Goal: Task Accomplishment & Management: Complete application form

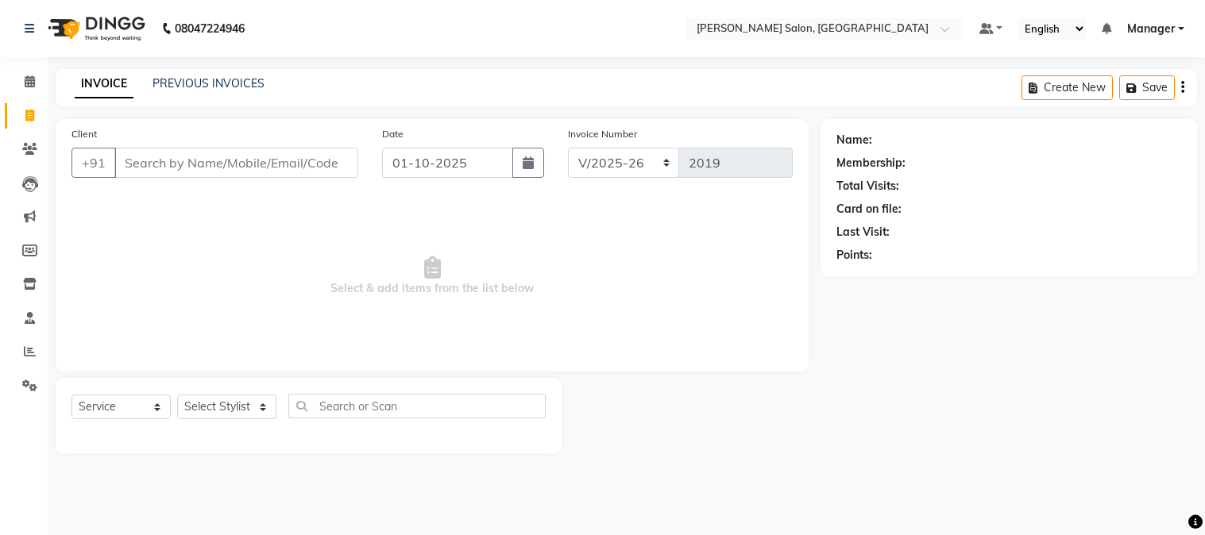
select select "7672"
select select "service"
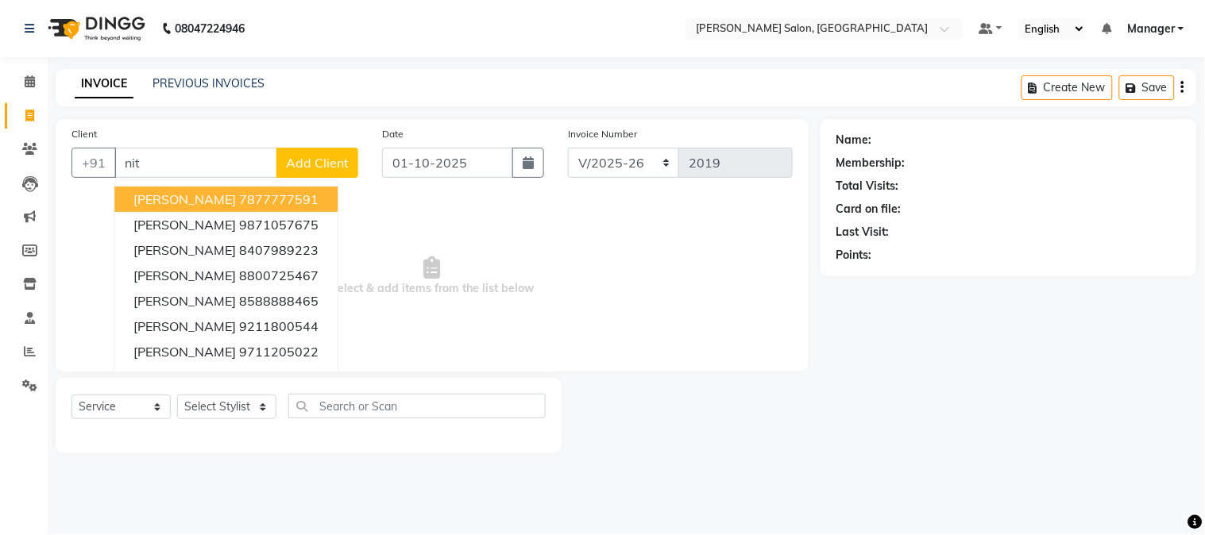
click at [275, 188] on button "[PERSON_NAME] sir 7877777591" at bounding box center [225, 199] width 223 height 25
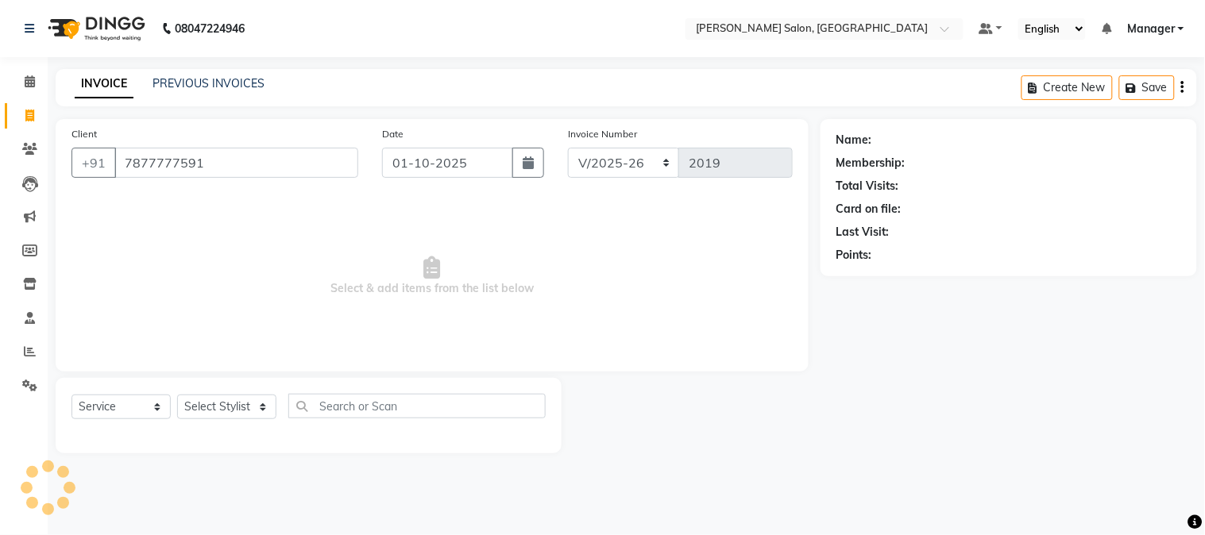
type input "7877777591"
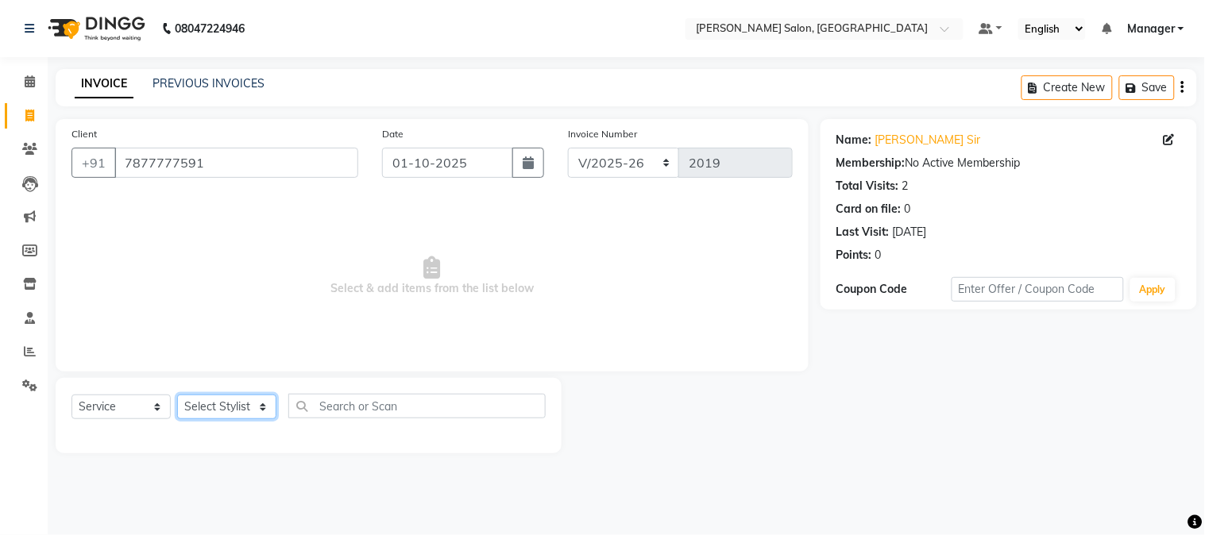
click at [209, 402] on select "Select Stylist [PERSON_NAME] [PERSON_NAME] BUBLEEN COUNTER SALE [PERSON_NAME] K…" at bounding box center [226, 407] width 99 height 25
select select "68888"
click at [177, 395] on select "Select Stylist [PERSON_NAME] [PERSON_NAME] BUBLEEN COUNTER SALE [PERSON_NAME] K…" at bounding box center [226, 407] width 99 height 25
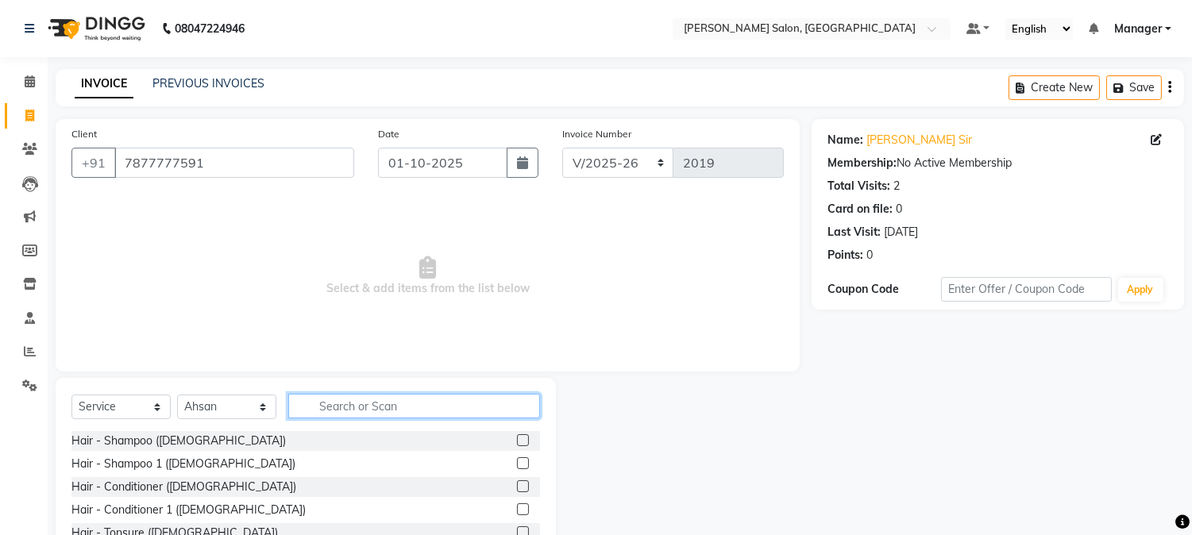
click at [381, 406] on input "text" at bounding box center [414, 406] width 252 height 25
type input "hair cut"
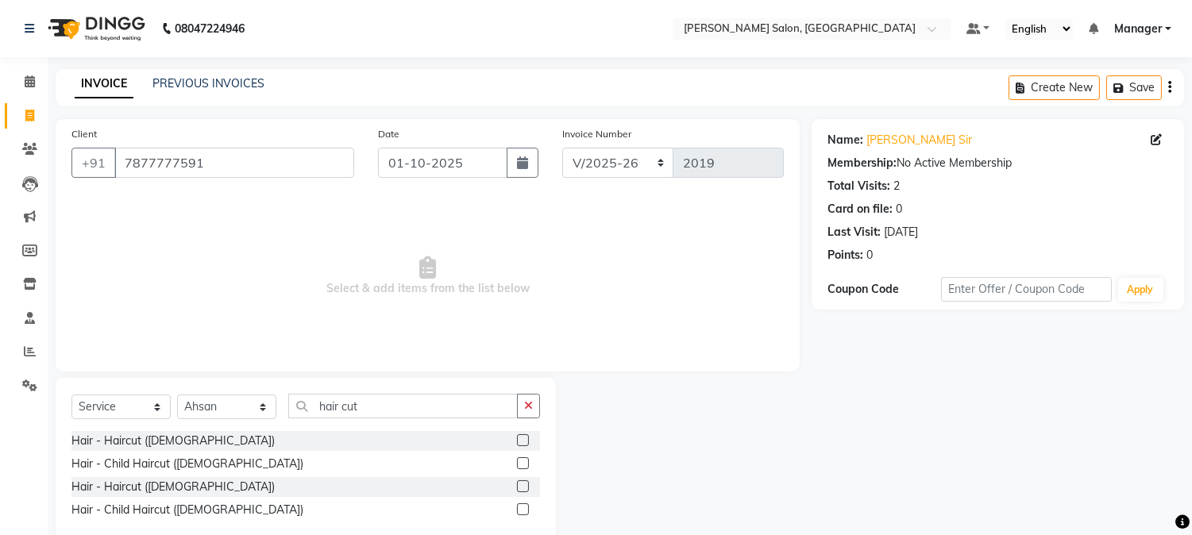
click at [520, 438] on label at bounding box center [523, 440] width 12 height 12
click at [520, 438] on input "checkbox" at bounding box center [522, 441] width 10 height 10
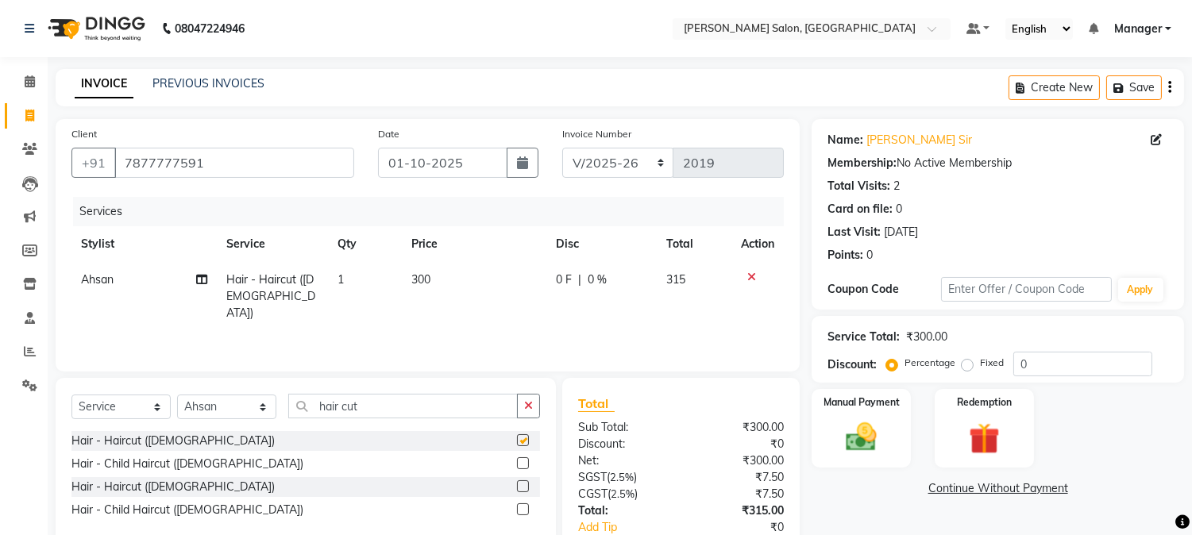
checkbox input "false"
click at [434, 408] on input "hair cut" at bounding box center [402, 406] width 229 height 25
click at [314, 409] on input "hair cut" at bounding box center [402, 406] width 229 height 25
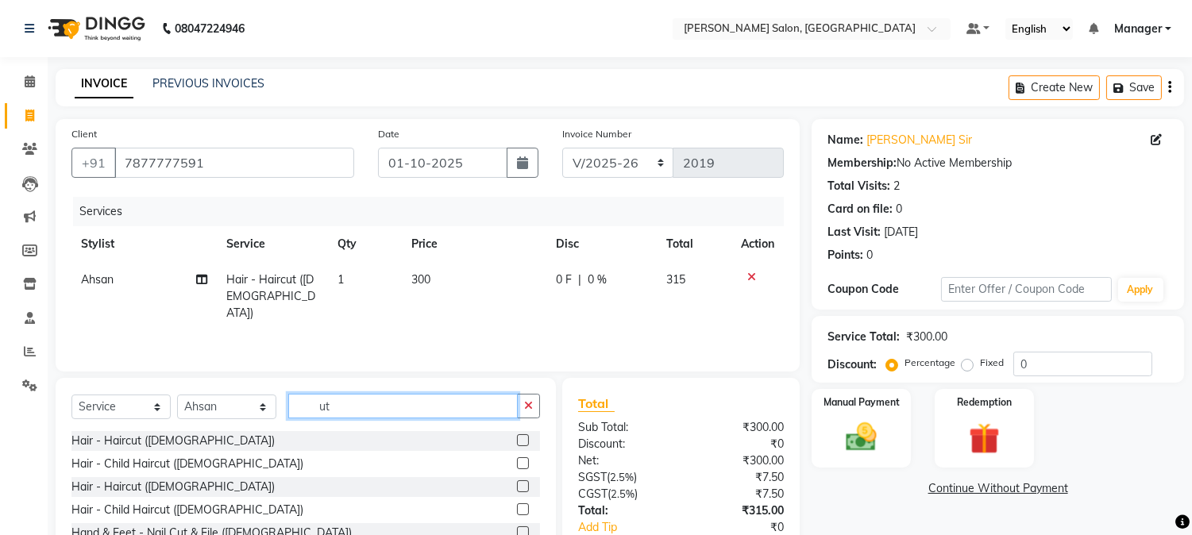
type input "t"
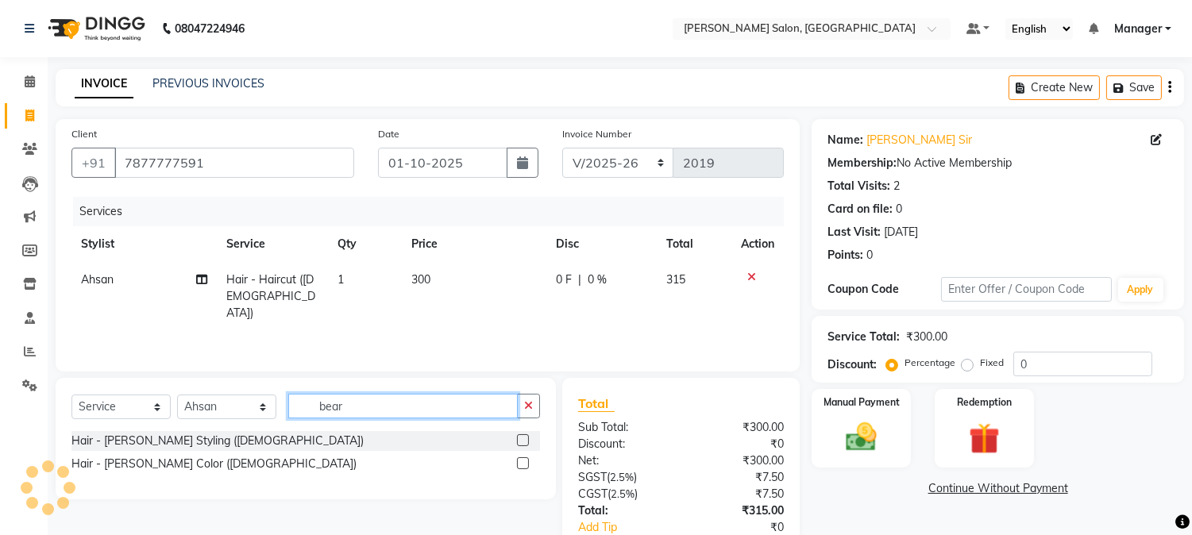
type input "bear"
click at [524, 440] on label at bounding box center [523, 440] width 12 height 12
click at [524, 440] on input "checkbox" at bounding box center [522, 441] width 10 height 10
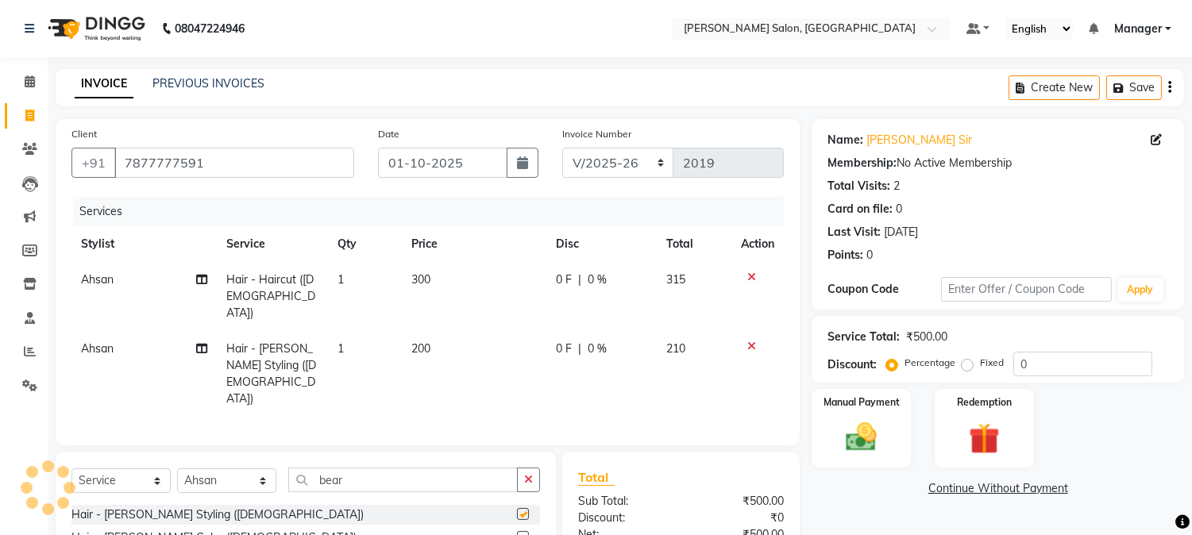
checkbox input "false"
drag, startPoint x: 391, startPoint y: 449, endPoint x: 346, endPoint y: 456, distance: 44.9
click at [353, 468] on input "bear" at bounding box center [402, 480] width 229 height 25
click at [316, 468] on input "bear" at bounding box center [402, 480] width 229 height 25
type input "r"
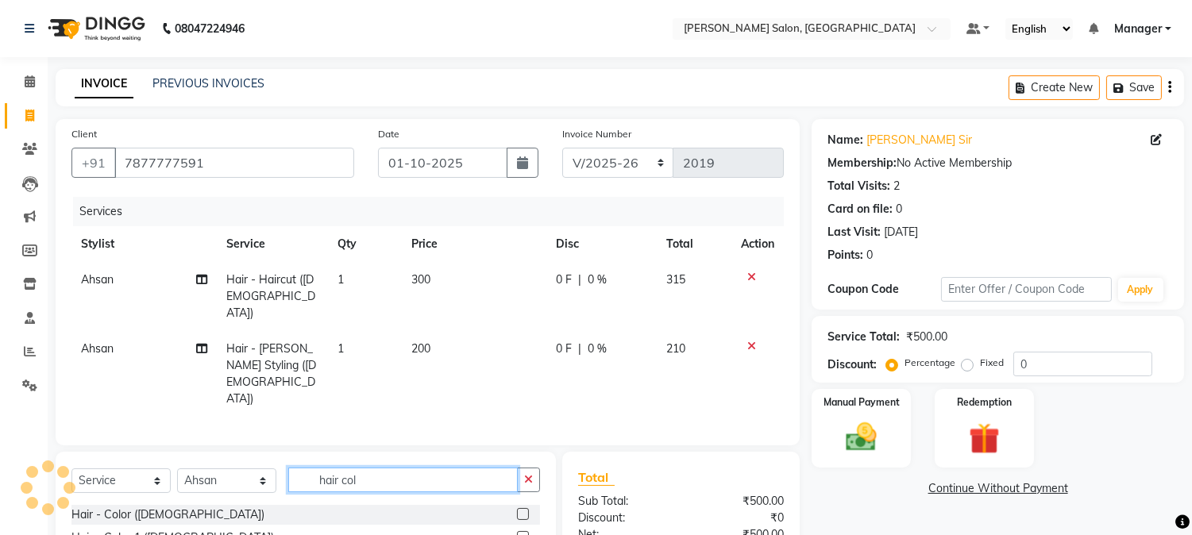
type input "hair col"
click at [524, 508] on label at bounding box center [523, 514] width 12 height 12
click at [524, 510] on input "checkbox" at bounding box center [522, 515] width 10 height 10
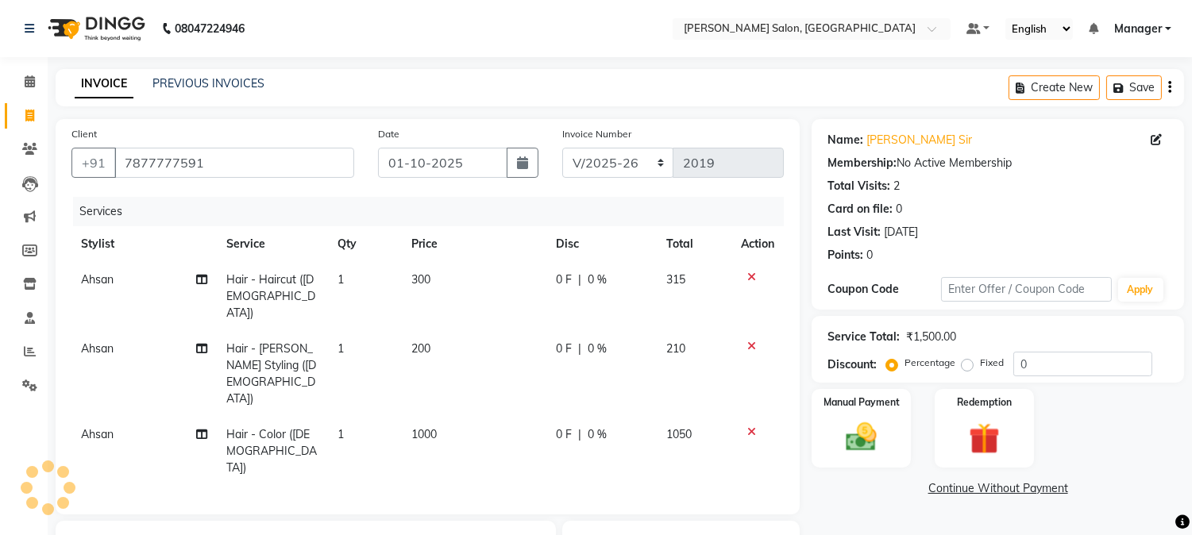
checkbox input "false"
click at [902, 426] on div "Manual Payment" at bounding box center [861, 428] width 103 height 81
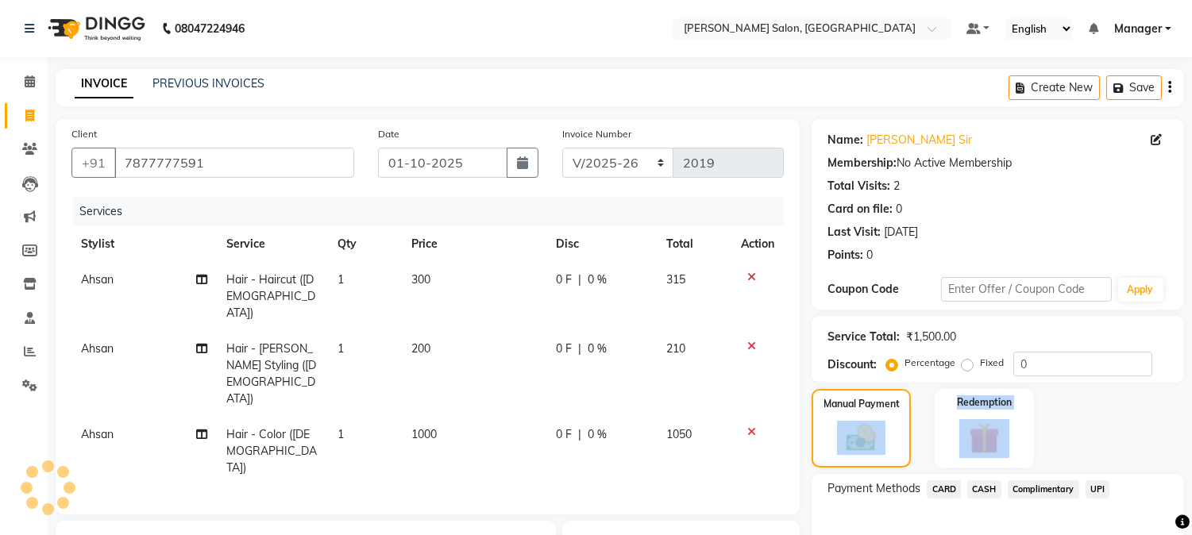
drag, startPoint x: 902, startPoint y: 424, endPoint x: 1194, endPoint y: 415, distance: 292.4
click at [1192, 415] on html "08047224946 Select Location × [PERSON_NAME] Salon, Greenfield Default Panel My …" at bounding box center [596, 267] width 1192 height 535
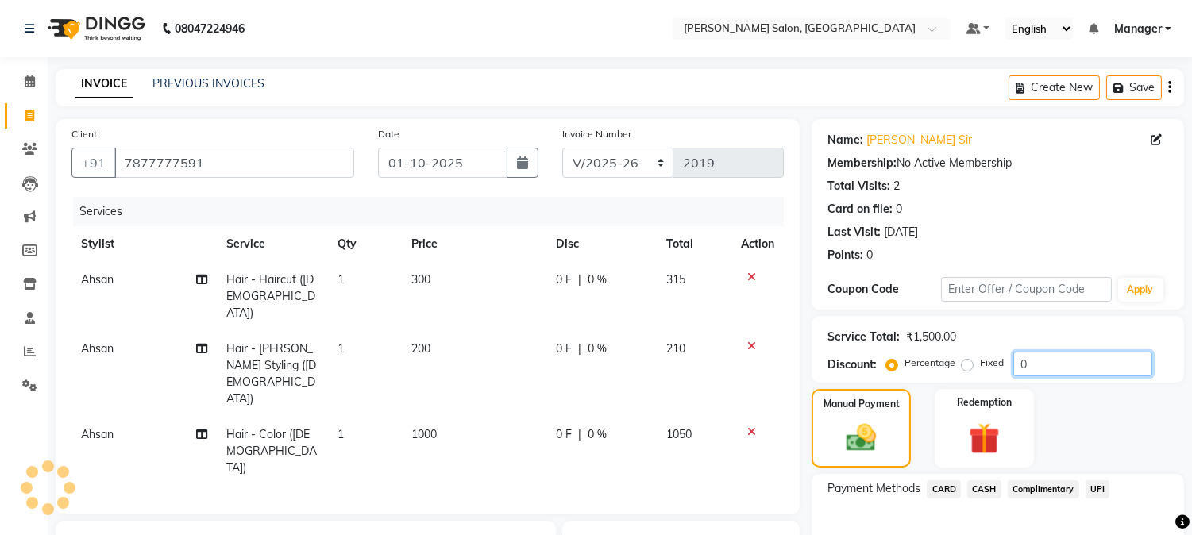
click at [1066, 369] on input "0" at bounding box center [1082, 364] width 139 height 25
click at [1016, 366] on input "04" at bounding box center [1082, 364] width 139 height 25
type input "4"
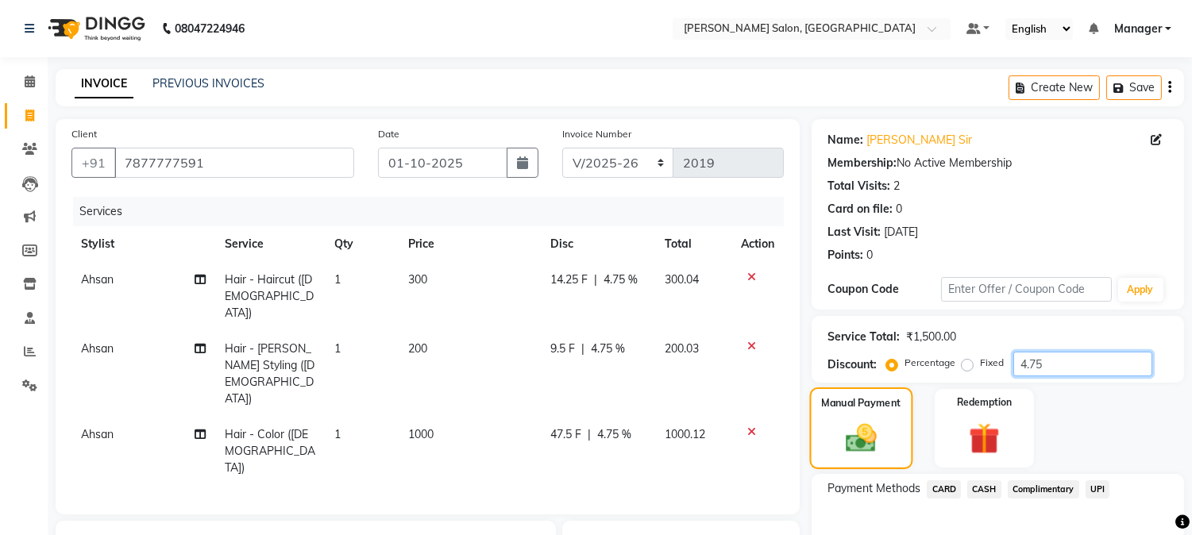
type input "4.75"
click at [840, 438] on img at bounding box center [861, 439] width 50 height 36
click at [447, 295] on td "300" at bounding box center [470, 296] width 142 height 69
select select "68888"
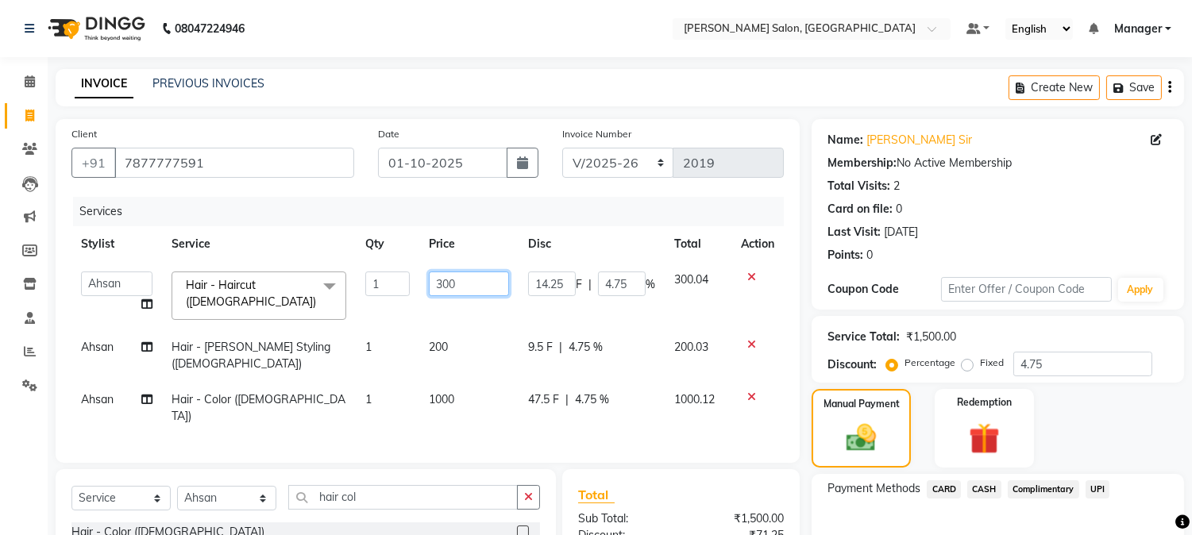
click at [434, 283] on input "300" at bounding box center [469, 284] width 80 height 25
type input "0"
type input "200"
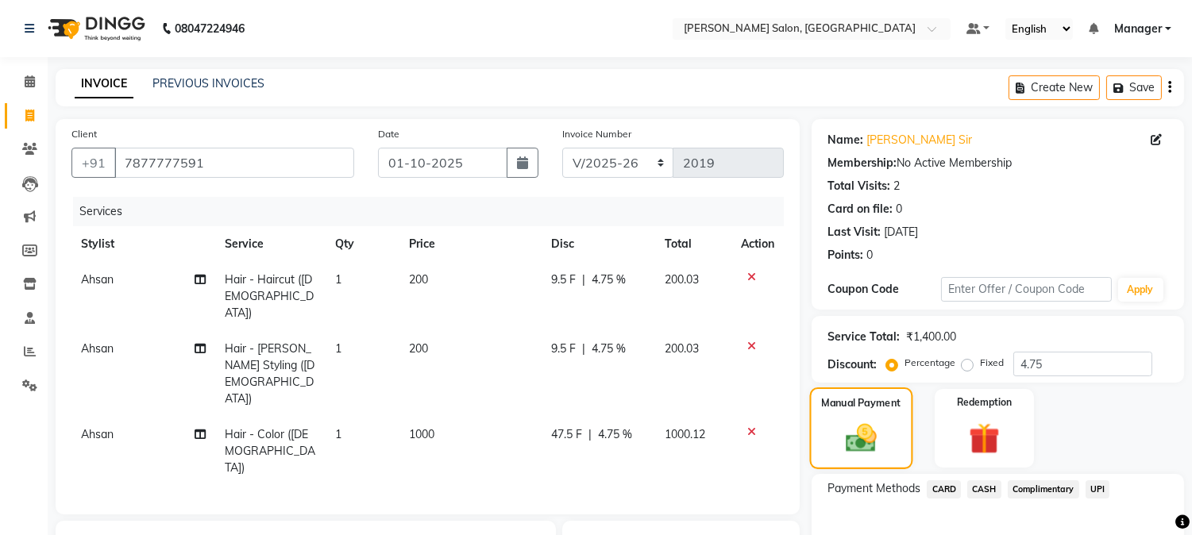
click at [862, 411] on div "Manual Payment" at bounding box center [861, 428] width 103 height 81
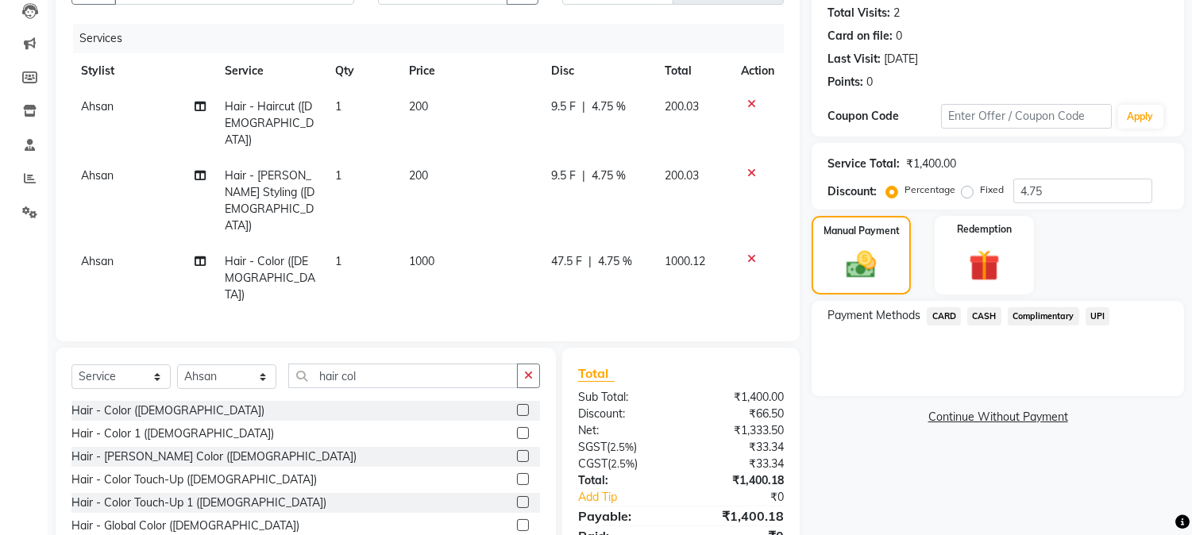
scroll to position [189, 0]
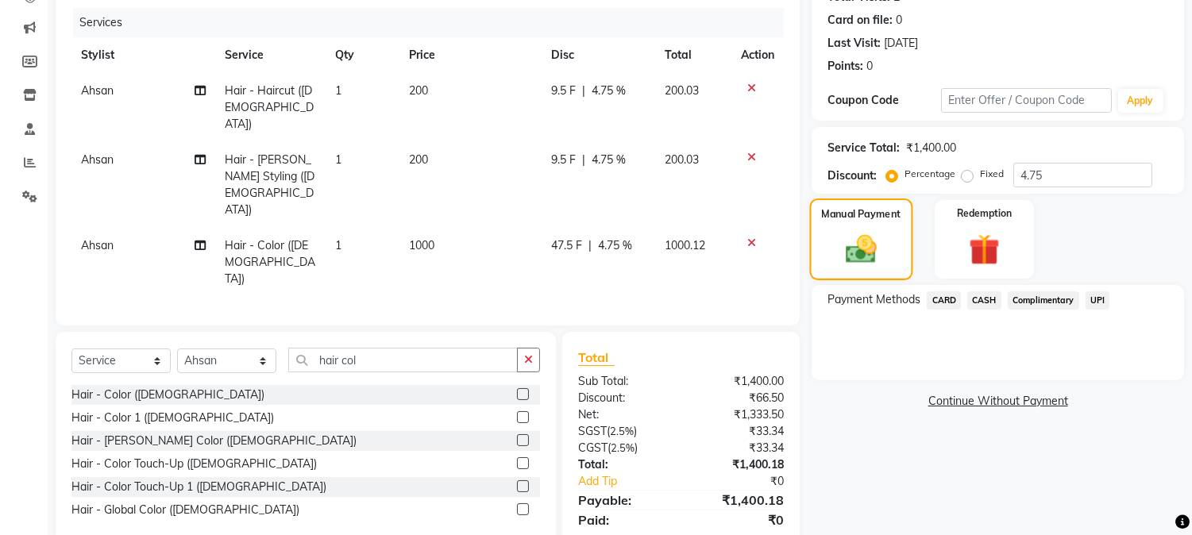
click at [872, 251] on img at bounding box center [861, 250] width 50 height 36
click at [1099, 296] on span "UPI" at bounding box center [1097, 300] width 25 height 18
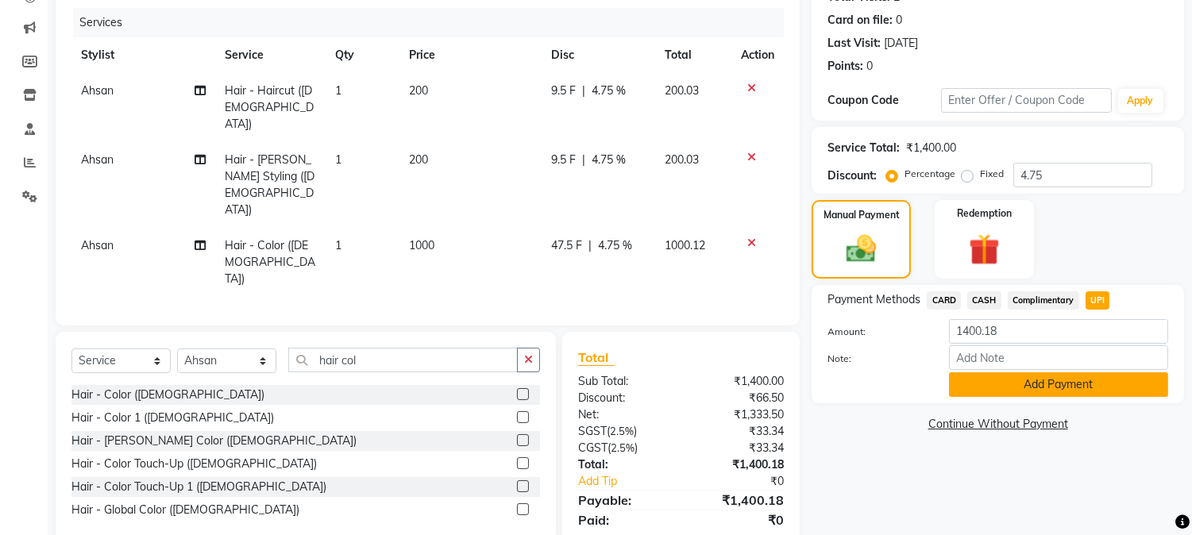
click at [1056, 386] on button "Add Payment" at bounding box center [1058, 384] width 219 height 25
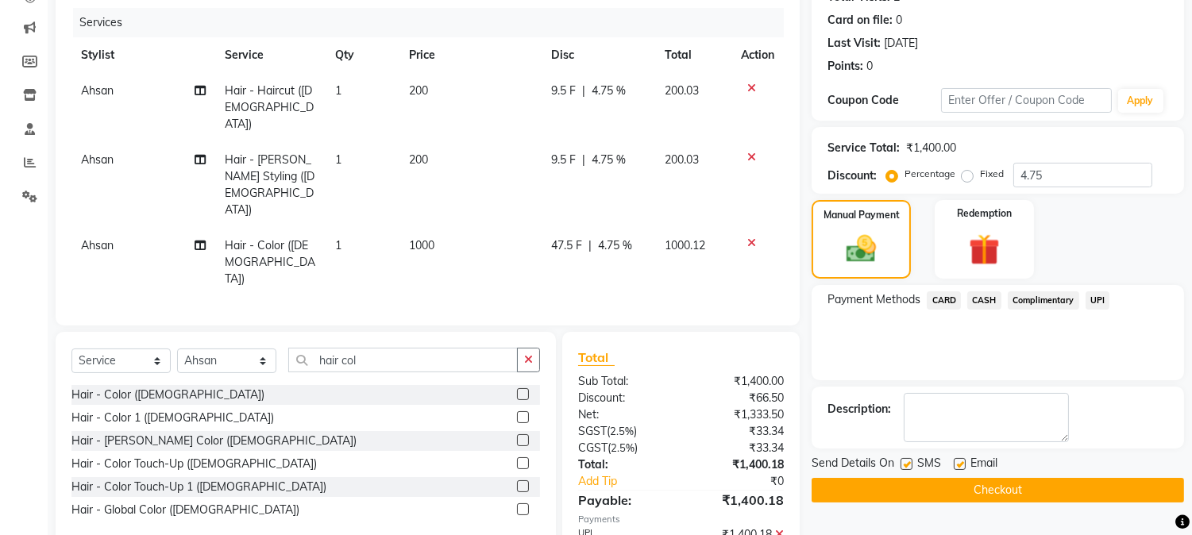
click at [1070, 486] on button "Checkout" at bounding box center [998, 490] width 372 height 25
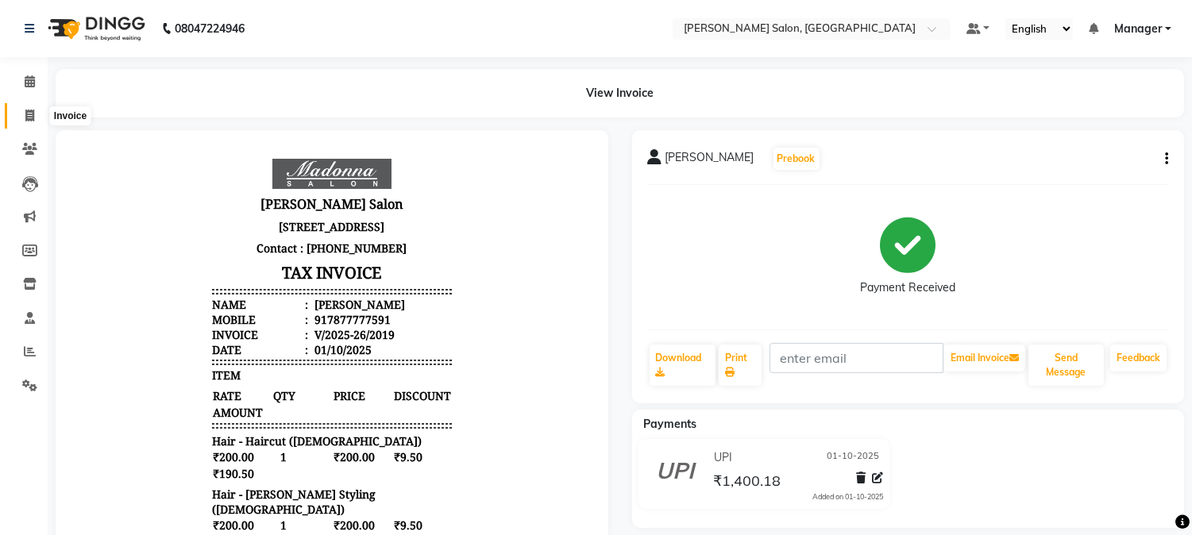
click at [29, 118] on icon at bounding box center [29, 116] width 9 height 12
select select "service"
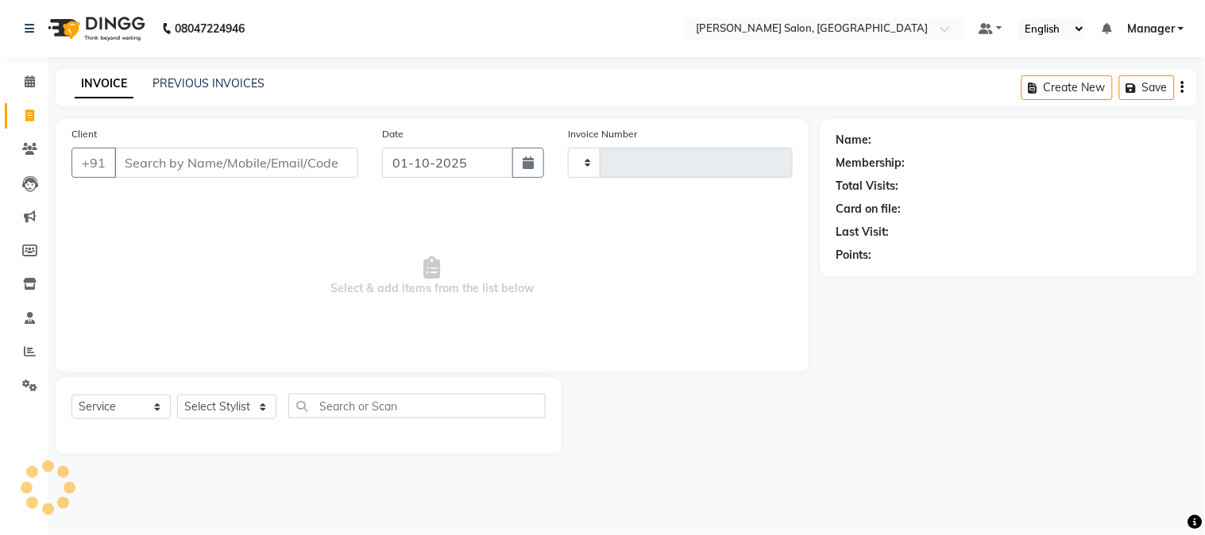
type input "2020"
select select "7672"
click at [25, 80] on icon at bounding box center [30, 81] width 10 height 12
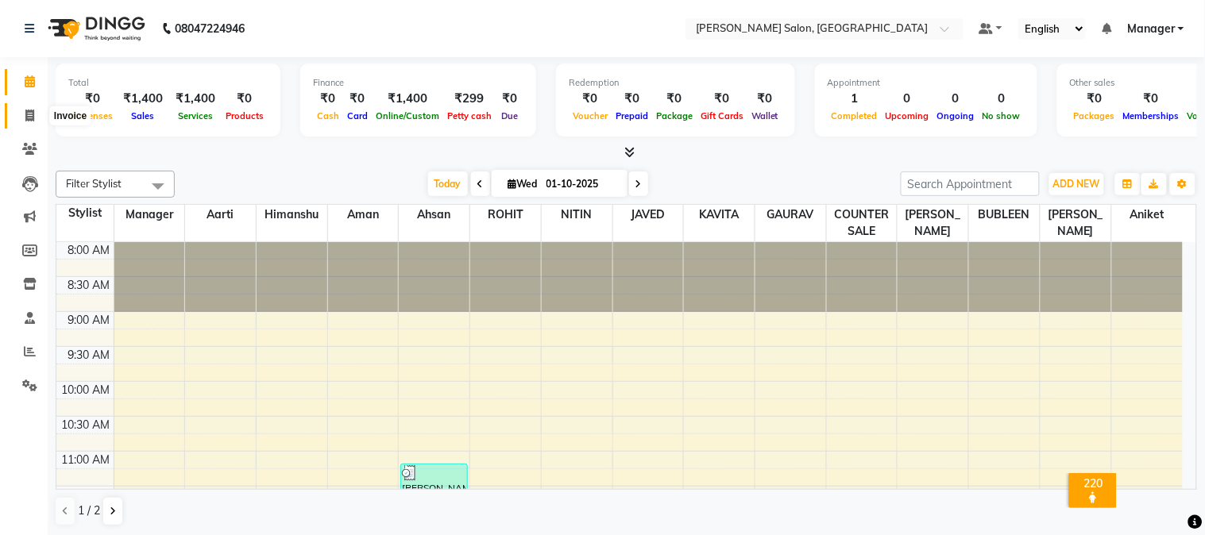
click at [26, 114] on icon at bounding box center [29, 116] width 9 height 12
select select "service"
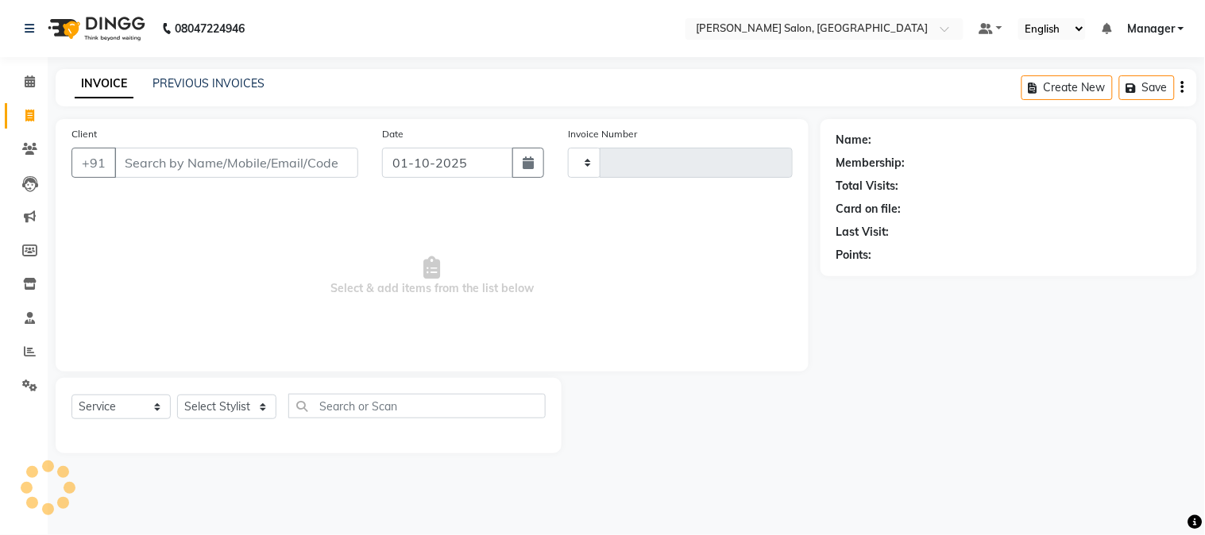
type input "2020"
select select "7672"
click at [248, 168] on input "Client" at bounding box center [236, 163] width 244 height 30
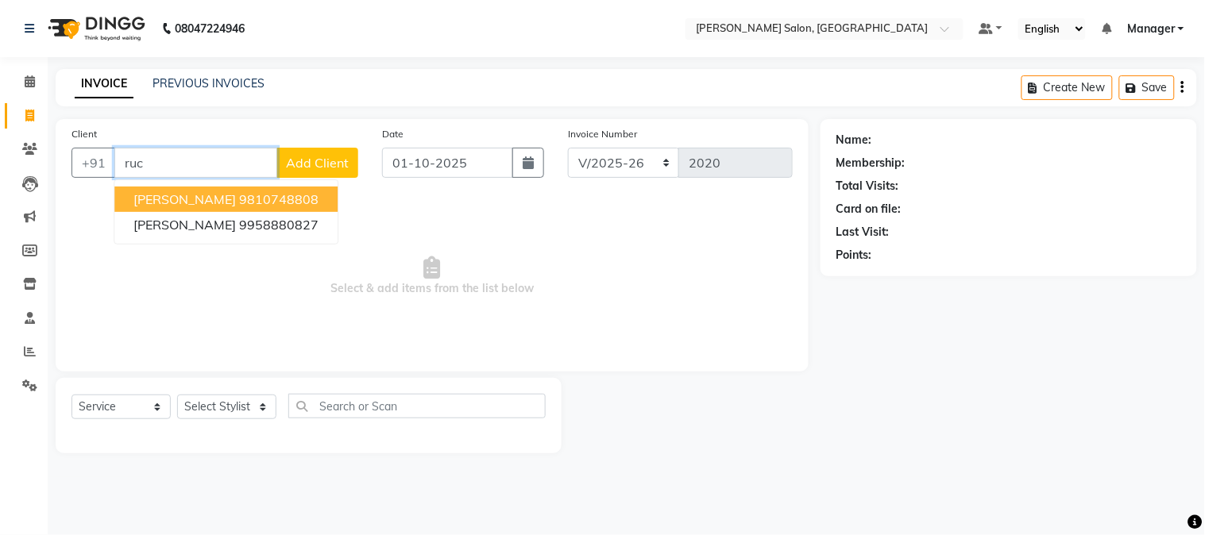
click at [291, 187] on button "[PERSON_NAME] 9810748808" at bounding box center [225, 199] width 223 height 25
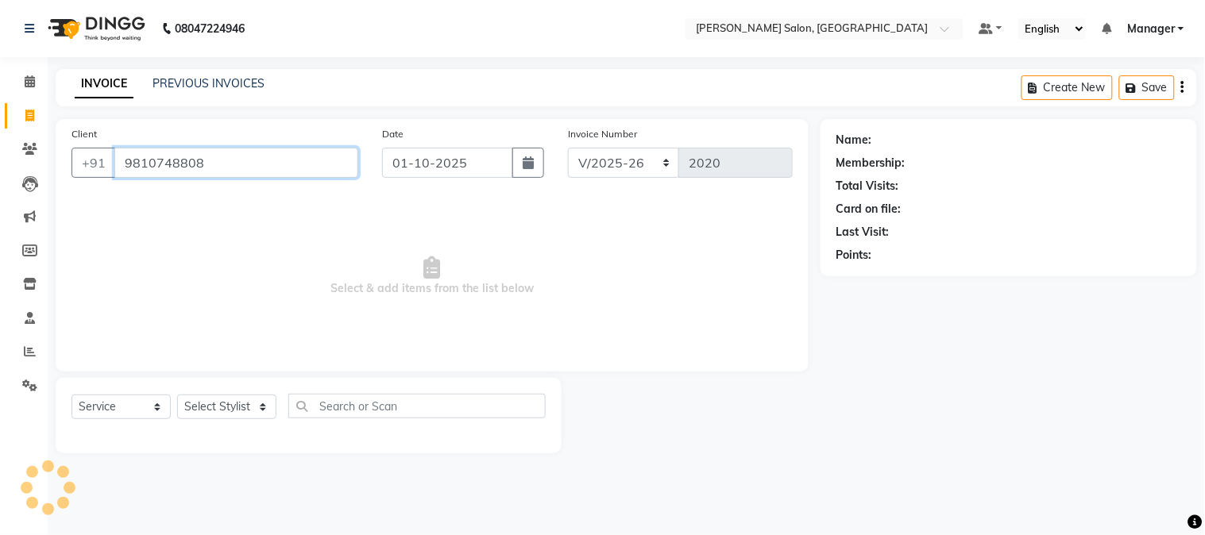
type input "9810748808"
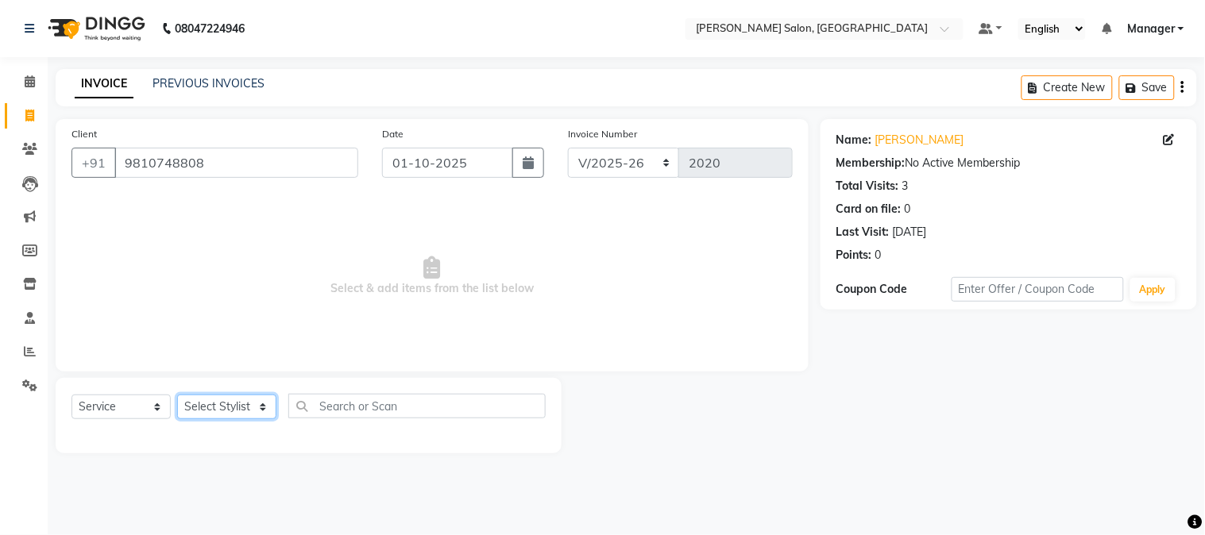
click at [236, 403] on select "Select Stylist [PERSON_NAME] [PERSON_NAME] BUBLEEN COUNTER SALE [PERSON_NAME] K…" at bounding box center [226, 407] width 99 height 25
select select "86617"
click at [177, 395] on select "Select Stylist [PERSON_NAME] [PERSON_NAME] BUBLEEN COUNTER SALE [PERSON_NAME] K…" at bounding box center [226, 407] width 99 height 25
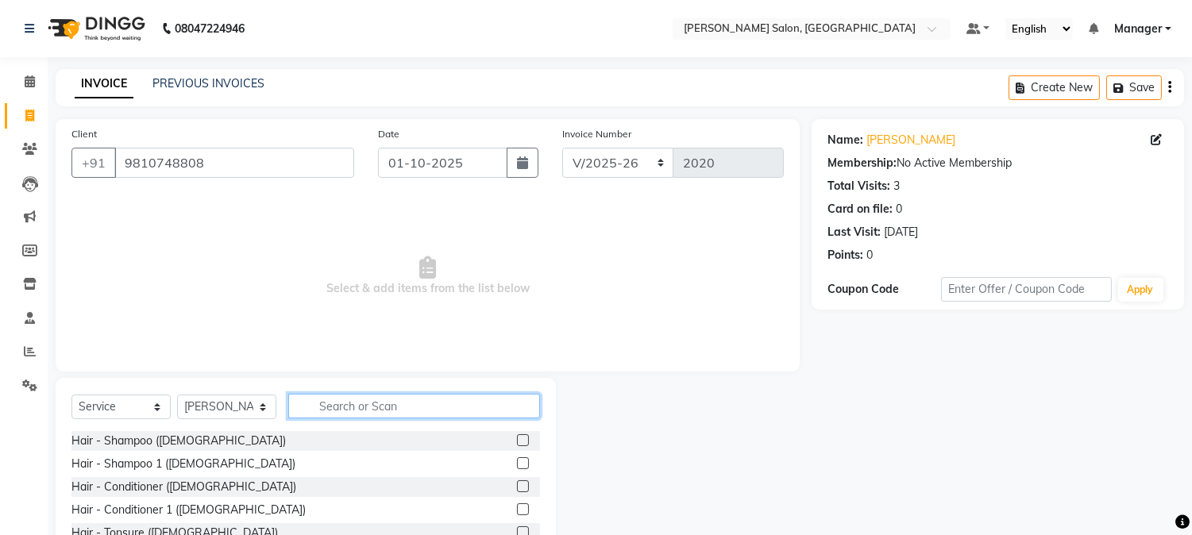
click at [352, 410] on input "text" at bounding box center [414, 406] width 252 height 25
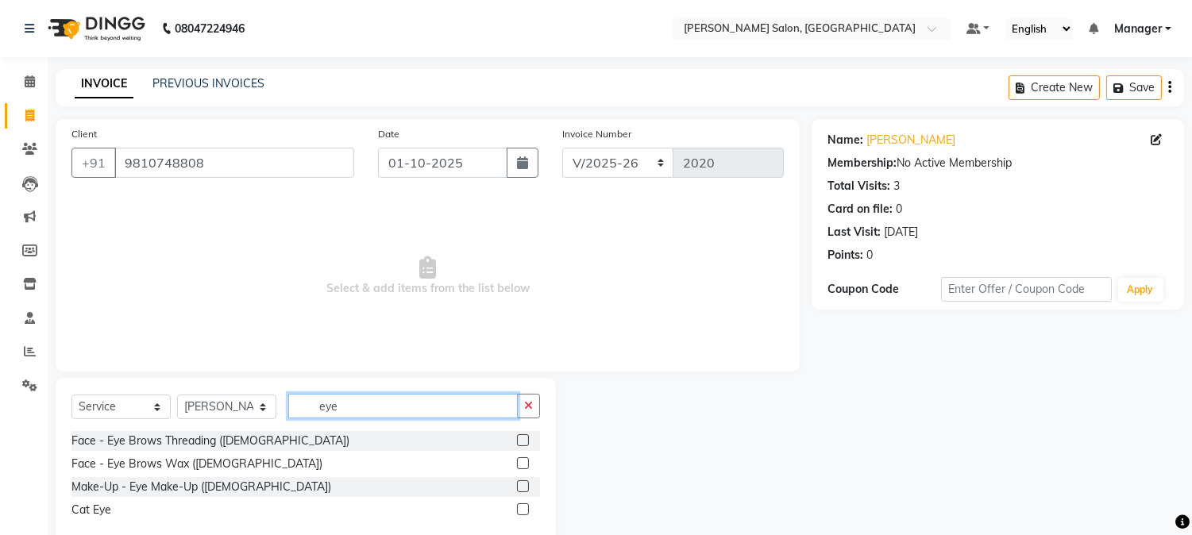
type input "eye"
click at [524, 441] on label at bounding box center [523, 440] width 12 height 12
click at [524, 441] on input "checkbox" at bounding box center [522, 441] width 10 height 10
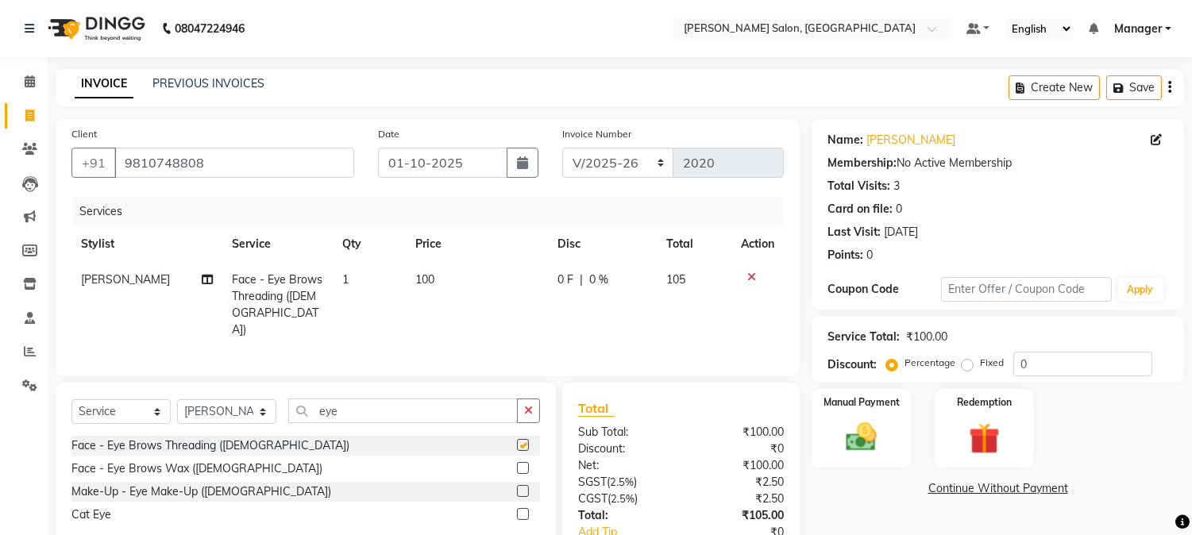
checkbox input "false"
click at [374, 408] on input "eye" at bounding box center [402, 411] width 229 height 25
click at [318, 411] on input "eye" at bounding box center [402, 411] width 229 height 25
type input "e"
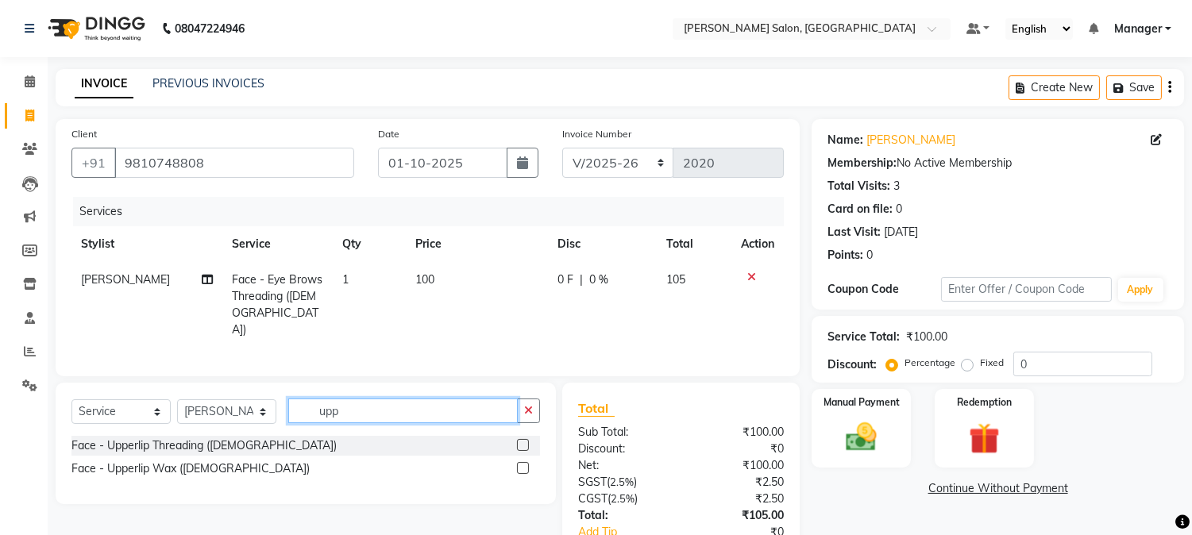
type input "upp"
click at [522, 439] on label at bounding box center [523, 445] width 12 height 12
click at [522, 441] on input "checkbox" at bounding box center [522, 446] width 10 height 10
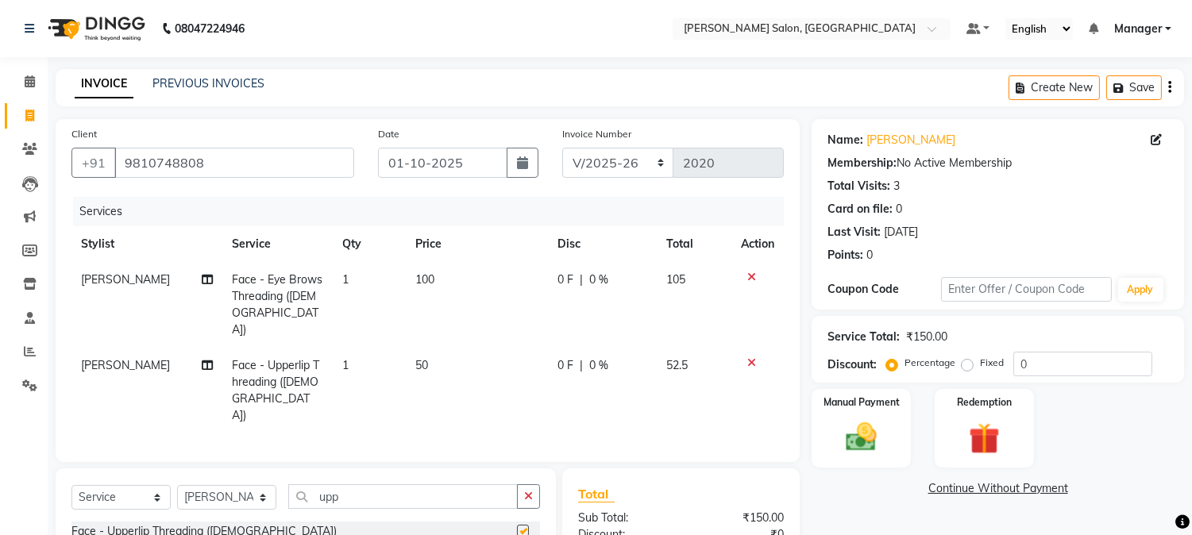
checkbox input "false"
click at [1018, 365] on input "0" at bounding box center [1082, 364] width 139 height 25
type input "4.75"
click at [877, 453] on img at bounding box center [861, 437] width 52 height 37
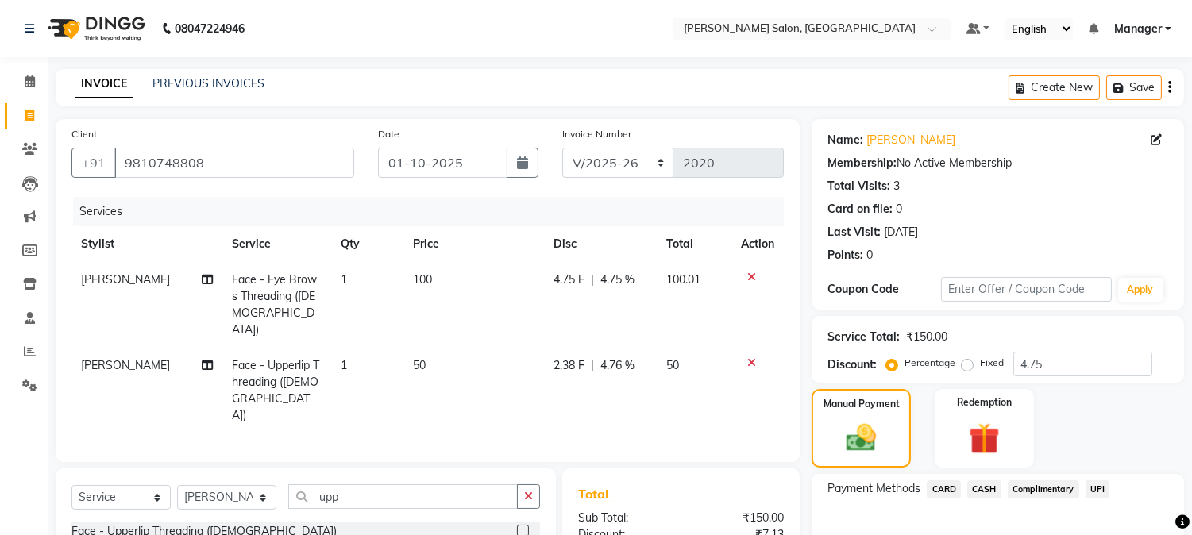
scroll to position [170, 0]
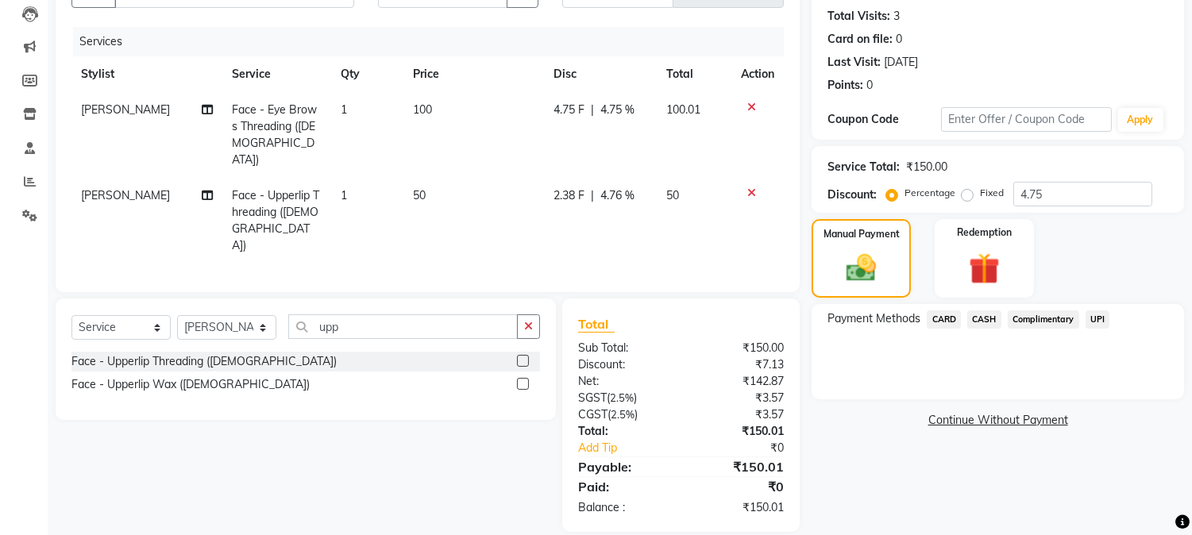
click at [1092, 320] on span "UPI" at bounding box center [1097, 319] width 25 height 18
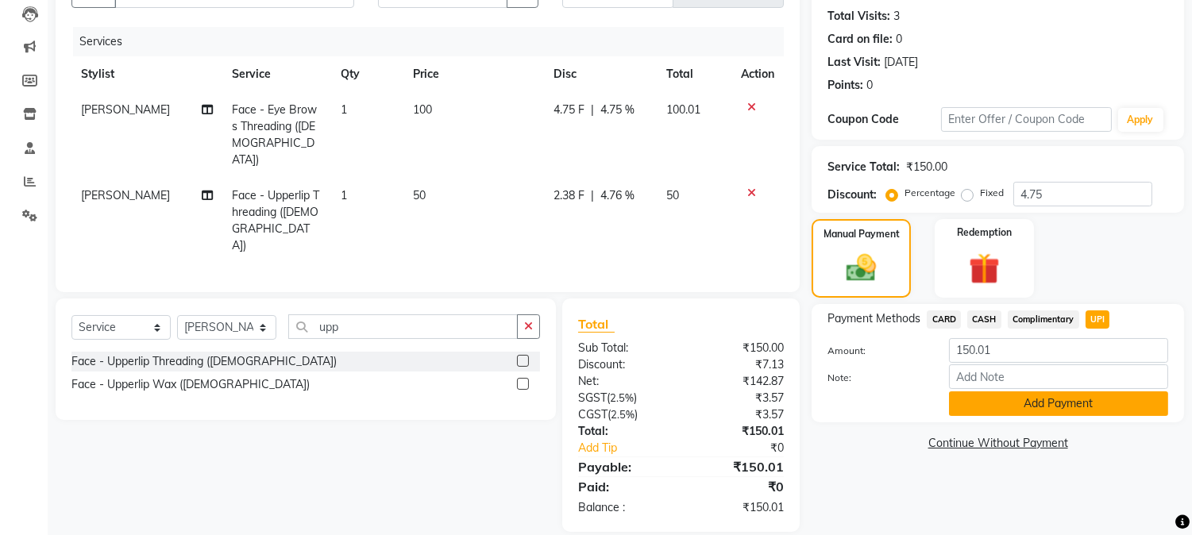
click at [1077, 395] on button "Add Payment" at bounding box center [1058, 403] width 219 height 25
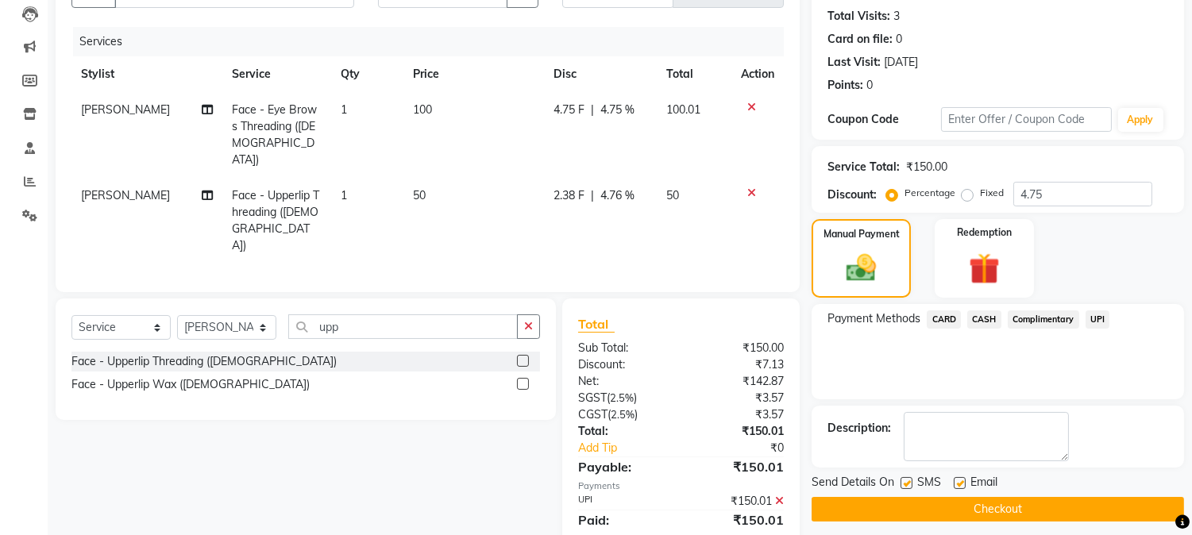
click at [1054, 511] on button "Checkout" at bounding box center [998, 509] width 372 height 25
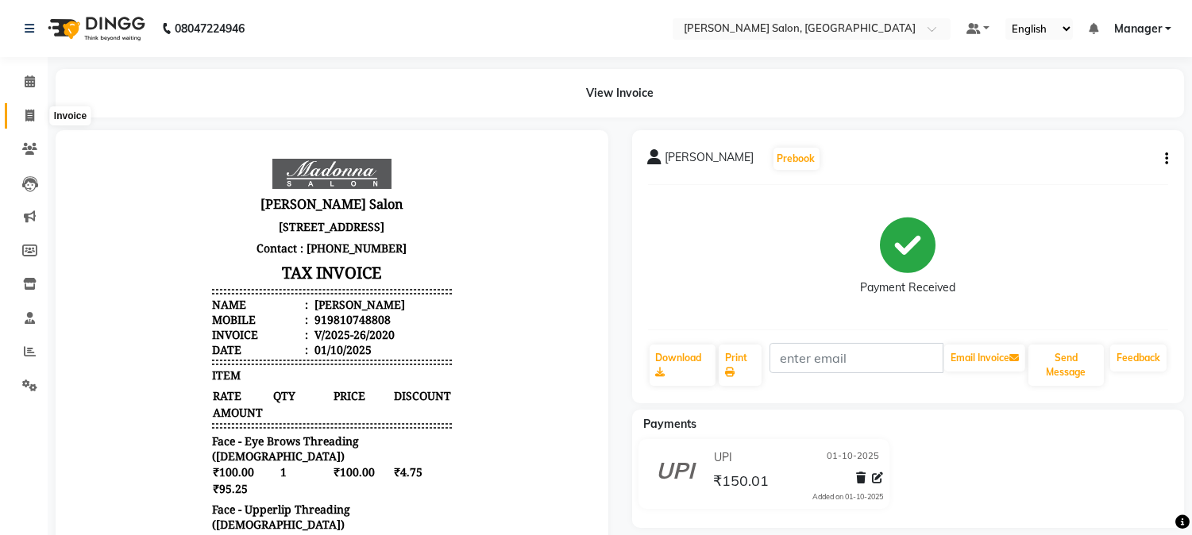
click at [27, 115] on icon at bounding box center [29, 116] width 9 height 12
select select "service"
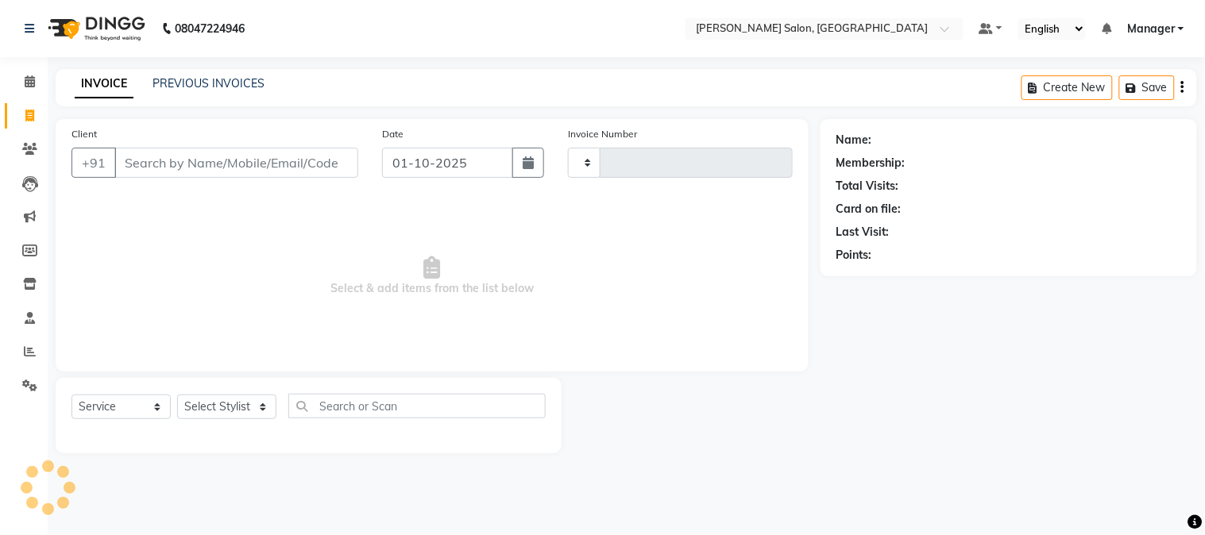
type input "2021"
select select "7672"
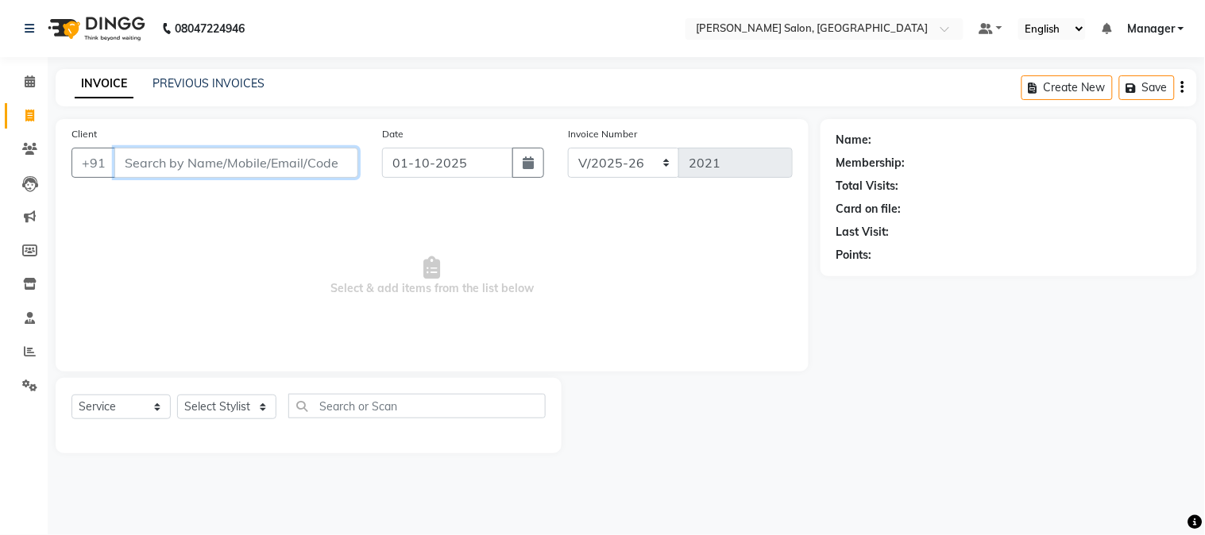
drag, startPoint x: 159, startPoint y: 165, endPoint x: 137, endPoint y: 164, distance: 22.2
click at [137, 164] on input "Client" at bounding box center [236, 163] width 244 height 30
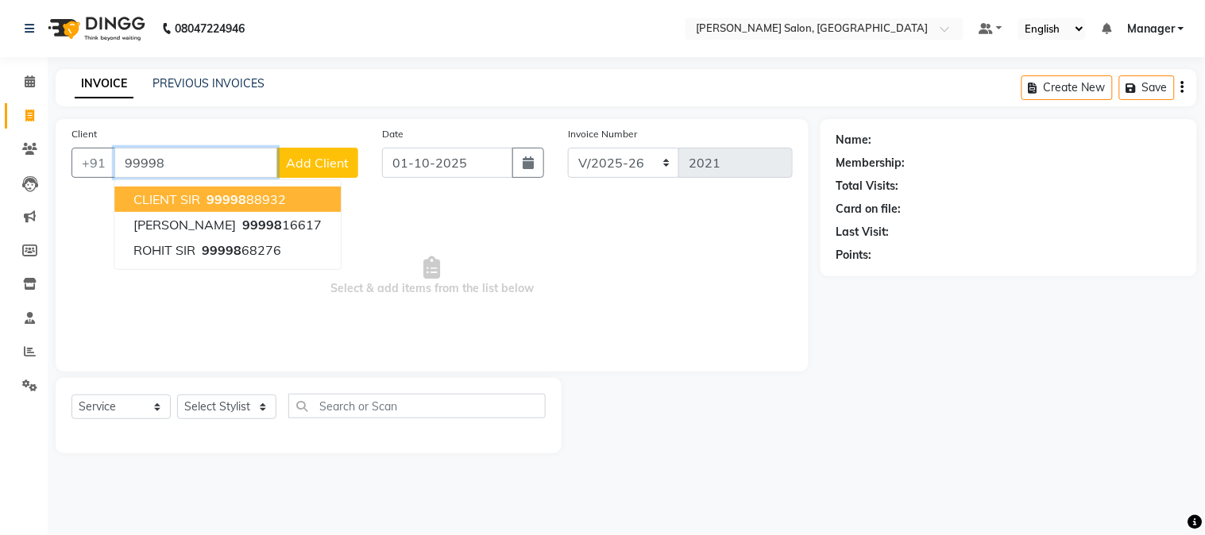
click at [286, 187] on button "CLIENT SIR 99998 88932" at bounding box center [227, 199] width 226 height 25
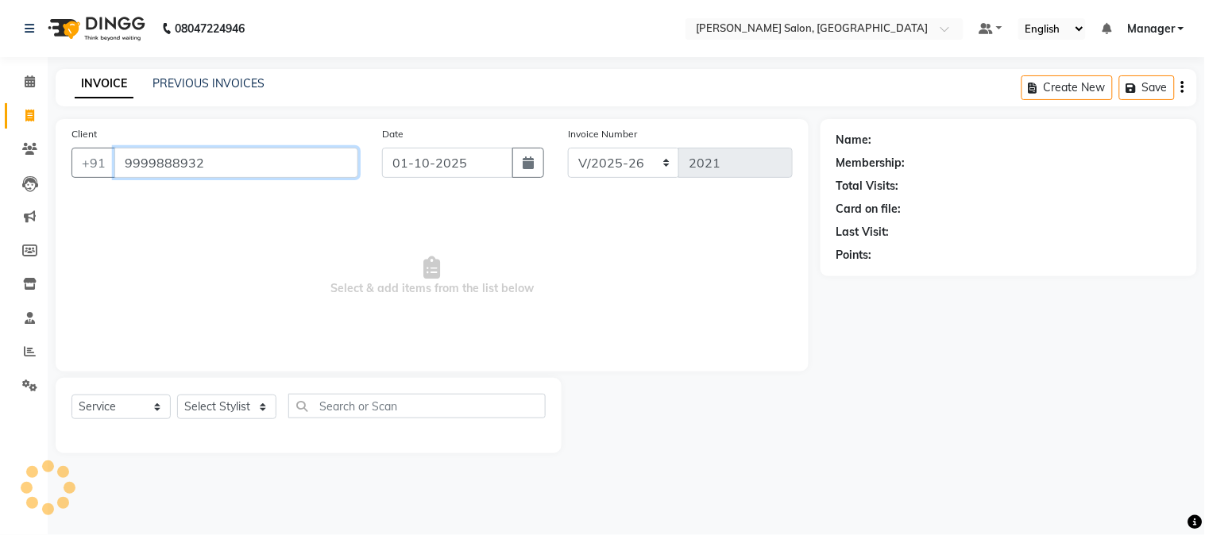
type input "9999888932"
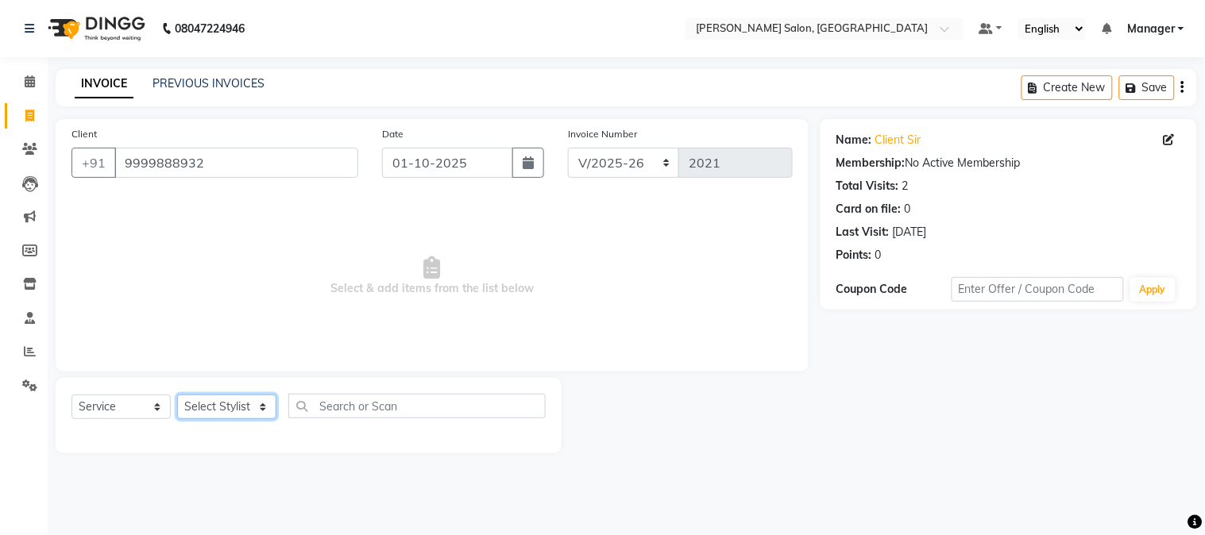
click at [238, 415] on select "Select Stylist [PERSON_NAME] [PERSON_NAME] BUBLEEN COUNTER SALE [PERSON_NAME] K…" at bounding box center [226, 407] width 99 height 25
click at [210, 413] on select "Select Stylist [PERSON_NAME] [PERSON_NAME] BUBLEEN COUNTER SALE [PERSON_NAME] K…" at bounding box center [226, 407] width 99 height 25
select select "68888"
click at [177, 395] on select "Select Stylist [PERSON_NAME] [PERSON_NAME] BUBLEEN COUNTER SALE [PERSON_NAME] K…" at bounding box center [226, 407] width 99 height 25
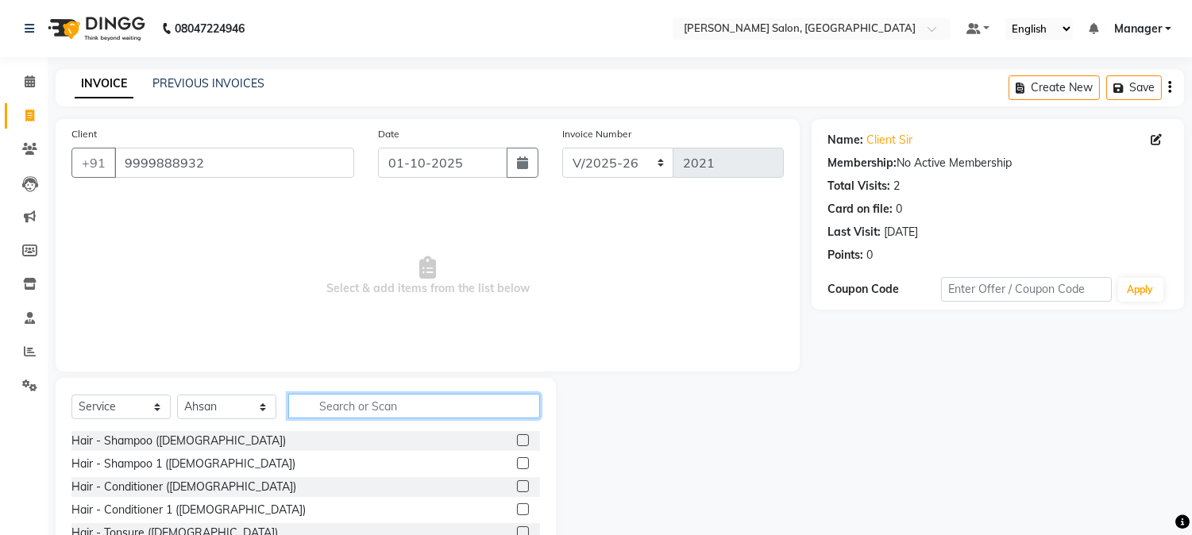
click at [351, 405] on input "text" at bounding box center [414, 406] width 252 height 25
type input "hair cu"
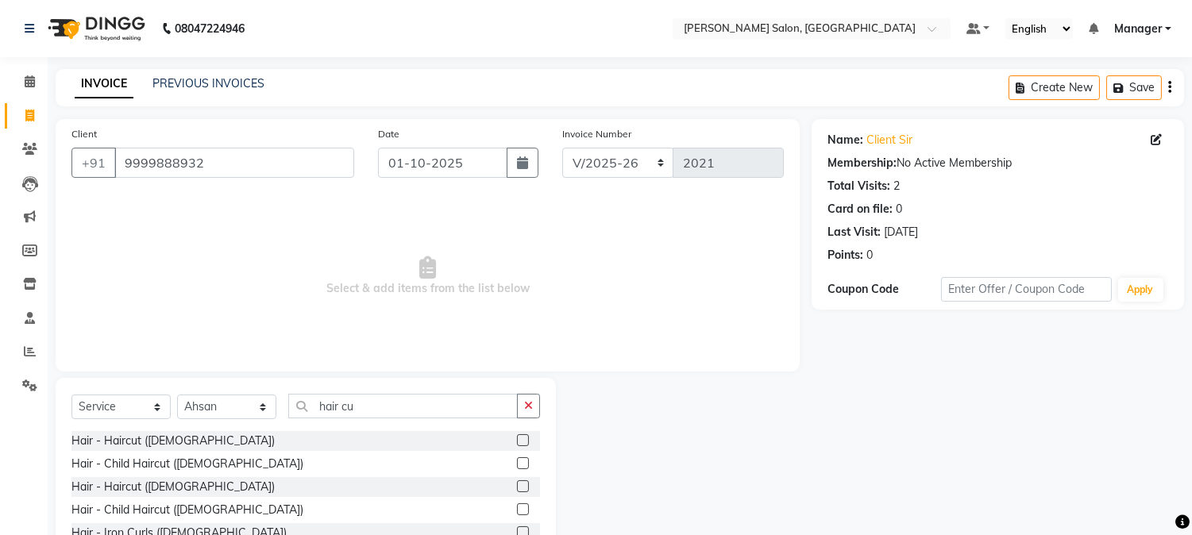
click at [522, 439] on label at bounding box center [523, 440] width 12 height 12
click at [522, 439] on input "checkbox" at bounding box center [522, 441] width 10 height 10
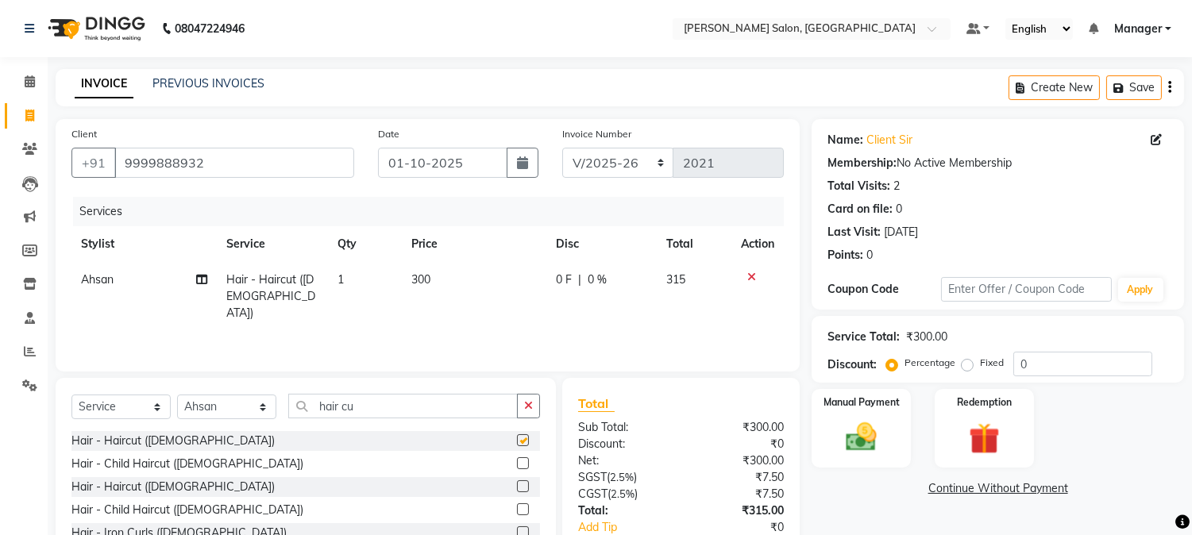
checkbox input "false"
click at [439, 289] on td "300" at bounding box center [474, 296] width 145 height 69
select select "68888"
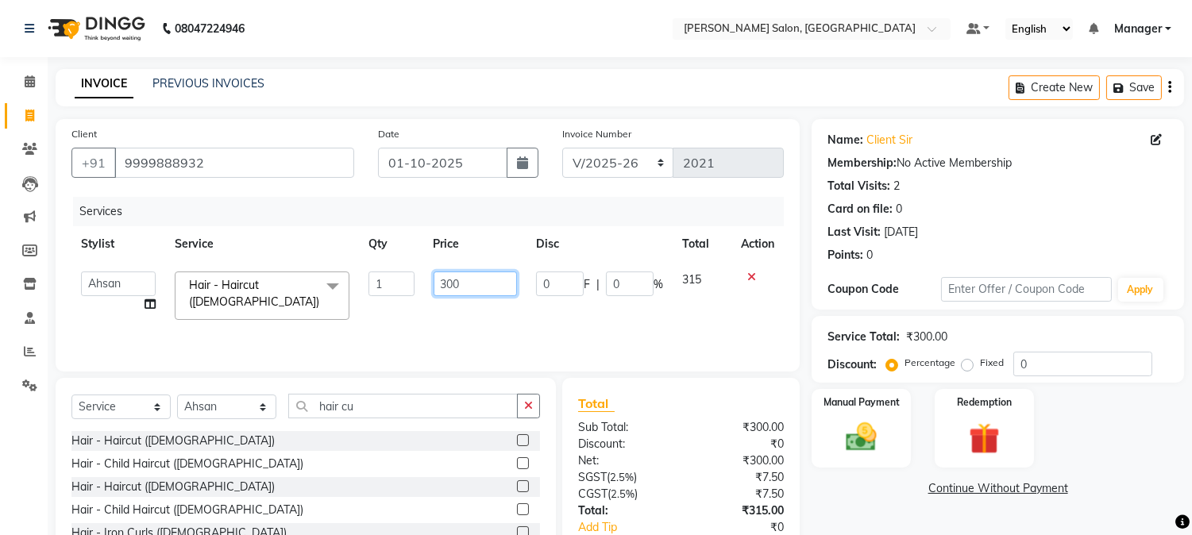
click at [438, 288] on input "300" at bounding box center [475, 284] width 83 height 25
type input "0"
type input "285"
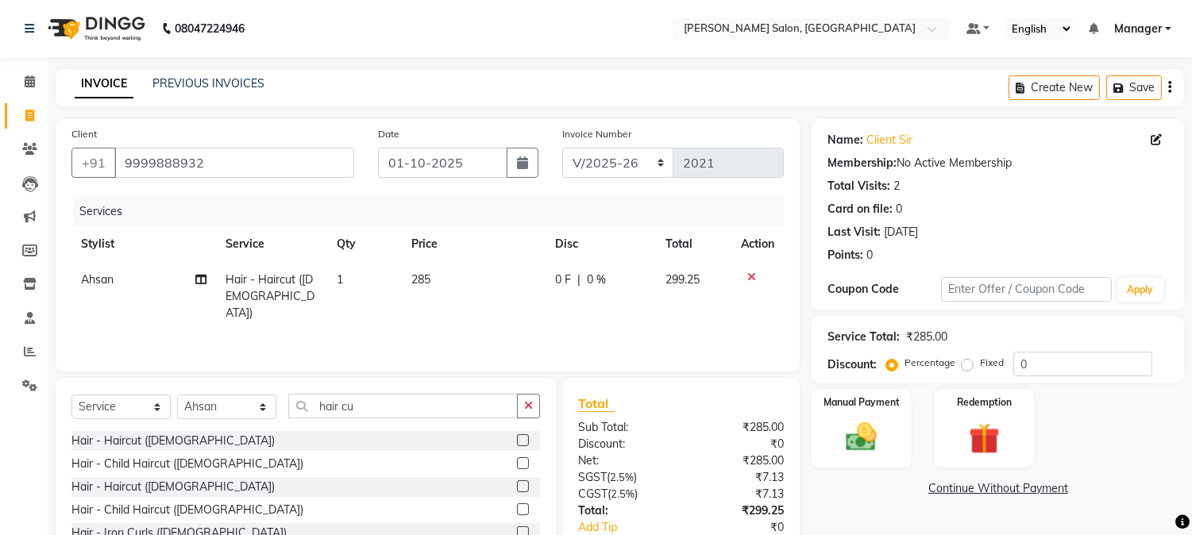
scroll to position [99, 0]
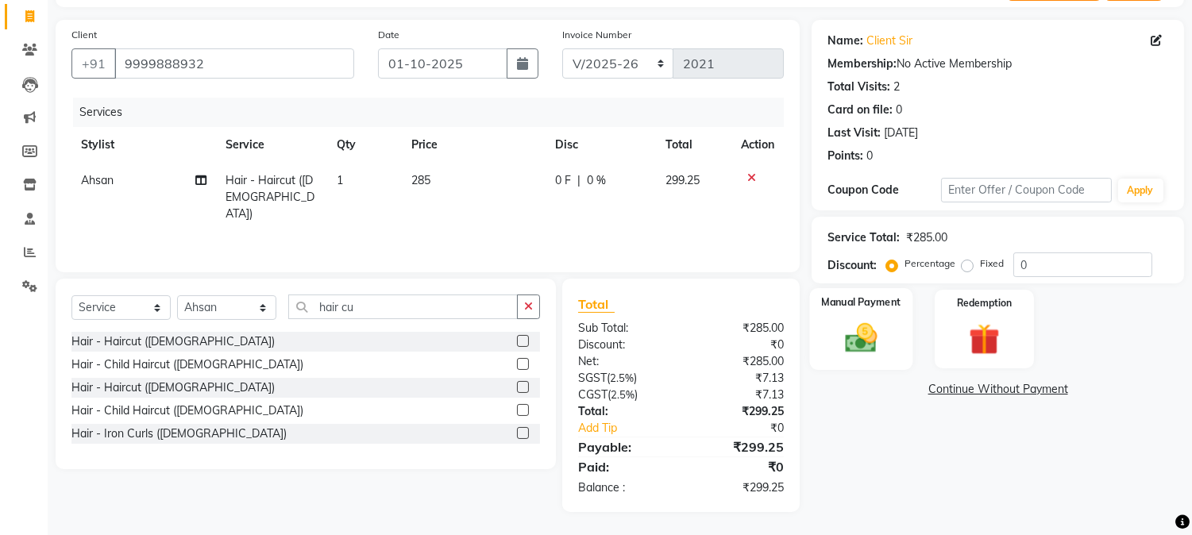
click at [882, 330] on img at bounding box center [861, 338] width 52 height 37
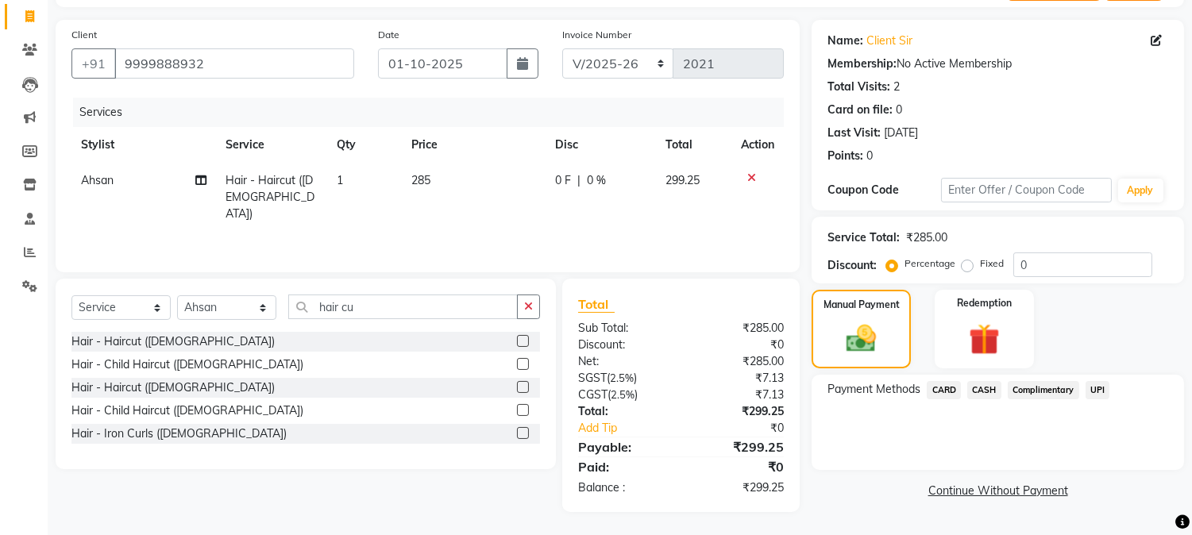
click at [985, 393] on span "CASH" at bounding box center [984, 390] width 34 height 18
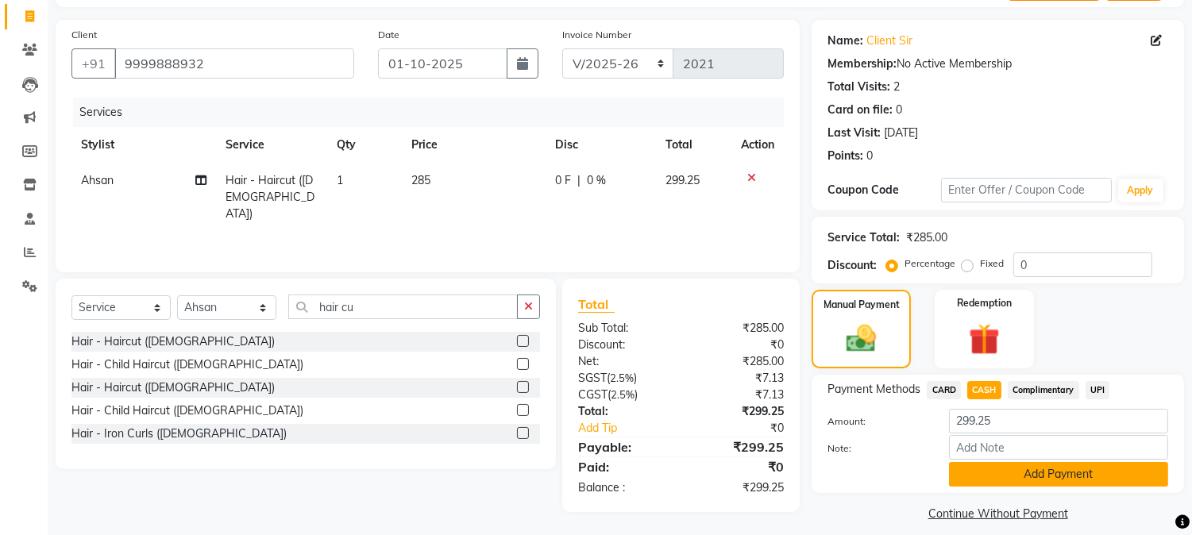
click at [1024, 468] on button "Add Payment" at bounding box center [1058, 474] width 219 height 25
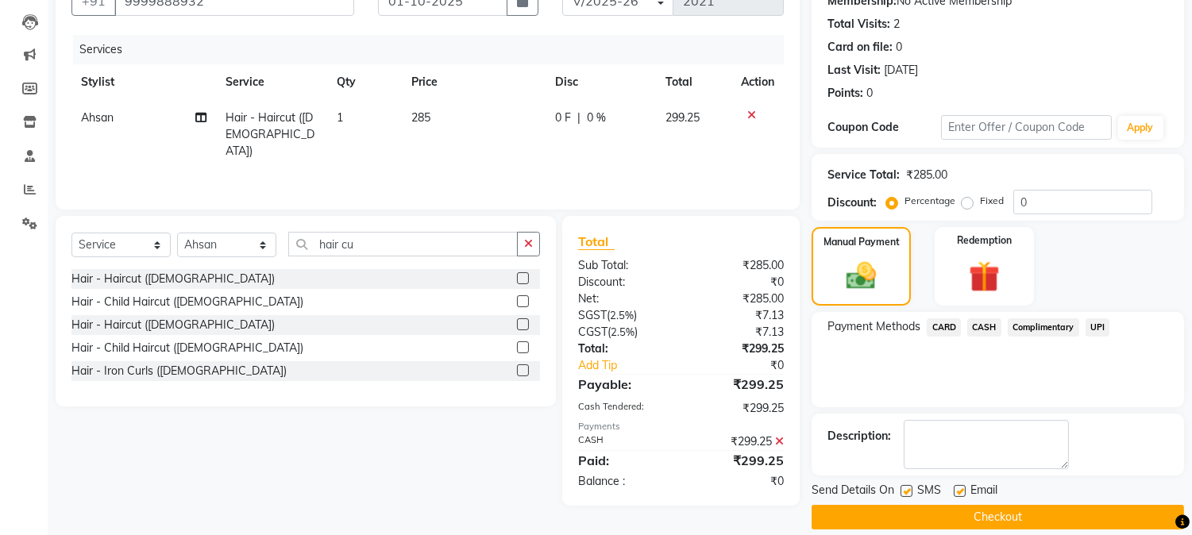
scroll to position [179, 0]
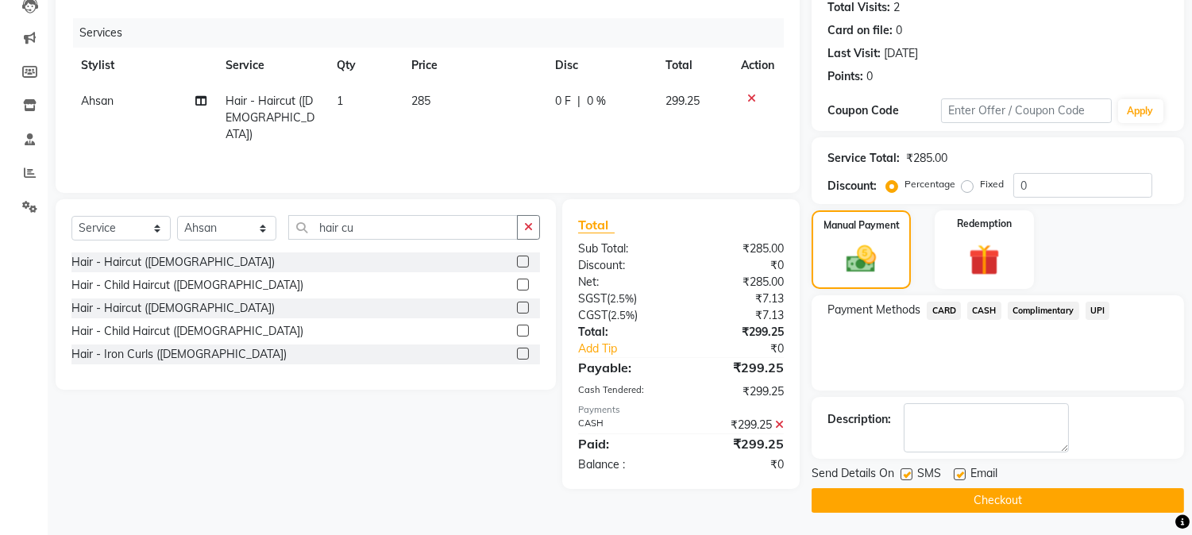
click at [1151, 503] on button "Checkout" at bounding box center [998, 500] width 372 height 25
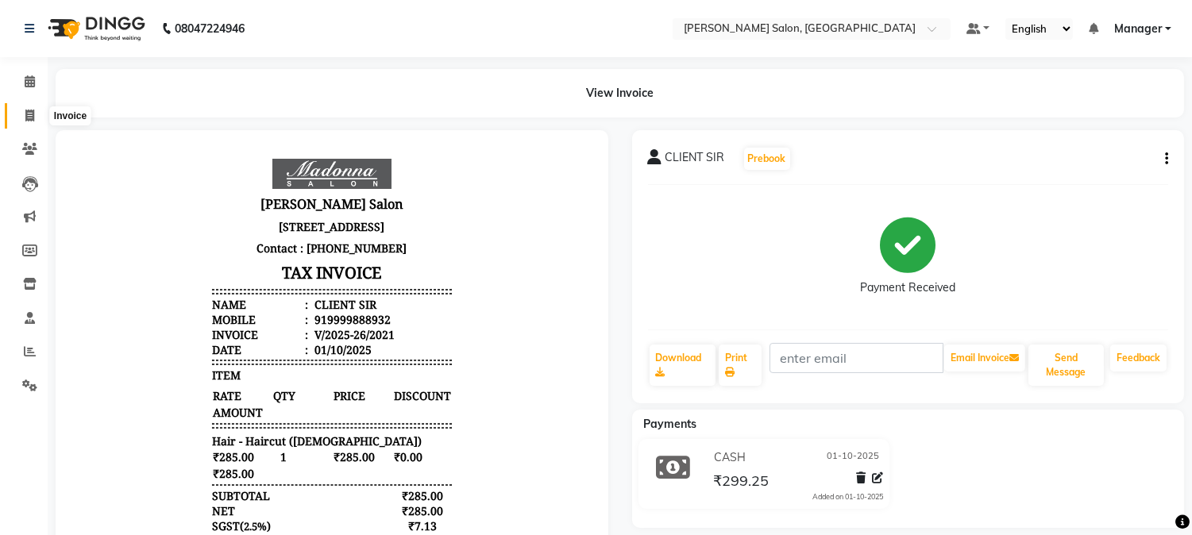
click at [26, 113] on icon at bounding box center [29, 116] width 9 height 12
select select "7672"
select select "service"
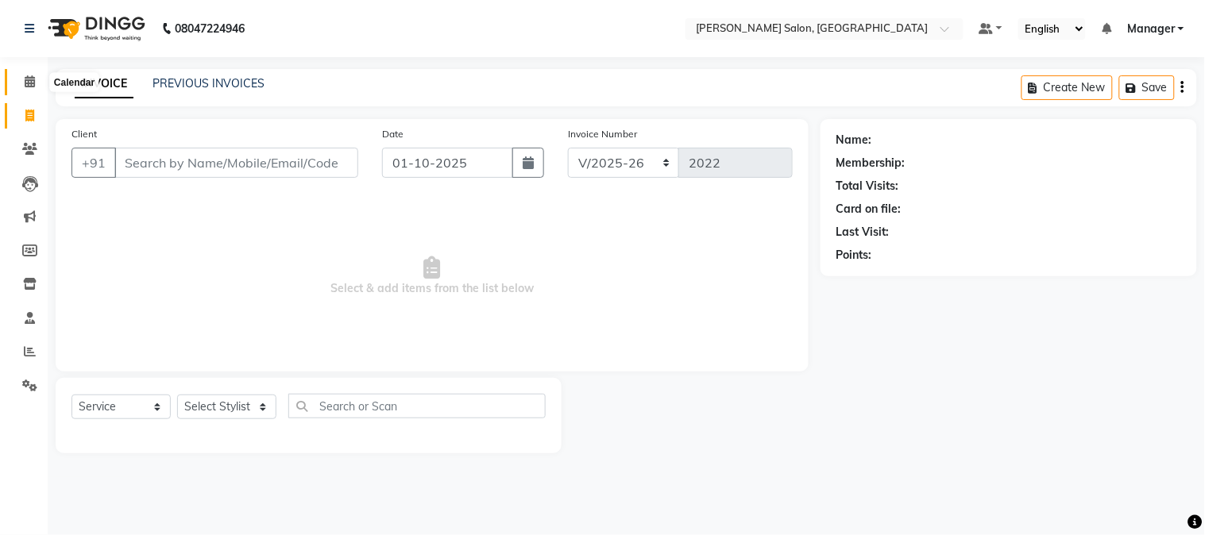
click at [28, 82] on icon at bounding box center [30, 81] width 10 height 12
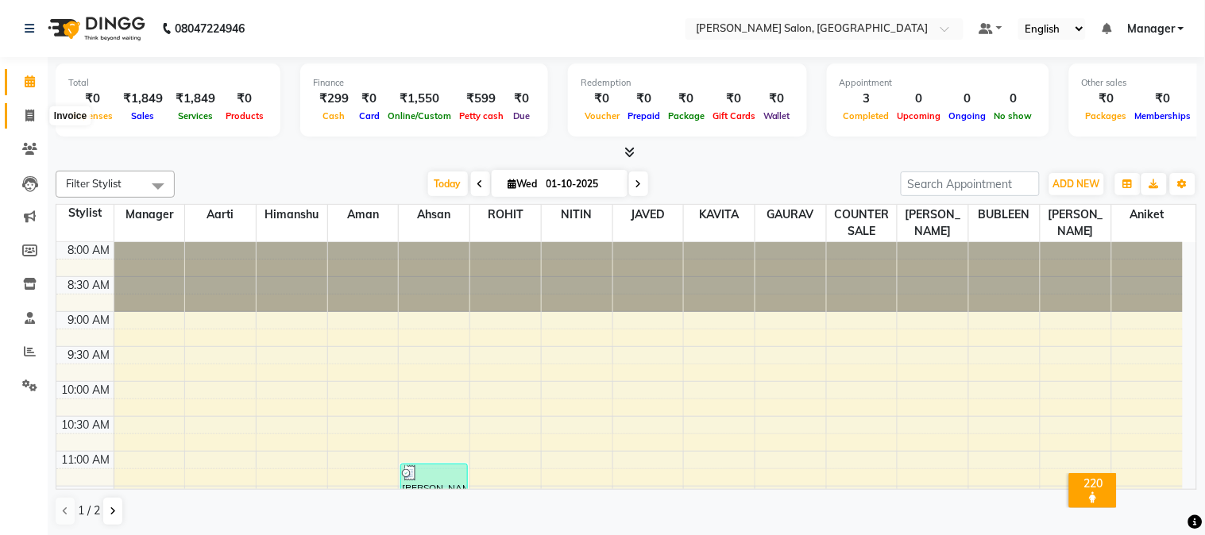
click at [29, 115] on icon at bounding box center [29, 116] width 9 height 12
select select "service"
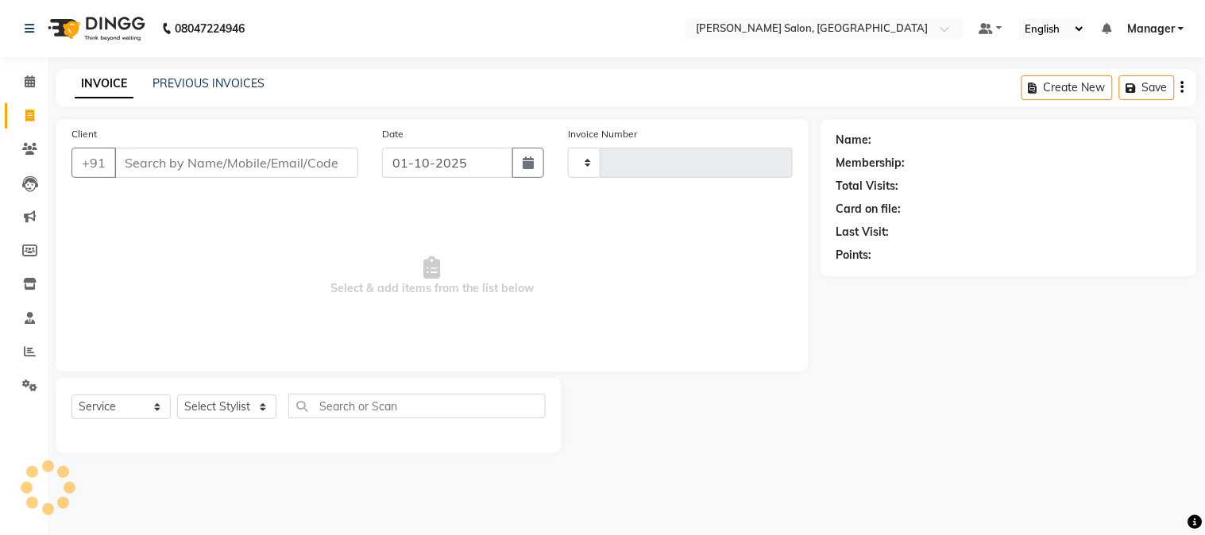
type input "2022"
select select "7672"
click at [226, 151] on input "Client" at bounding box center [236, 163] width 244 height 30
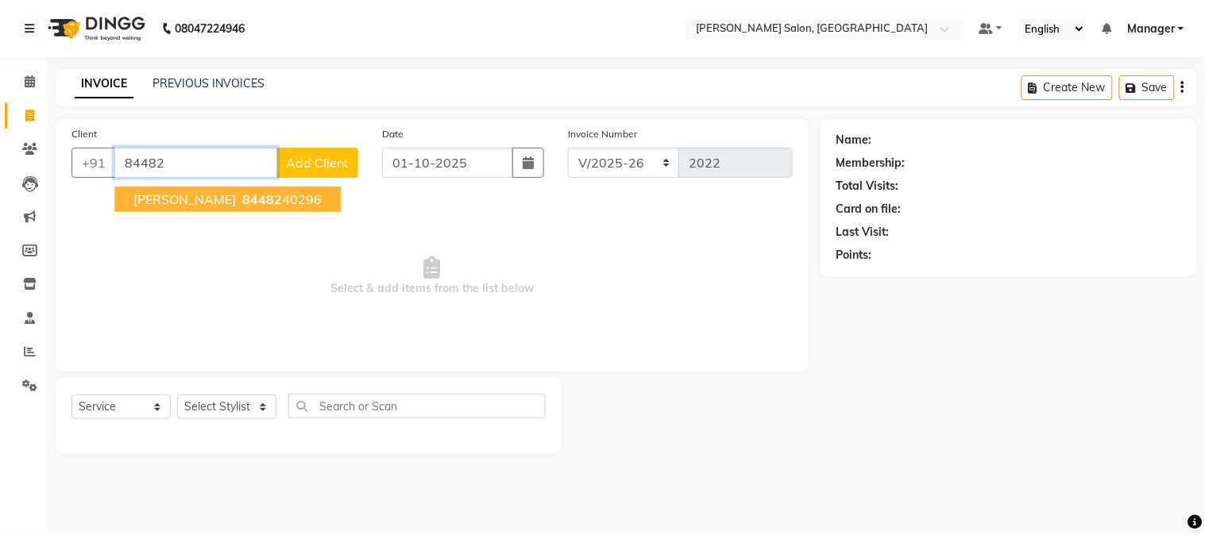
click at [281, 192] on ngb-highlight "84482 40296" at bounding box center [280, 199] width 83 height 16
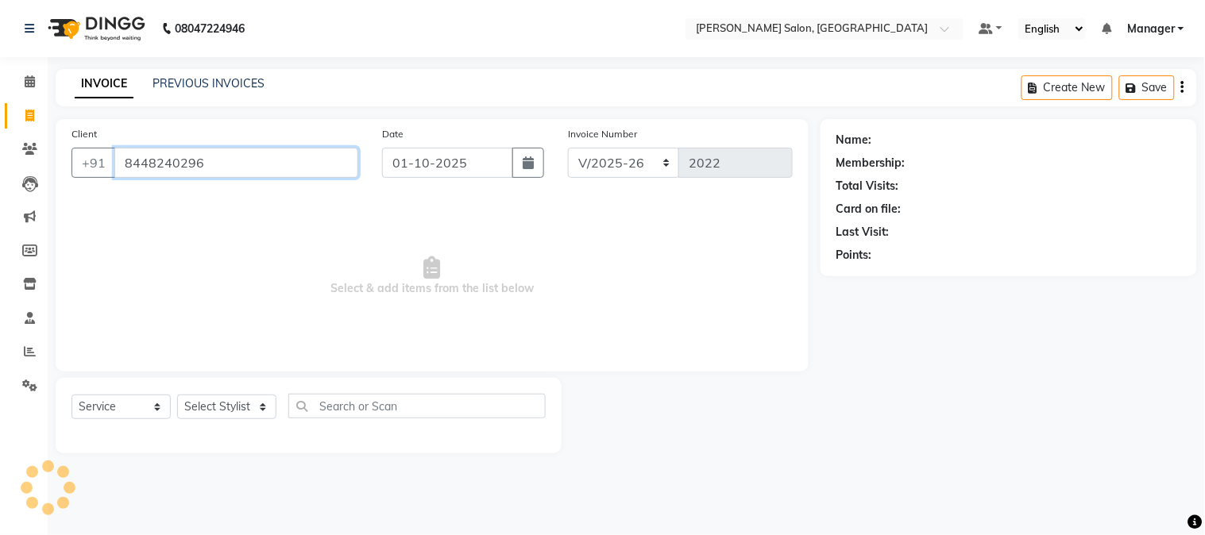
type input "8448240296"
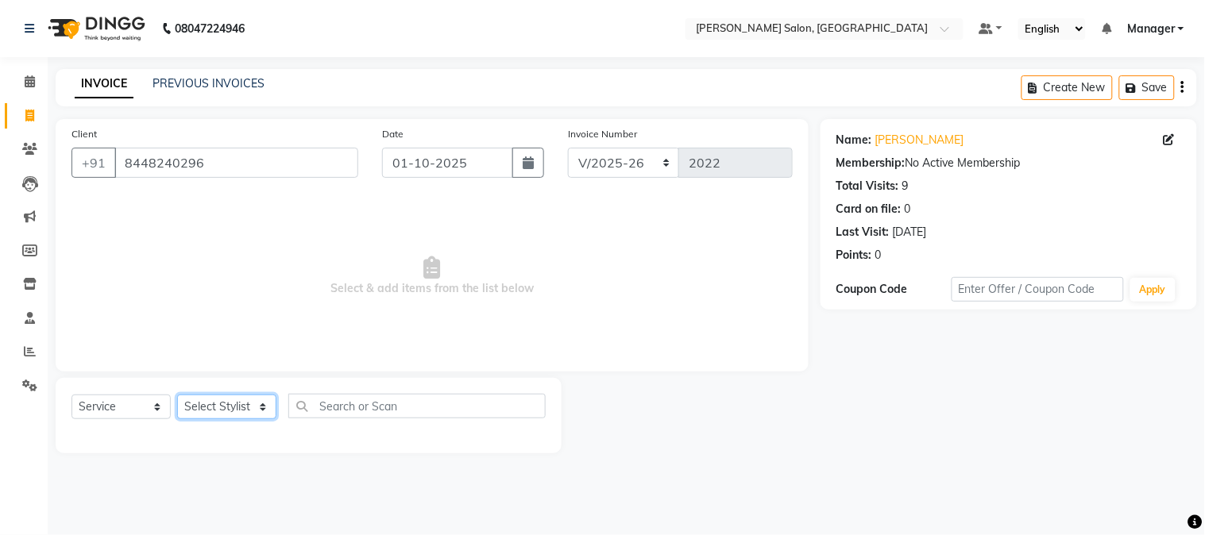
click at [222, 411] on select "Select Stylist [PERSON_NAME] [PERSON_NAME] BUBLEEN COUNTER SALE [PERSON_NAME] K…" at bounding box center [226, 407] width 99 height 25
select select "72481"
click at [177, 395] on select "Select Stylist [PERSON_NAME] [PERSON_NAME] BUBLEEN COUNTER SALE [PERSON_NAME] K…" at bounding box center [226, 407] width 99 height 25
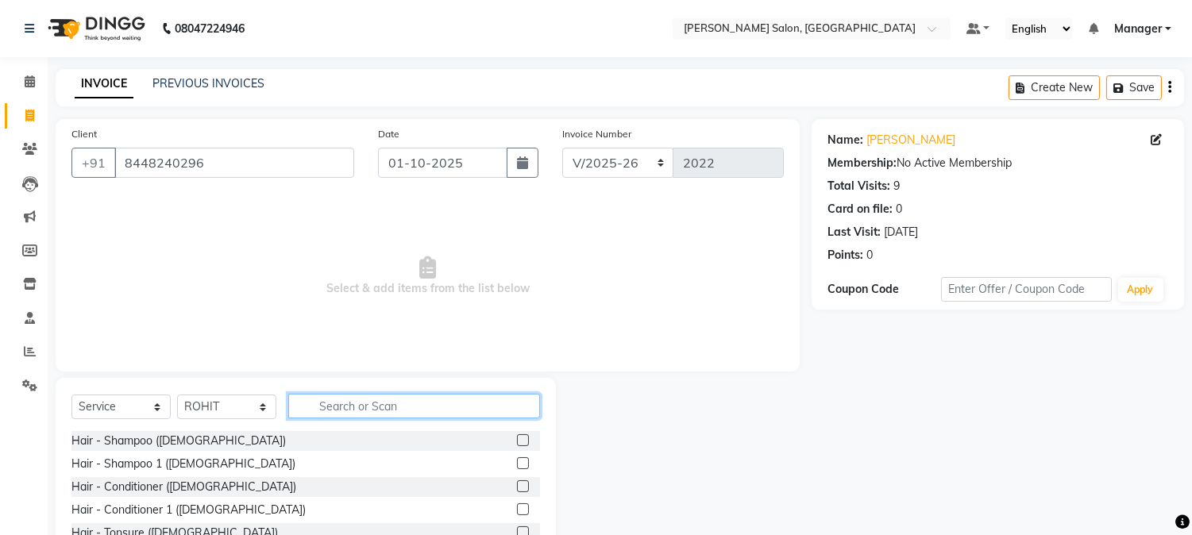
click at [343, 408] on input "text" at bounding box center [414, 406] width 252 height 25
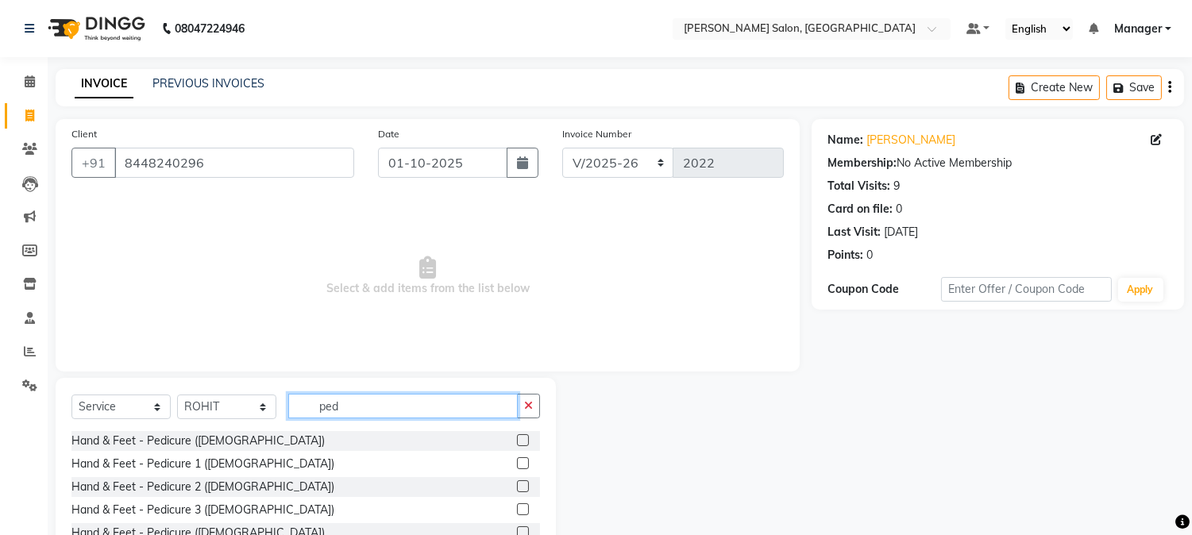
type input "ped"
click at [517, 441] on label at bounding box center [523, 440] width 12 height 12
click at [517, 441] on input "checkbox" at bounding box center [522, 441] width 10 height 10
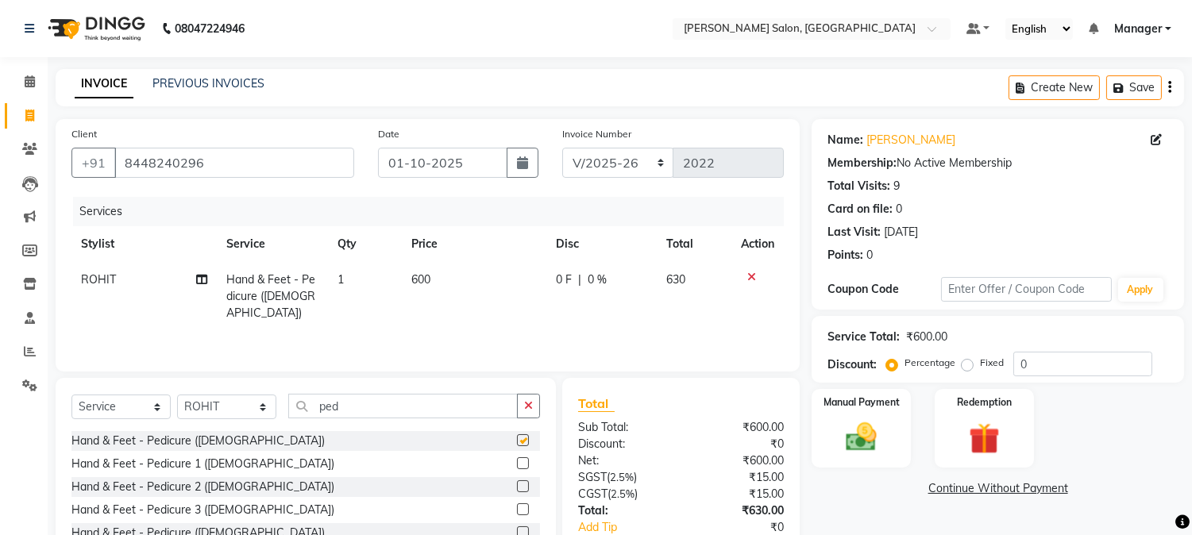
checkbox input "false"
click at [445, 284] on td "600" at bounding box center [474, 296] width 145 height 69
select select "72481"
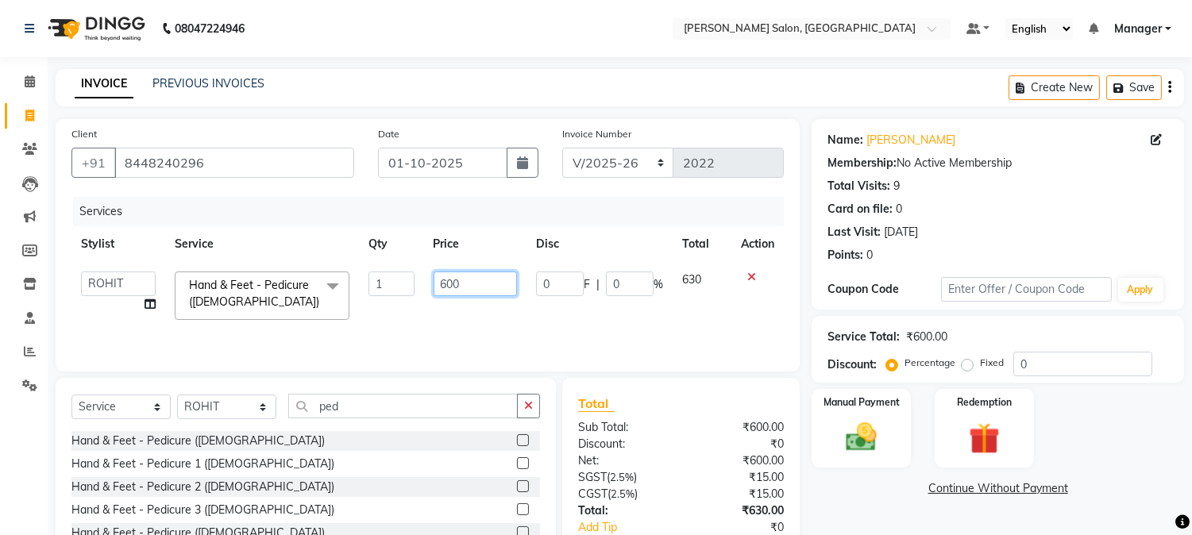
click at [439, 284] on input "600" at bounding box center [475, 284] width 83 height 25
type input "0"
type input "700"
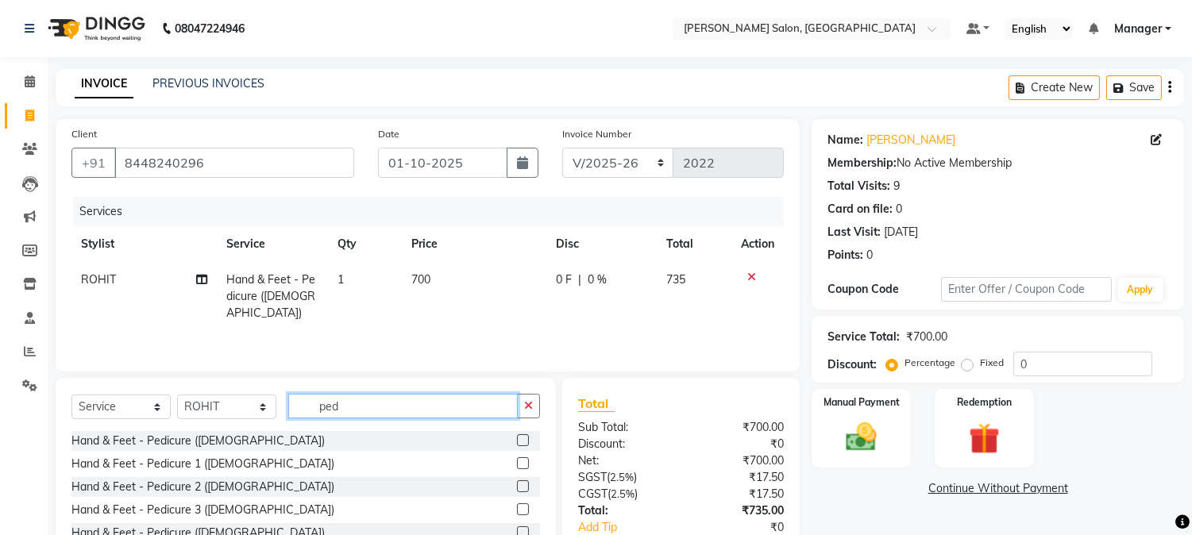
click at [346, 403] on input "ped" at bounding box center [402, 406] width 229 height 25
click at [318, 413] on input "ped" at bounding box center [402, 406] width 229 height 25
type input "d"
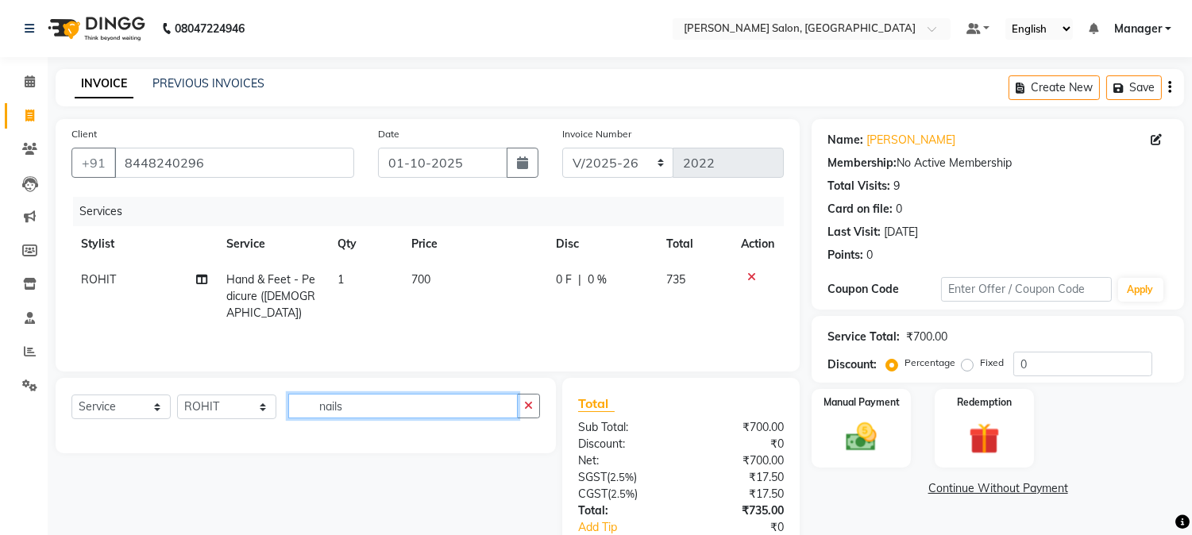
click at [339, 411] on input "nails" at bounding box center [402, 406] width 229 height 25
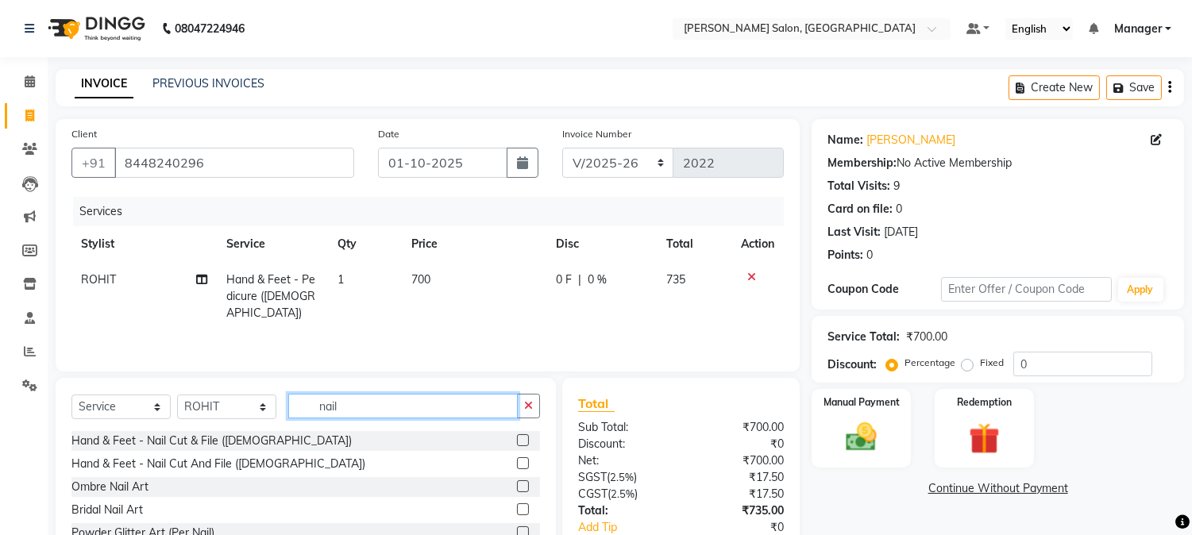
type input "nail"
click at [517, 437] on label at bounding box center [523, 440] width 12 height 12
click at [517, 437] on input "checkbox" at bounding box center [522, 441] width 10 height 10
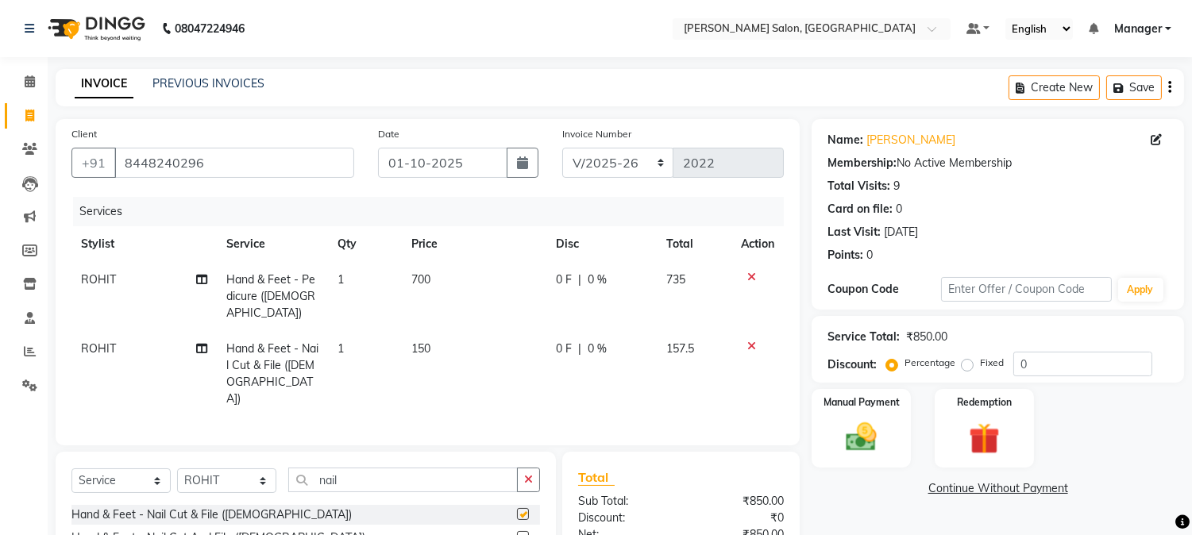
checkbox input "false"
click at [406, 334] on td "150" at bounding box center [474, 374] width 145 height 86
select select "72481"
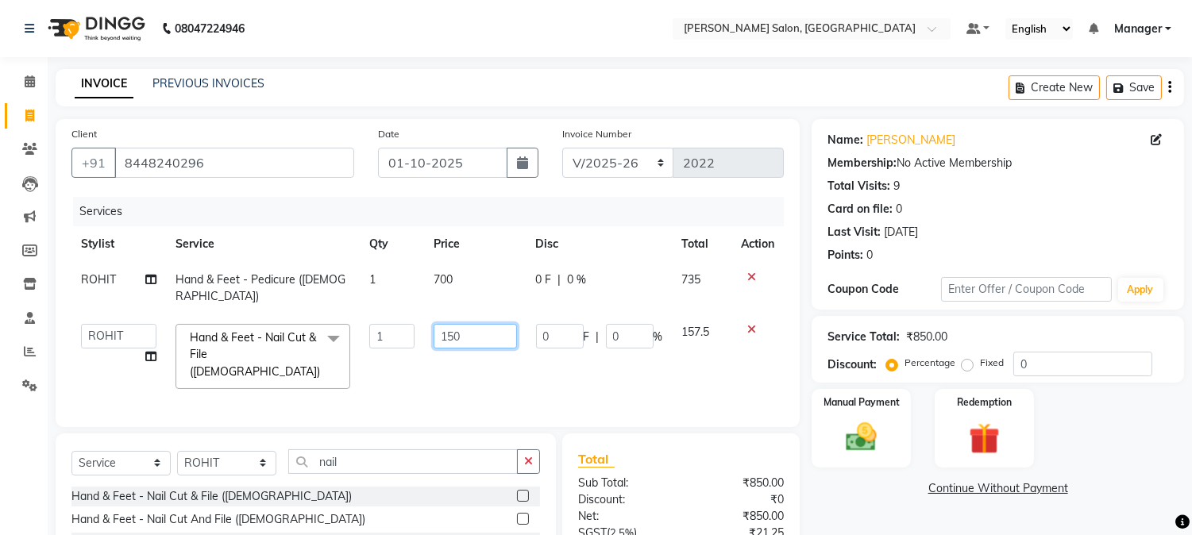
click at [441, 324] on input "150" at bounding box center [475, 336] width 83 height 25
type input "0"
type input "100"
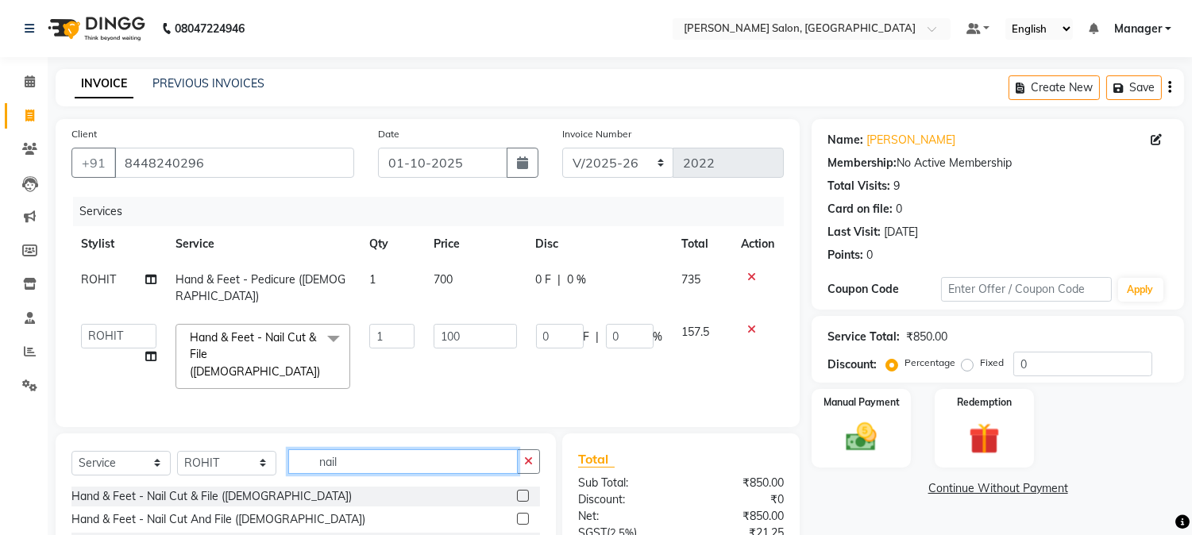
click at [362, 449] on input "nail" at bounding box center [402, 461] width 229 height 25
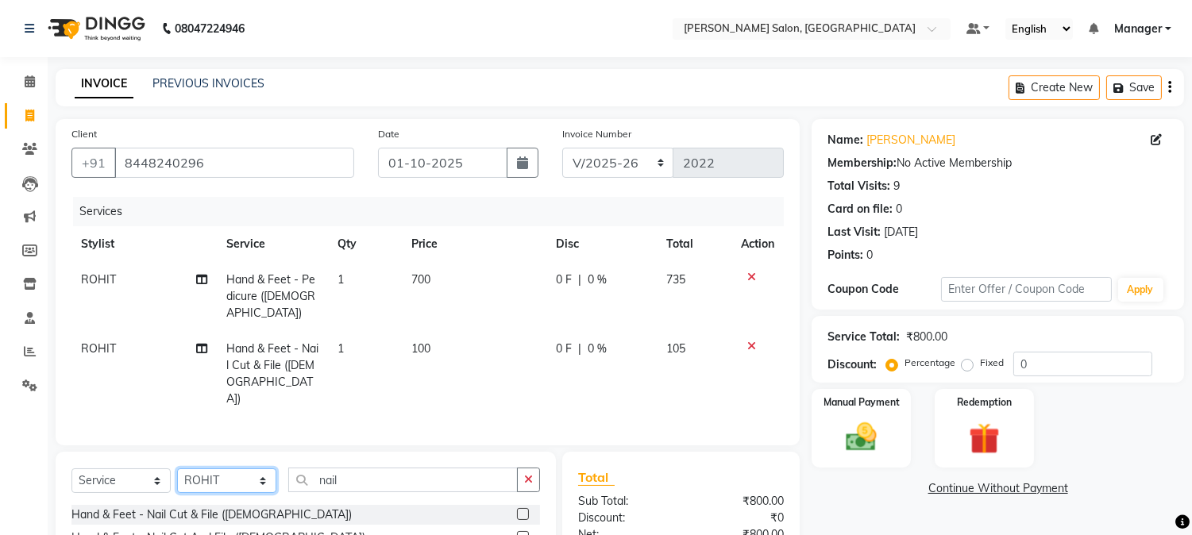
click at [248, 468] on select "Select Stylist [PERSON_NAME] [PERSON_NAME] BUBLEEN COUNTER SALE [PERSON_NAME] K…" at bounding box center [226, 480] width 99 height 25
select select "90314"
click at [177, 468] on select "Select Stylist [PERSON_NAME] [PERSON_NAME] BUBLEEN COUNTER SALE [PERSON_NAME] K…" at bounding box center [226, 480] width 99 height 25
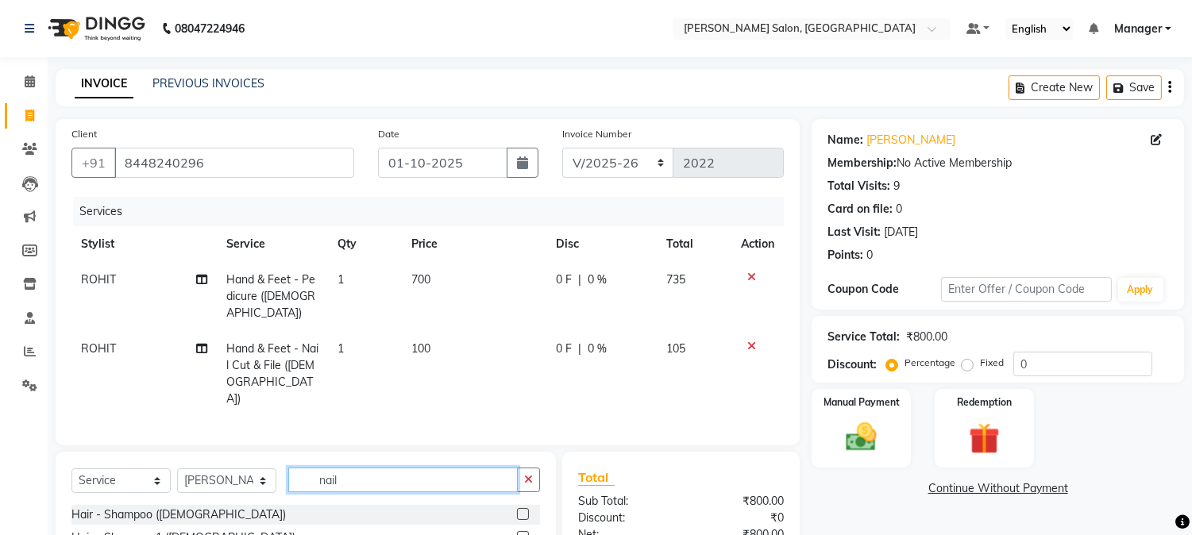
click at [315, 468] on input "nail" at bounding box center [402, 480] width 229 height 25
type input "l"
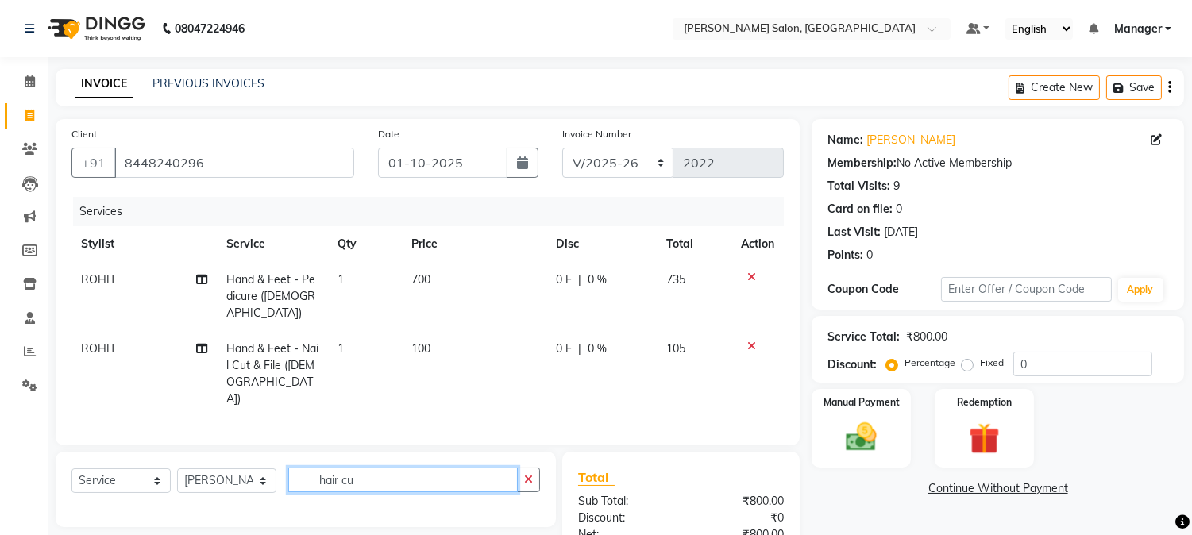
click at [341, 468] on input "hair cu" at bounding box center [402, 480] width 229 height 25
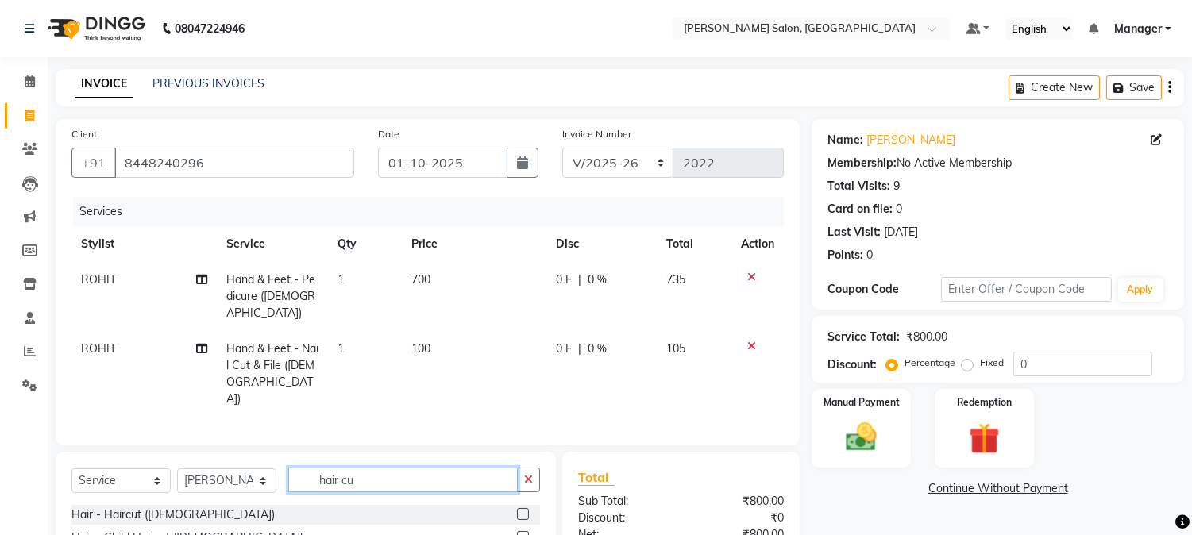
scroll to position [137, 0]
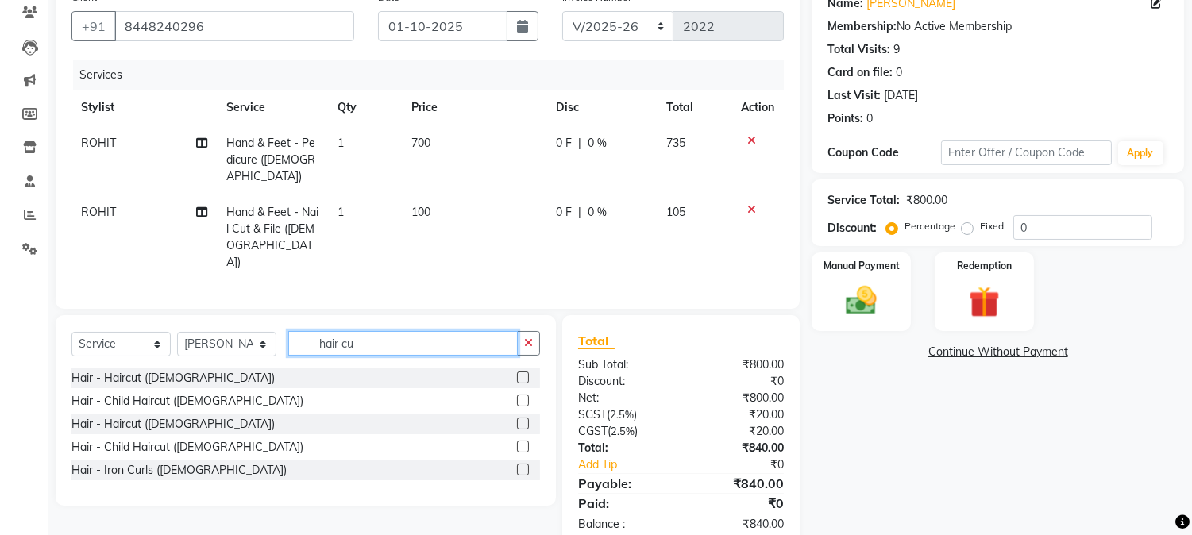
type input "hair cu"
click at [521, 441] on label at bounding box center [523, 447] width 12 height 12
click at [521, 442] on input "checkbox" at bounding box center [522, 447] width 10 height 10
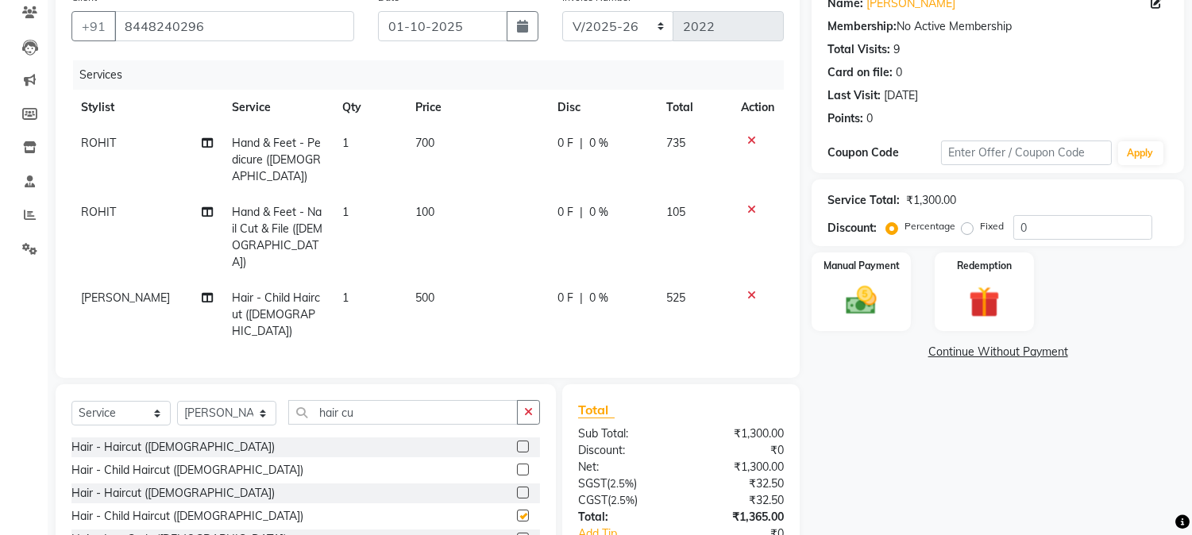
checkbox input "false"
click at [234, 401] on select "Select Stylist [PERSON_NAME] [PERSON_NAME] BUBLEEN COUNTER SALE [PERSON_NAME] K…" at bounding box center [226, 413] width 99 height 25
select select "72505"
click at [177, 401] on select "Select Stylist [PERSON_NAME] [PERSON_NAME] BUBLEEN COUNTER SALE [PERSON_NAME] K…" at bounding box center [226, 413] width 99 height 25
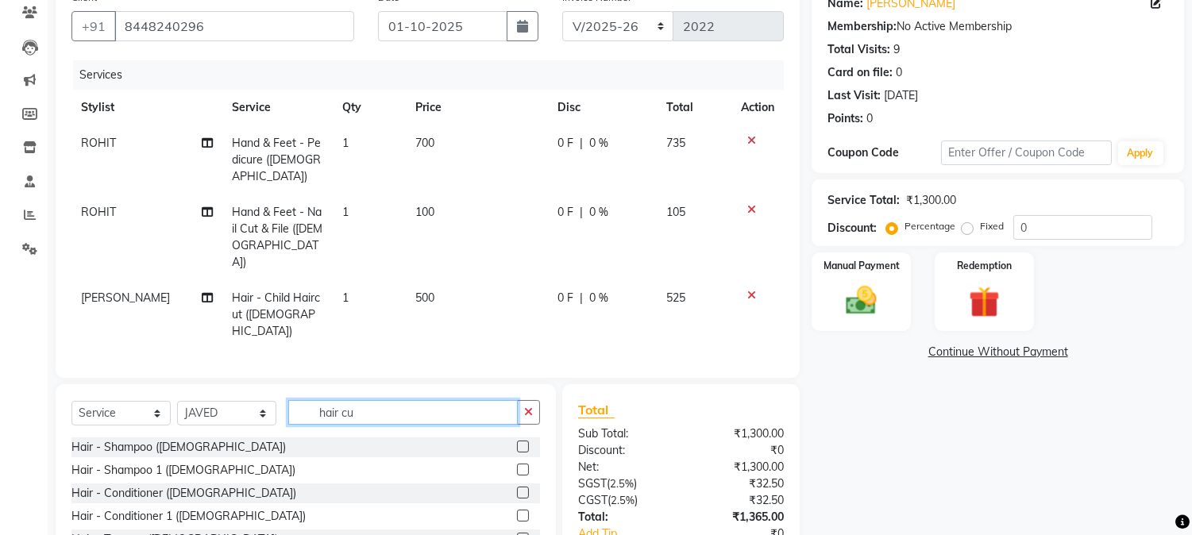
click at [371, 400] on input "hair cu" at bounding box center [402, 412] width 229 height 25
click at [319, 400] on input "hair cu" at bounding box center [402, 412] width 229 height 25
type input "u"
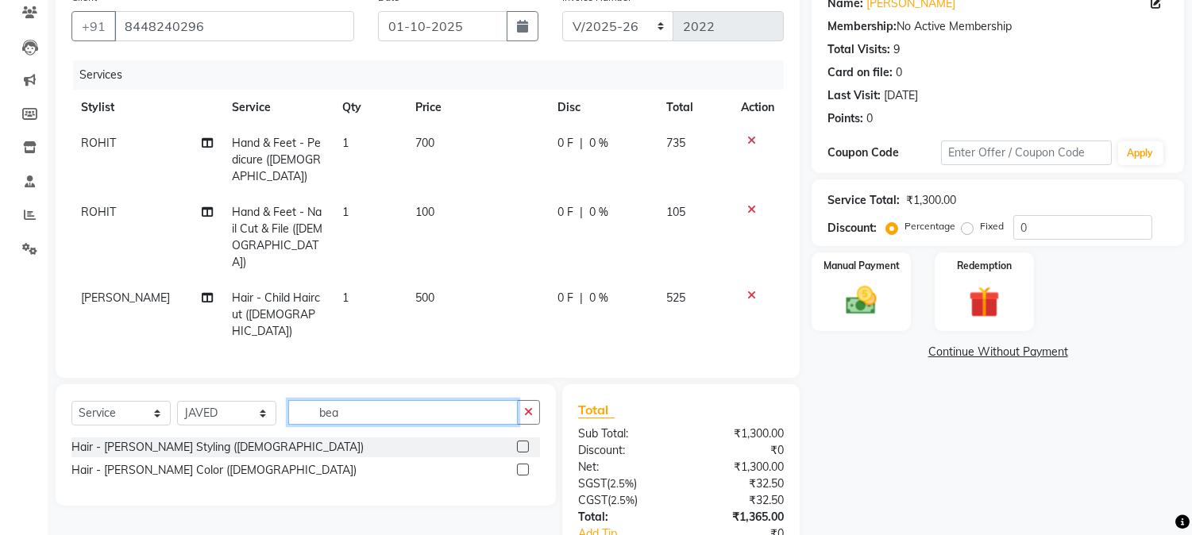
type input "bea"
click at [522, 441] on label at bounding box center [523, 447] width 12 height 12
click at [522, 442] on input "checkbox" at bounding box center [522, 447] width 10 height 10
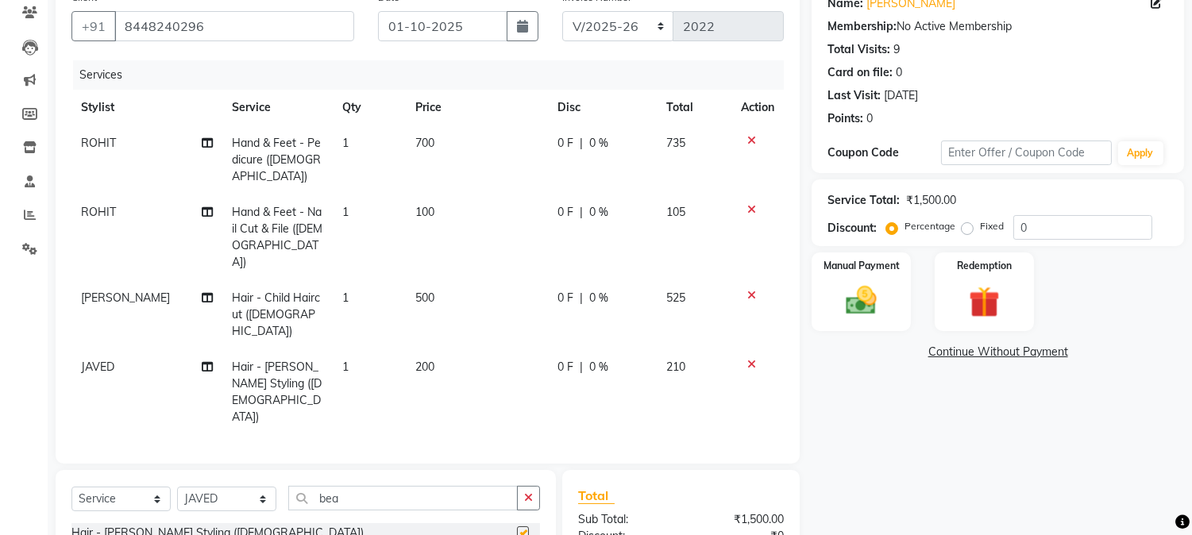
checkbox input "false"
click at [839, 299] on img at bounding box center [861, 301] width 52 height 37
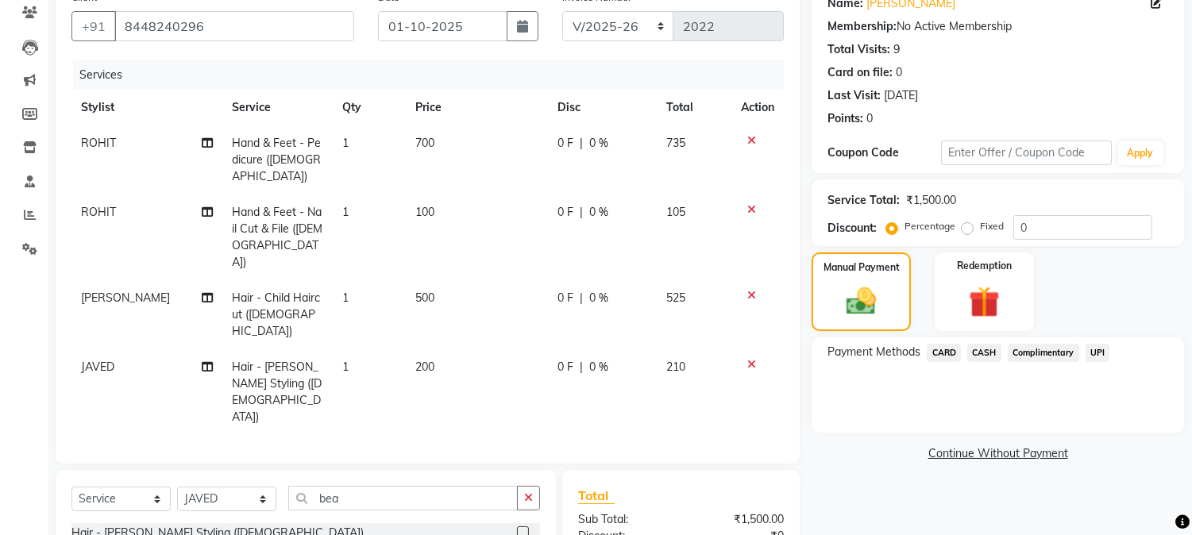
scroll to position [241, 0]
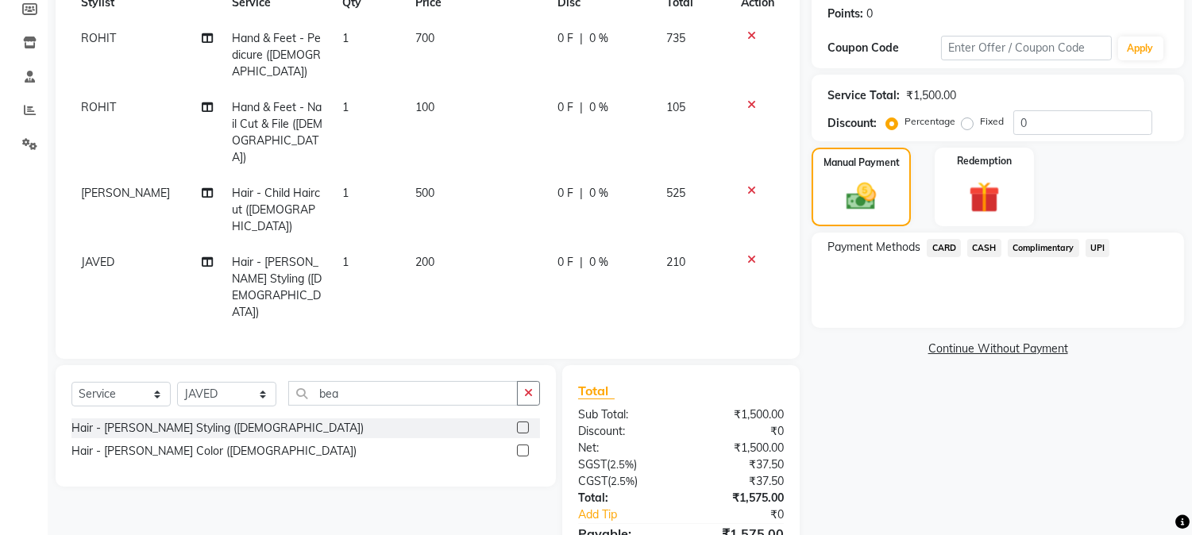
click at [978, 244] on span "CASH" at bounding box center [984, 248] width 34 height 18
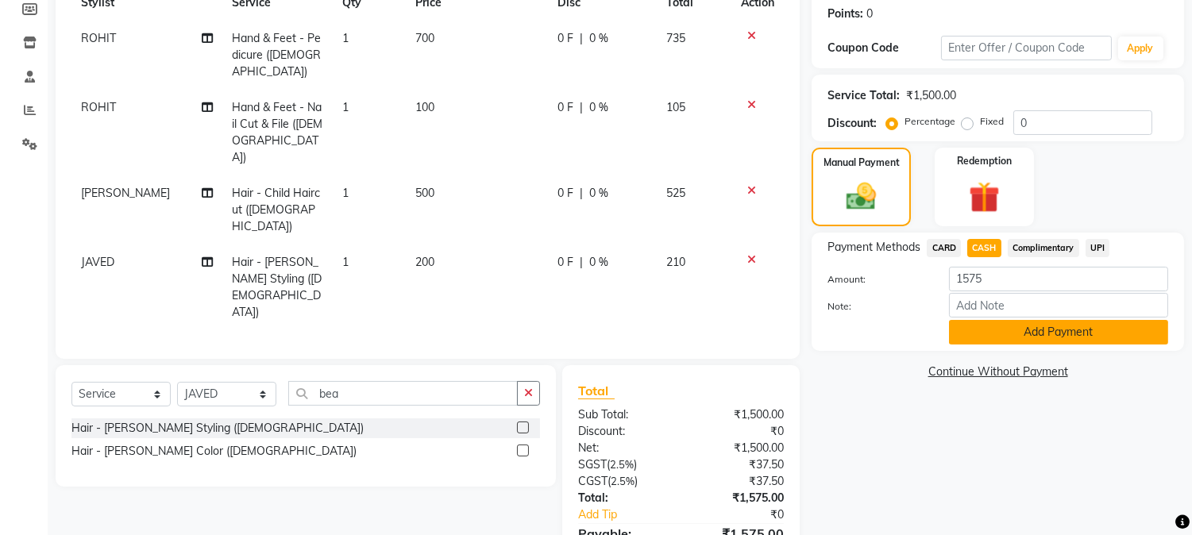
click at [1028, 336] on button "Add Payment" at bounding box center [1058, 332] width 219 height 25
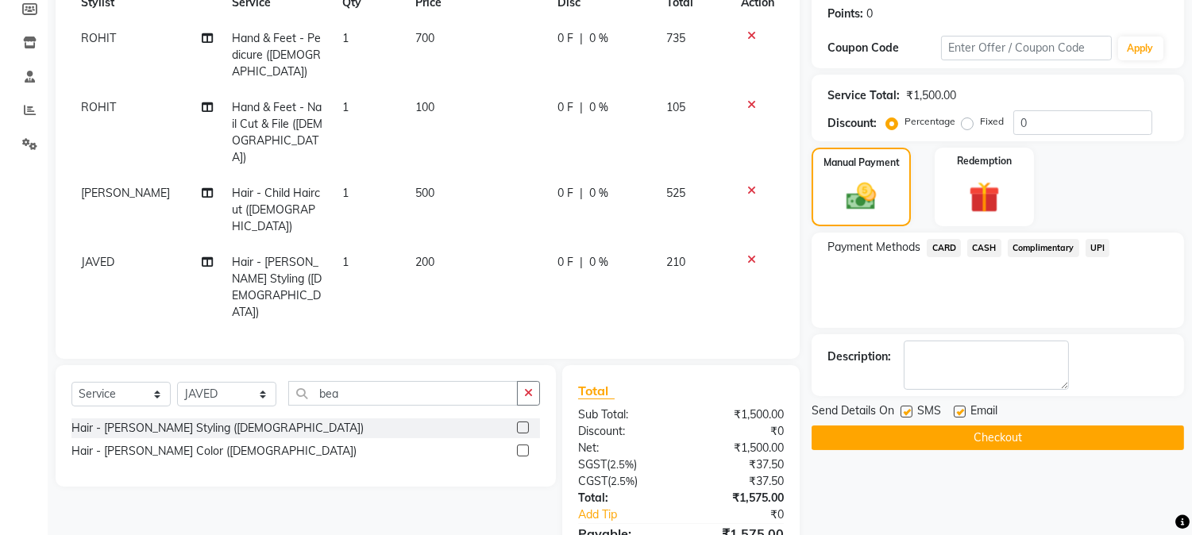
click at [1035, 429] on button "Checkout" at bounding box center [998, 438] width 372 height 25
click at [1044, 440] on button "Checkout" at bounding box center [998, 438] width 372 height 25
click at [1048, 438] on button "Checkout" at bounding box center [998, 438] width 372 height 25
click at [1039, 446] on button "Checkout" at bounding box center [998, 438] width 372 height 25
click at [781, 90] on td at bounding box center [757, 133] width 52 height 86
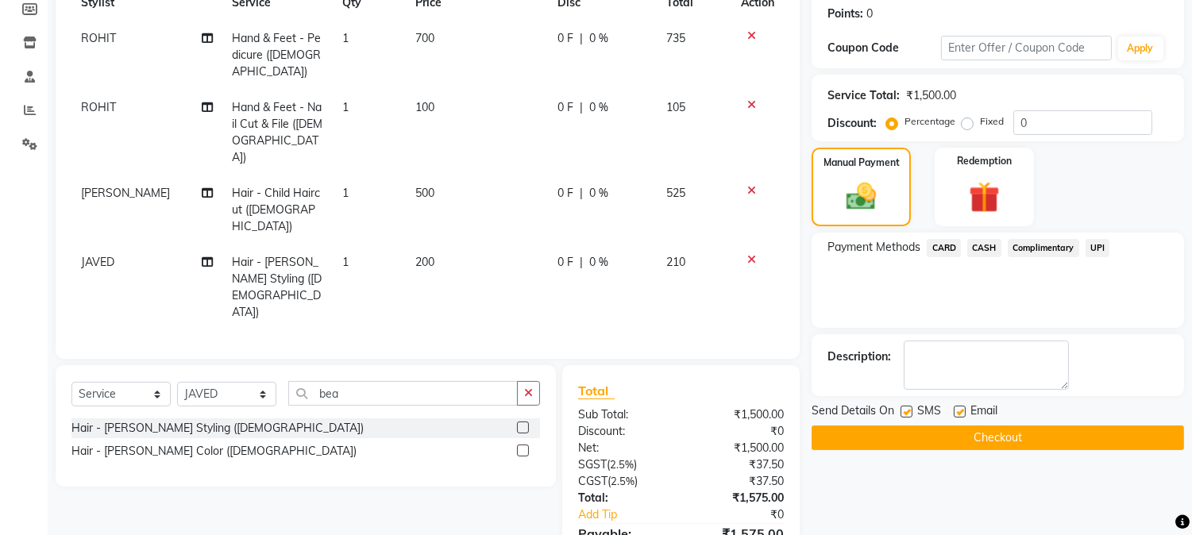
click at [942, 465] on div "Name: [PERSON_NAME] Membership: No Active Membership Total Visits: 9 Card on fi…" at bounding box center [1004, 266] width 384 height 777
click at [1046, 432] on button "Checkout" at bounding box center [998, 438] width 372 height 25
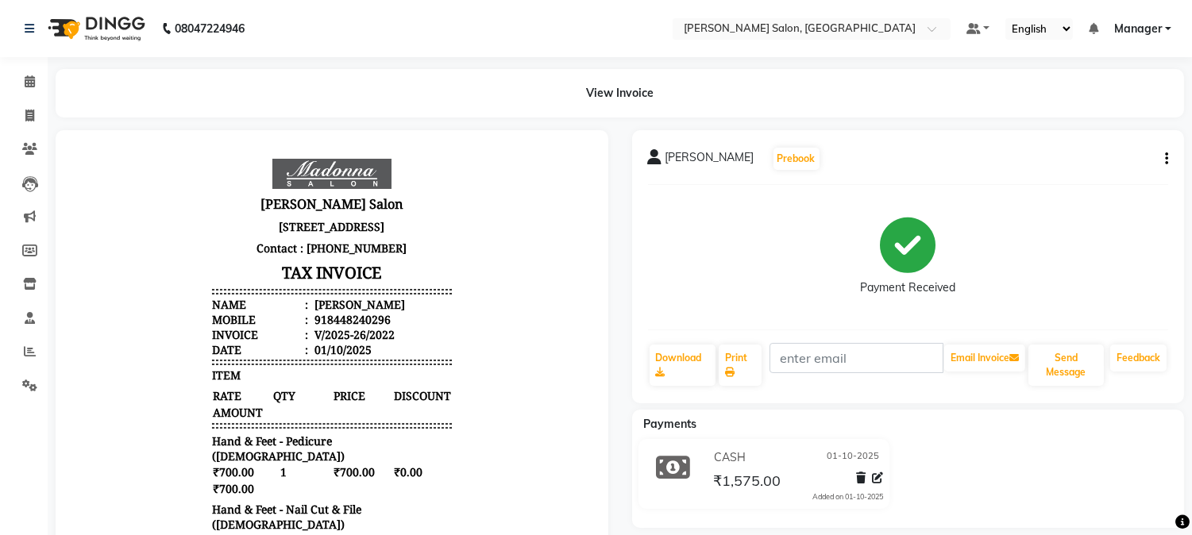
scroll to position [357, 0]
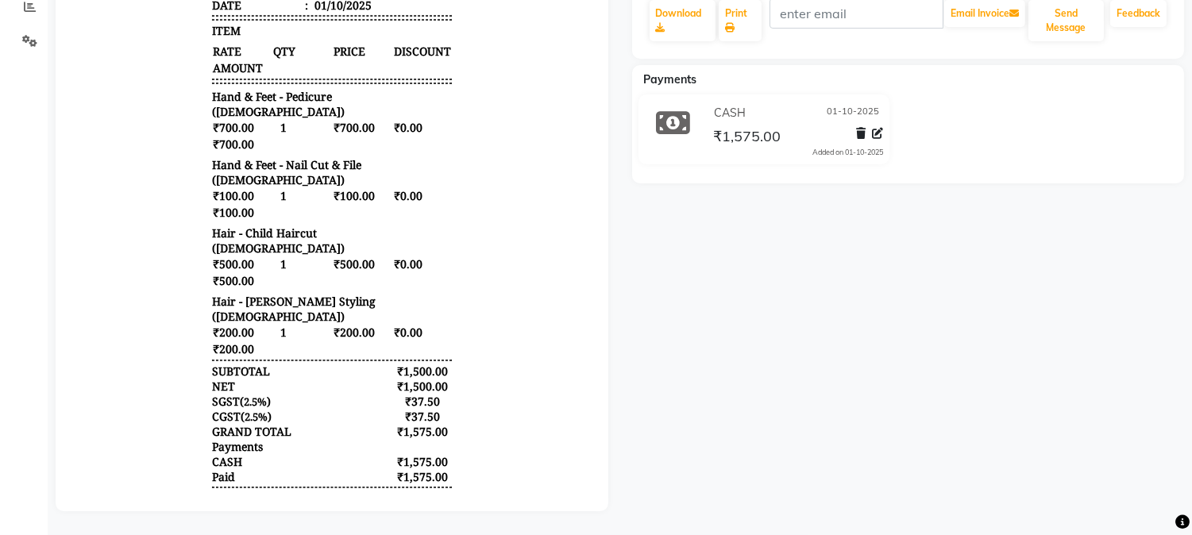
click at [1114, 407] on div "[PERSON_NAME] Prebook Payment Received Download Print Email Invoice Send Messag…" at bounding box center [908, 149] width 576 height 726
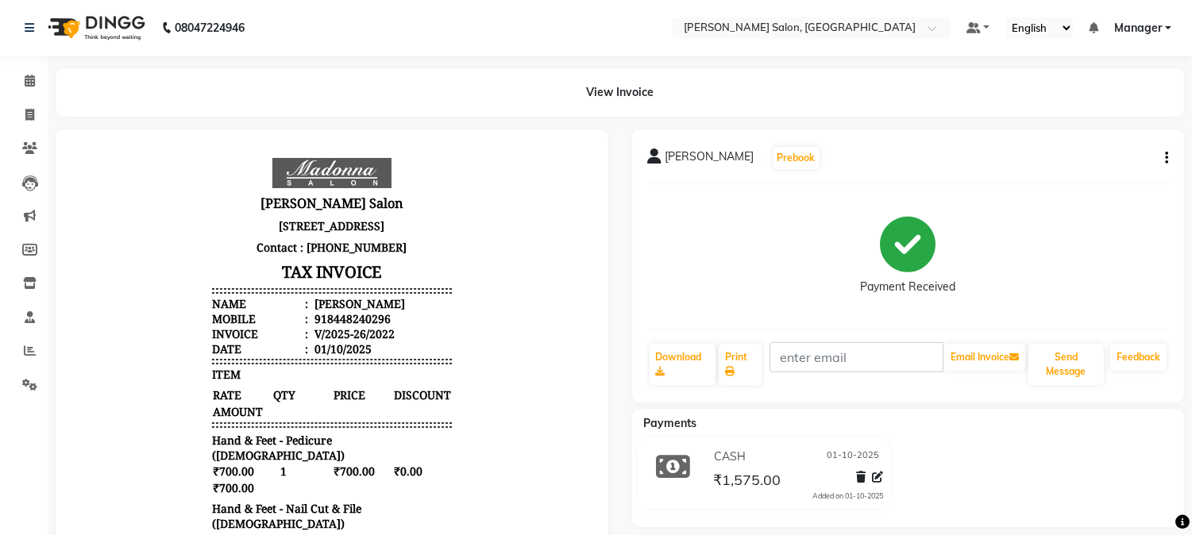
scroll to position [0, 0]
click at [29, 118] on icon at bounding box center [29, 116] width 9 height 12
select select "service"
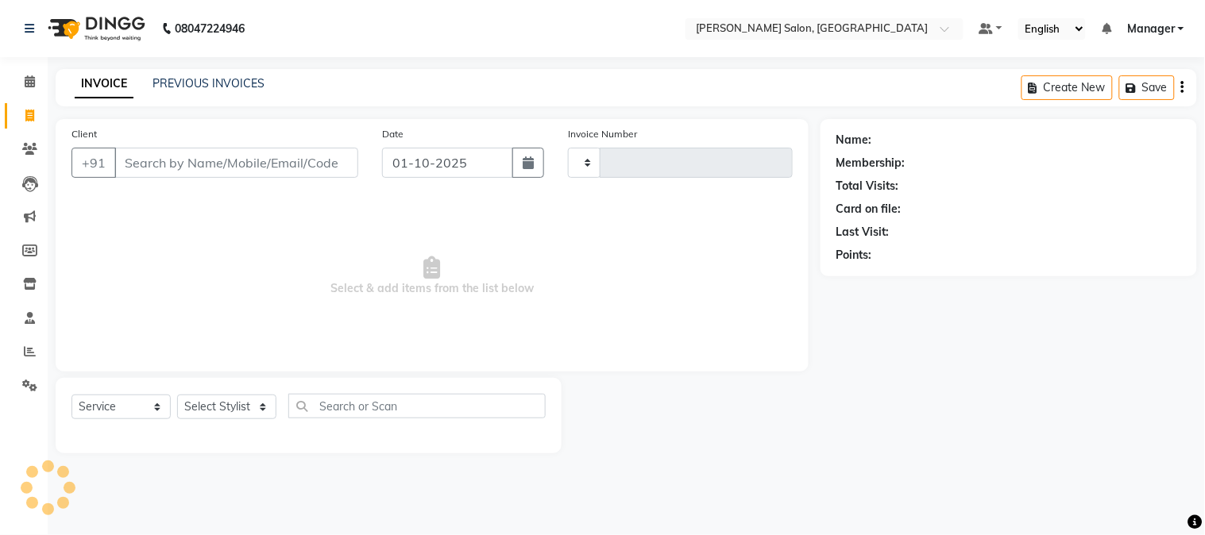
type input "2023"
select select "7672"
click at [29, 83] on icon at bounding box center [30, 81] width 10 height 12
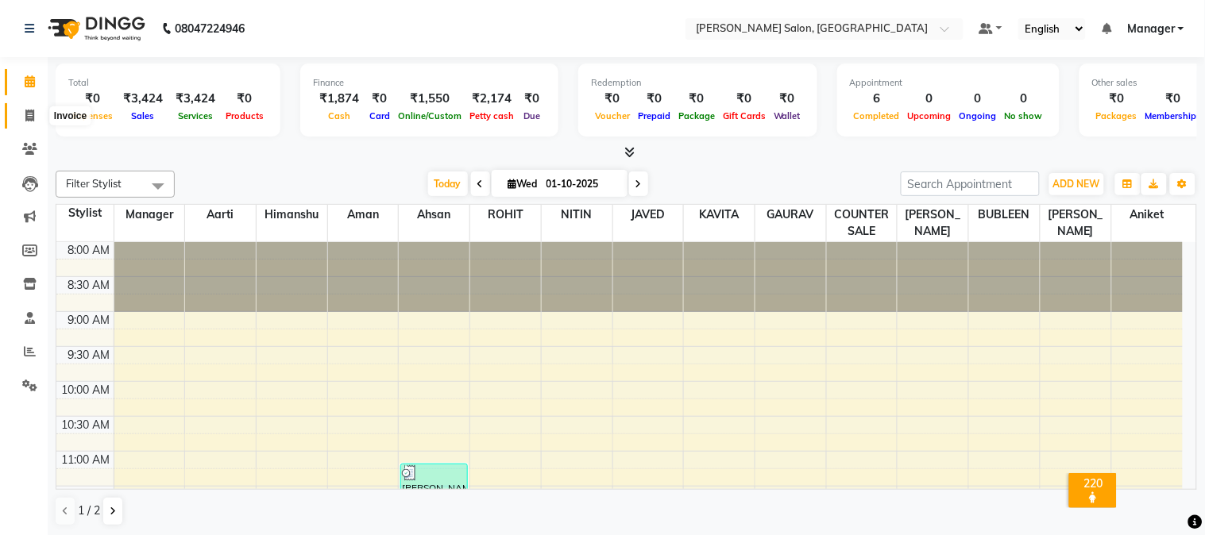
click at [29, 112] on icon at bounding box center [29, 116] width 9 height 12
select select "service"
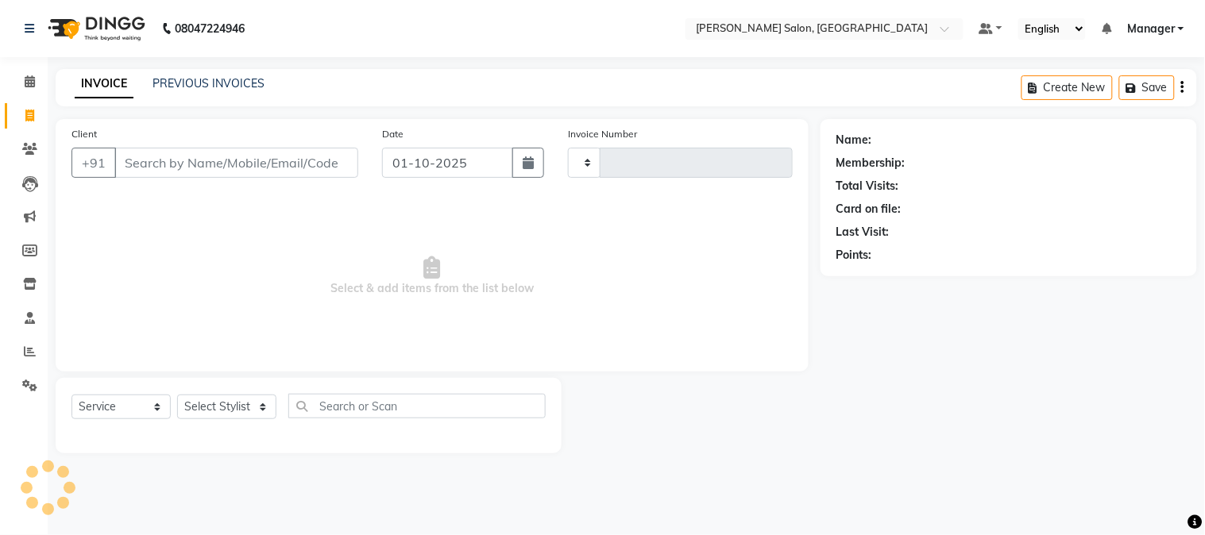
type input "2023"
select select "7672"
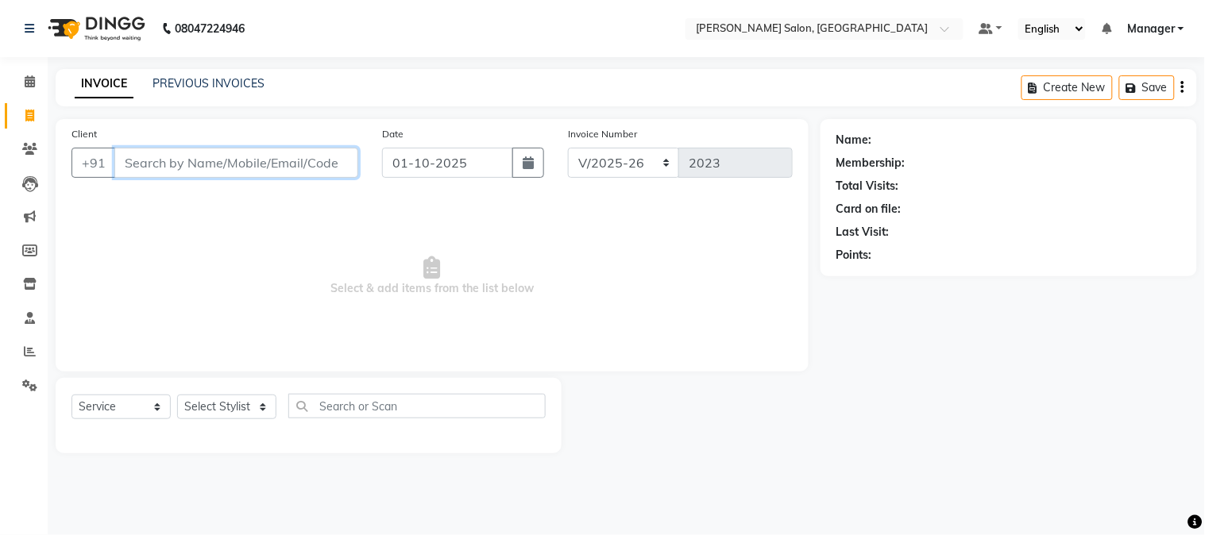
click at [202, 165] on input "Client" at bounding box center [236, 163] width 244 height 30
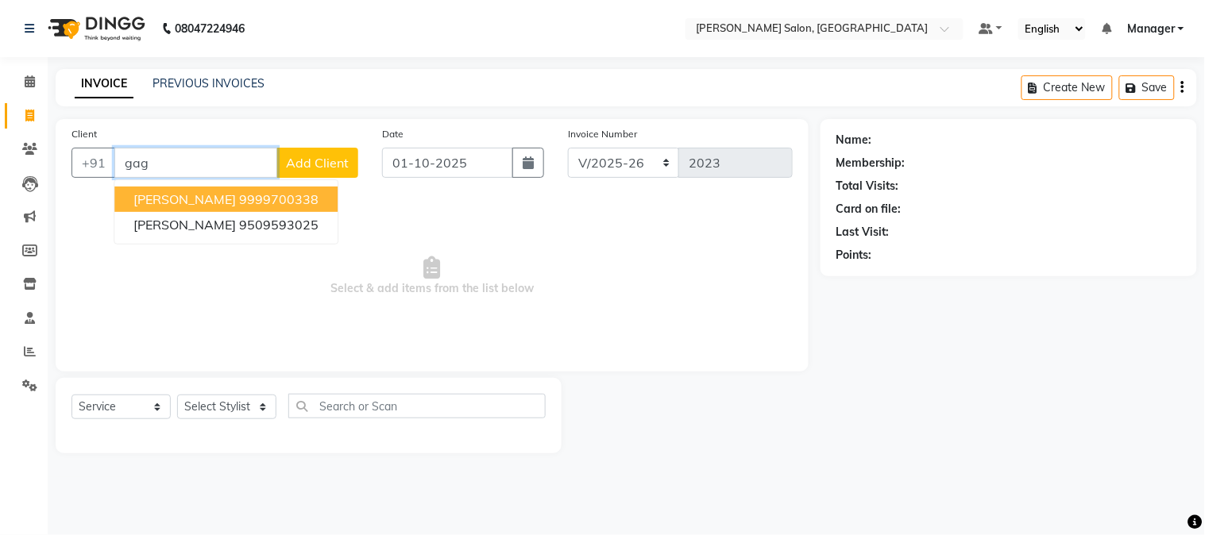
click at [295, 195] on ngb-highlight "9999700338" at bounding box center [278, 199] width 79 height 16
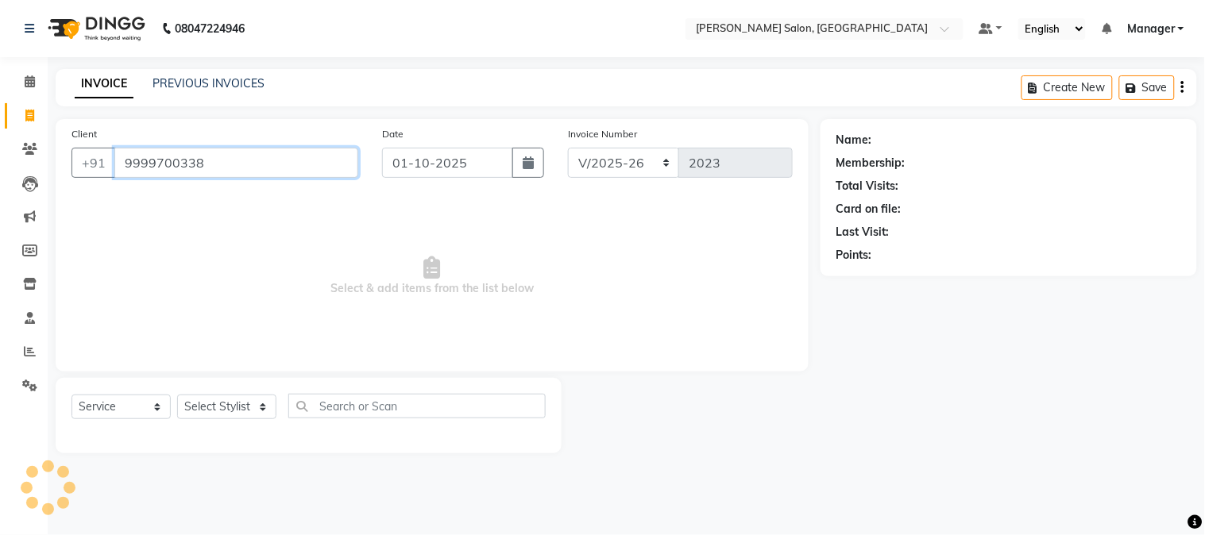
type input "9999700338"
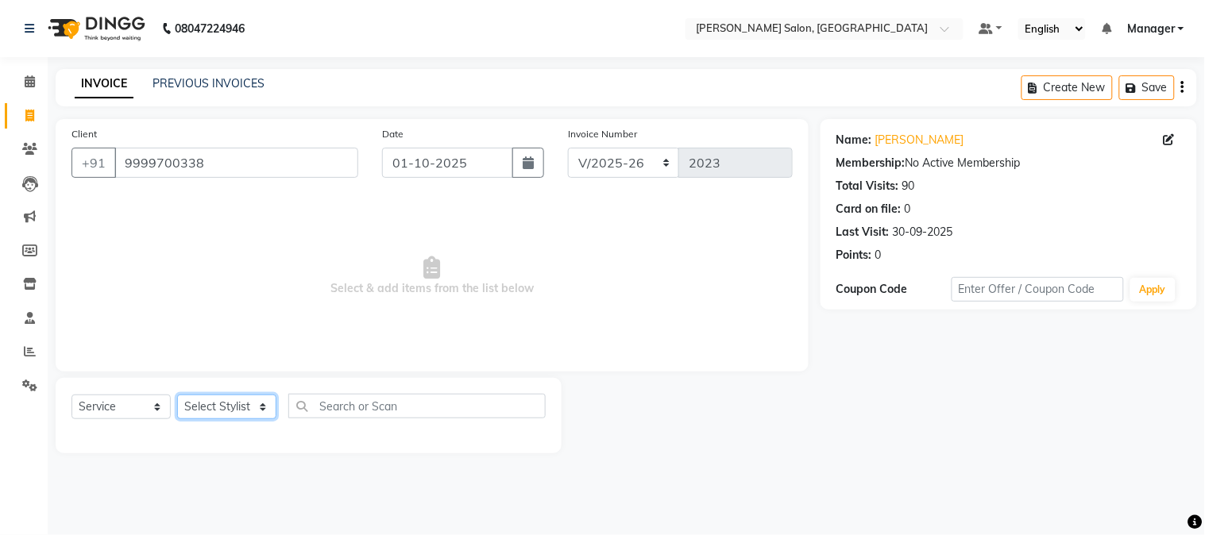
click at [252, 400] on select "Select Stylist [PERSON_NAME] [PERSON_NAME] BUBLEEN COUNTER SALE [PERSON_NAME] K…" at bounding box center [226, 407] width 99 height 25
select select "68888"
click at [177, 395] on select "Select Stylist [PERSON_NAME] [PERSON_NAME] BUBLEEN COUNTER SALE [PERSON_NAME] K…" at bounding box center [226, 407] width 99 height 25
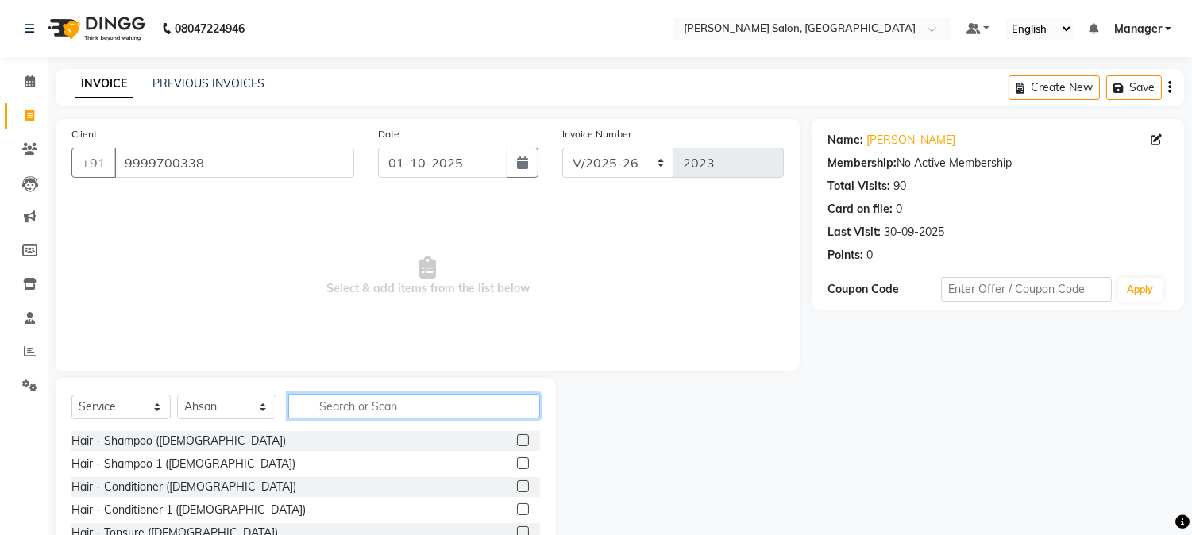
click at [402, 407] on input "text" at bounding box center [414, 406] width 252 height 25
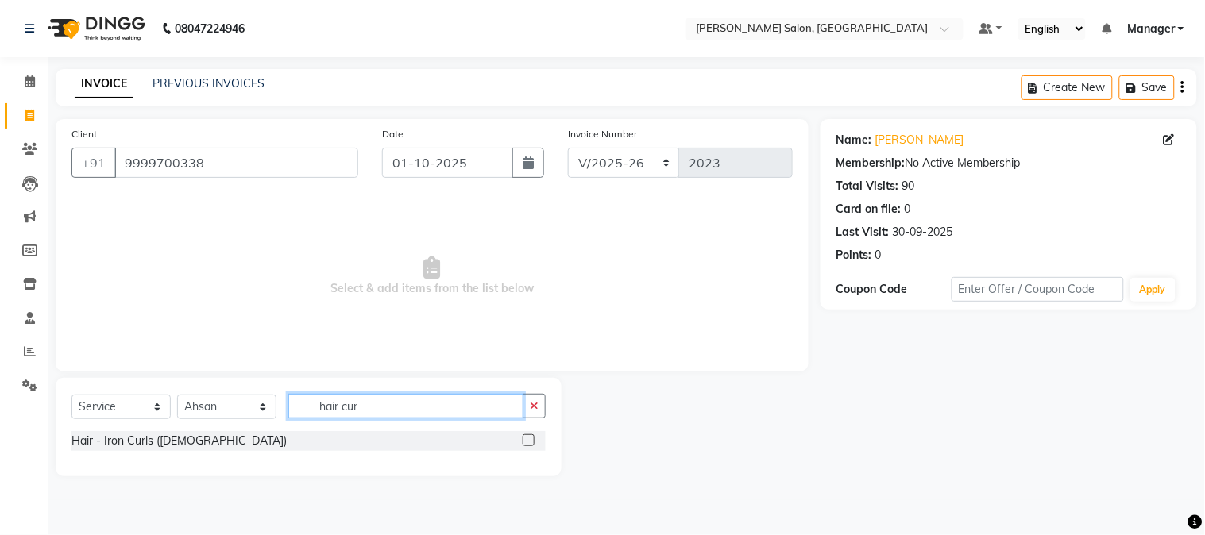
click at [352, 411] on input "hair cur" at bounding box center [405, 406] width 235 height 25
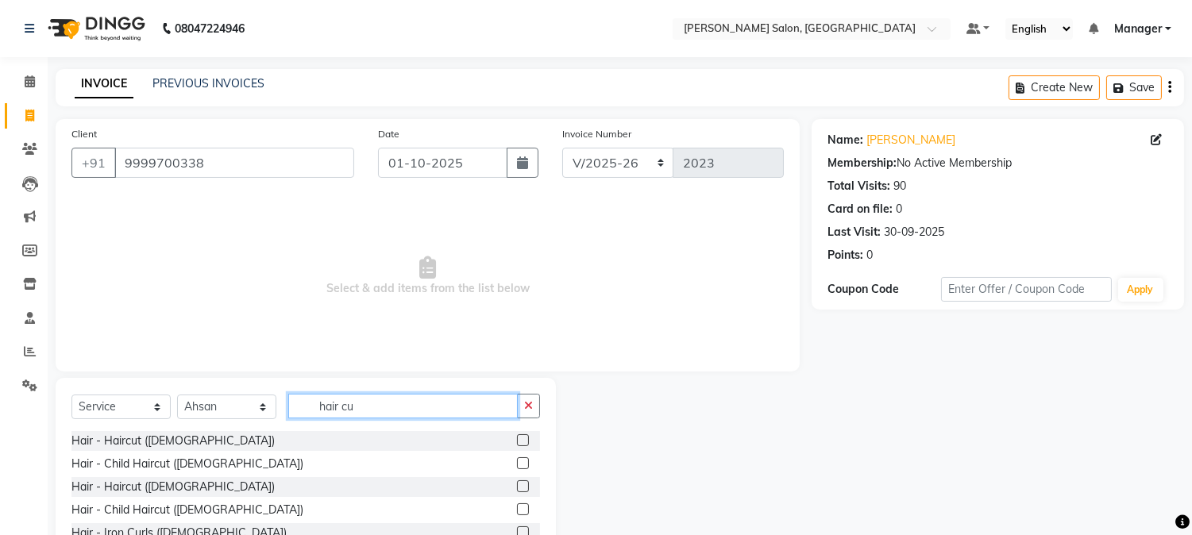
type input "hair cu"
click at [524, 441] on label at bounding box center [523, 440] width 12 height 12
click at [524, 441] on input "checkbox" at bounding box center [522, 441] width 10 height 10
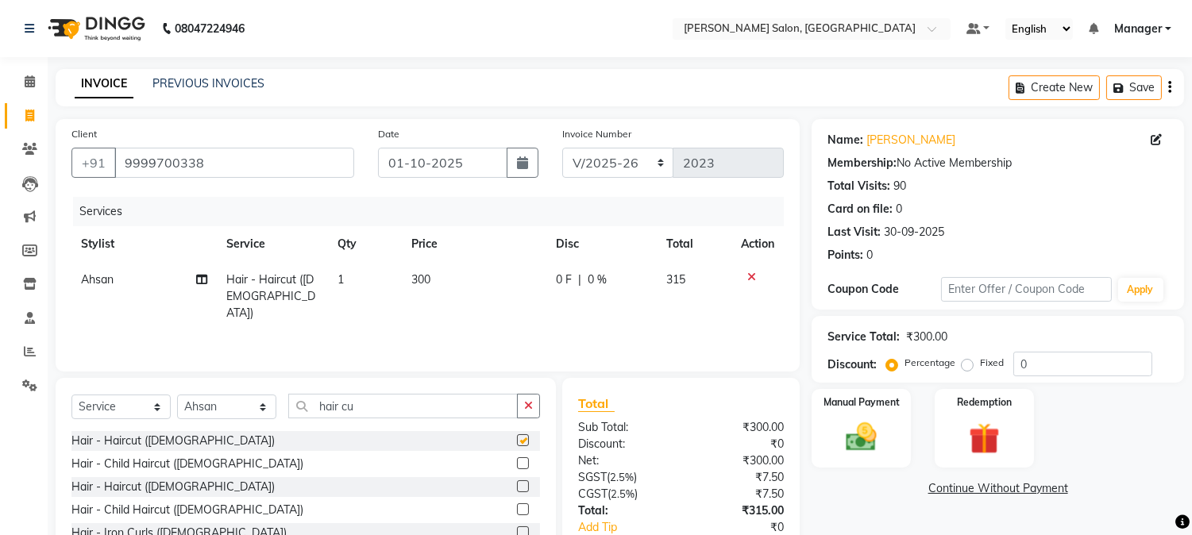
checkbox input "false"
click at [256, 411] on select "Select Stylist [PERSON_NAME] [PERSON_NAME] BUBLEEN COUNTER SALE [PERSON_NAME] K…" at bounding box center [226, 407] width 99 height 25
select select "72505"
click at [177, 395] on select "Select Stylist [PERSON_NAME] [PERSON_NAME] BUBLEEN COUNTER SALE [PERSON_NAME] K…" at bounding box center [226, 407] width 99 height 25
click at [345, 409] on input "hair cu" at bounding box center [402, 406] width 229 height 25
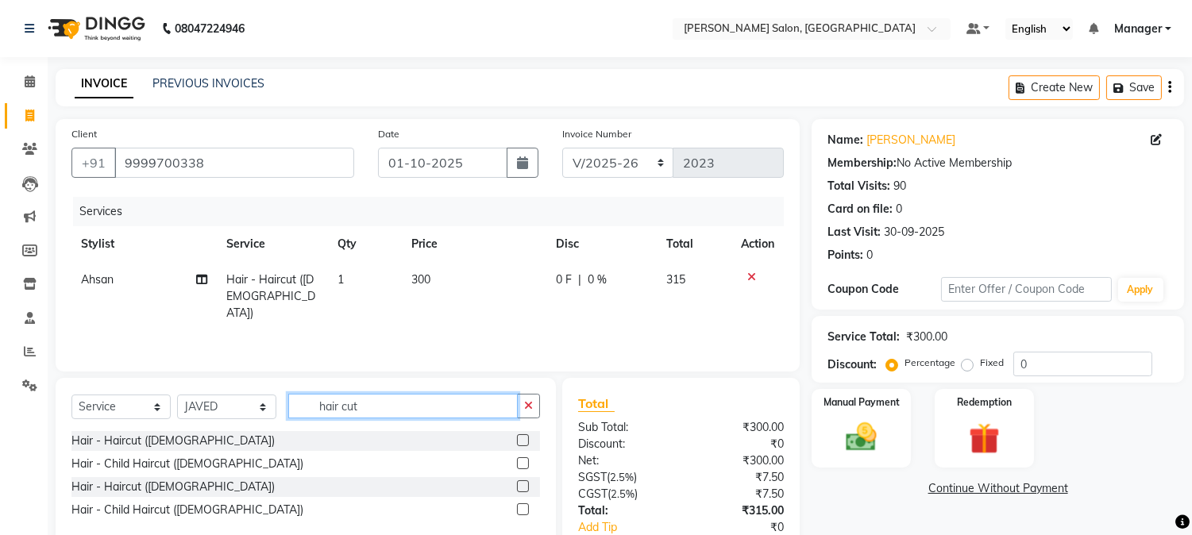
type input "hair cut"
click at [519, 439] on label at bounding box center [523, 440] width 12 height 12
click at [519, 439] on input "checkbox" at bounding box center [522, 441] width 10 height 10
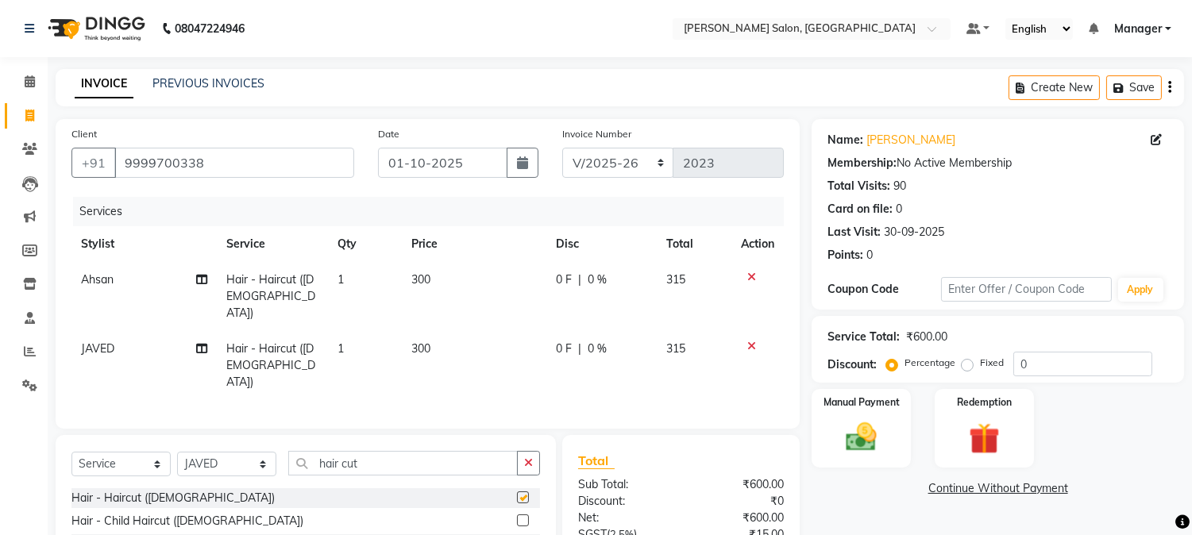
checkbox input "false"
click at [403, 283] on td "300" at bounding box center [474, 296] width 145 height 69
select select "68888"
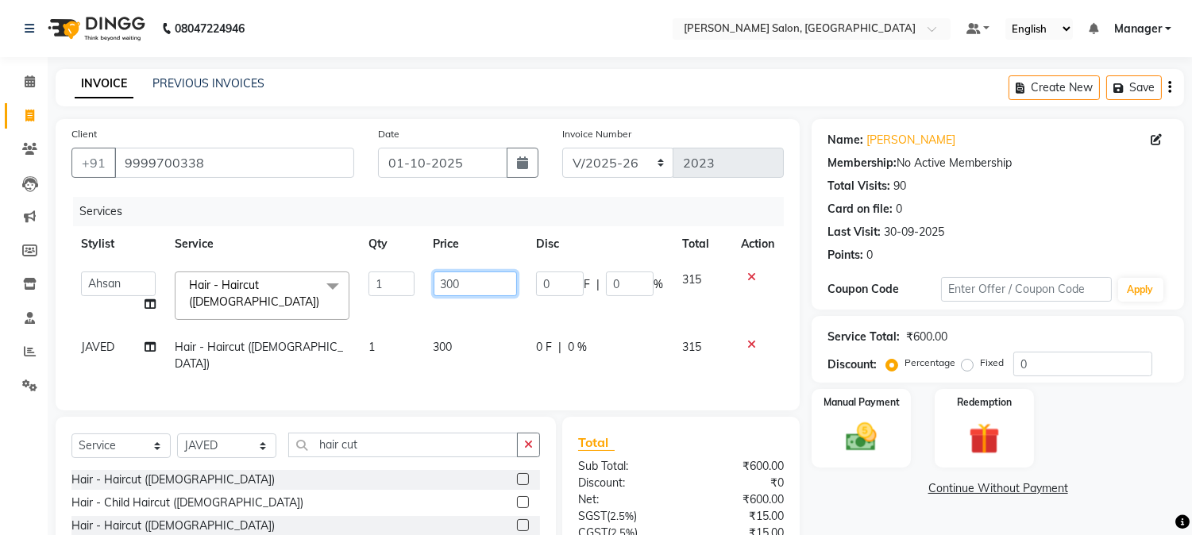
click at [439, 289] on input "300" at bounding box center [475, 284] width 83 height 25
type input "0"
type input "285"
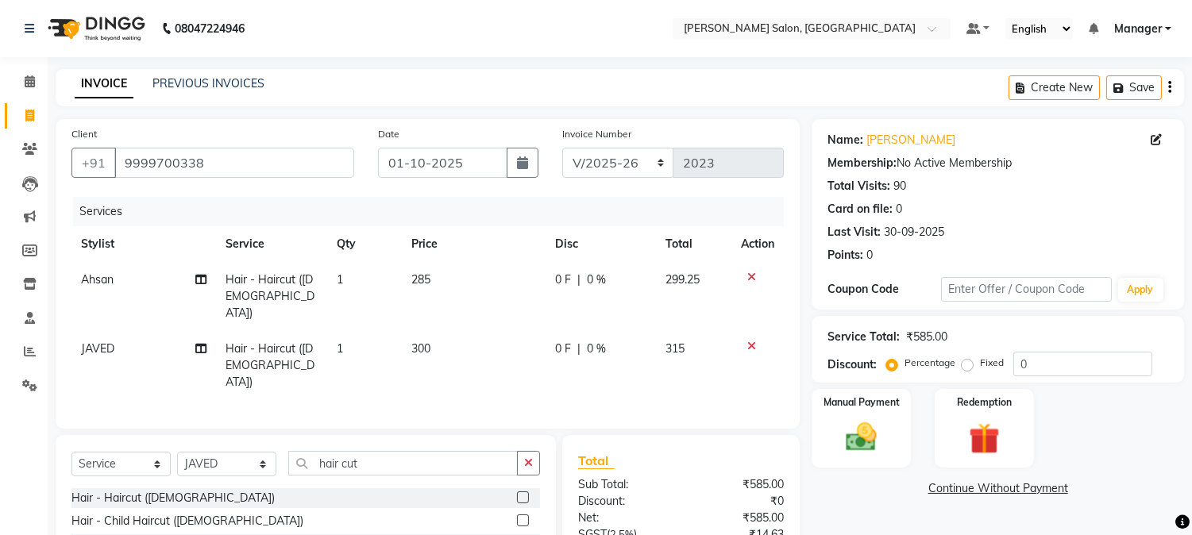
click at [430, 342] on td "300" at bounding box center [474, 365] width 144 height 69
select select "72505"
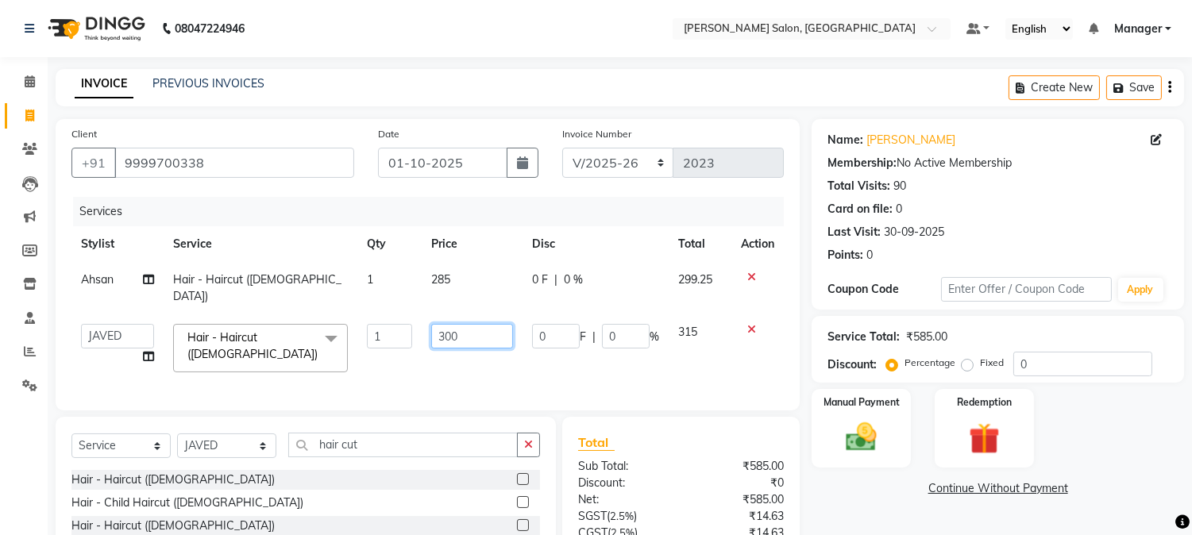
click at [435, 324] on input "300" at bounding box center [472, 336] width 82 height 25
type input "0"
type input "285"
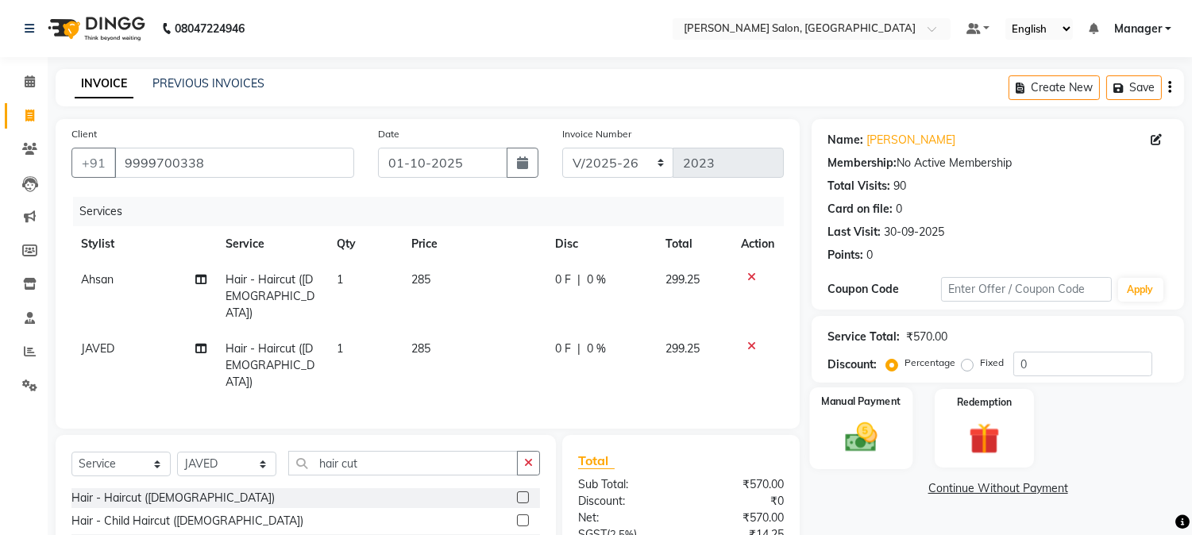
drag, startPoint x: 868, startPoint y: 430, endPoint x: 884, endPoint y: 464, distance: 36.9
click at [884, 464] on div "Manual Payment" at bounding box center [861, 428] width 103 height 81
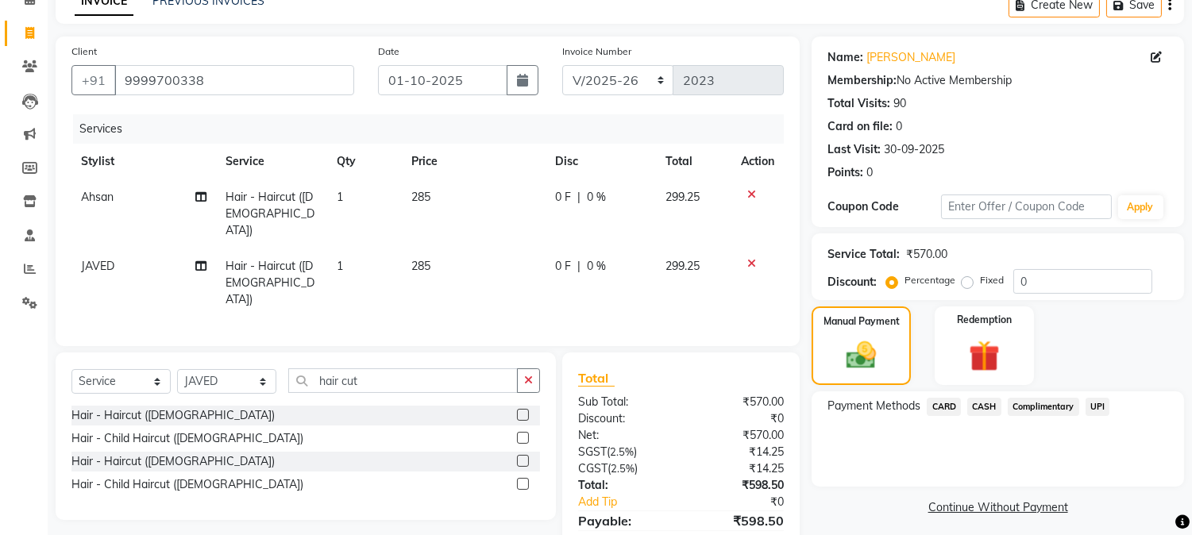
scroll to position [137, 0]
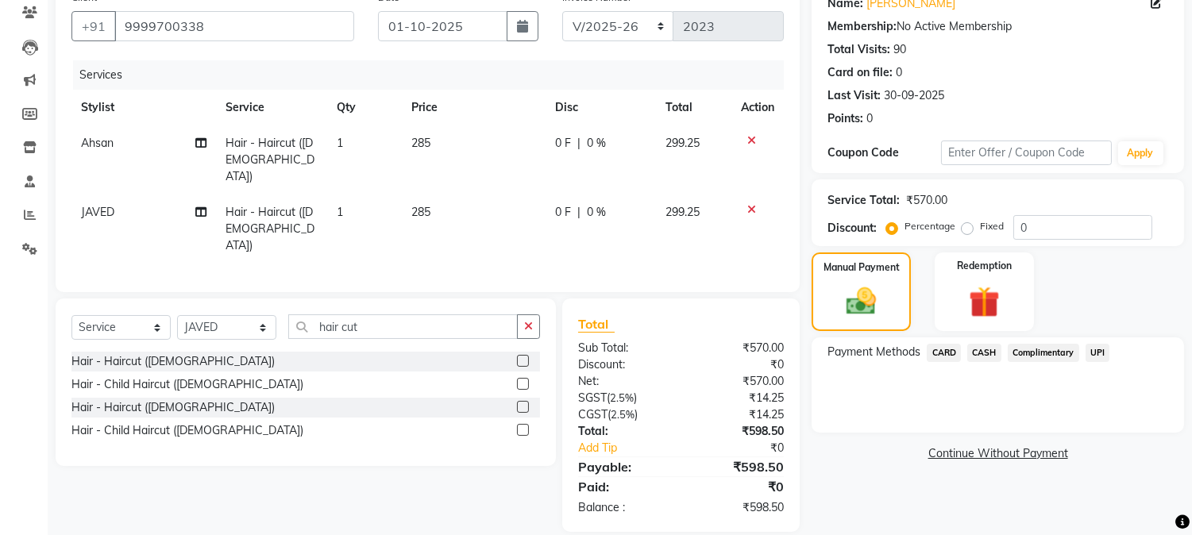
click at [945, 351] on span "CARD" at bounding box center [944, 353] width 34 height 18
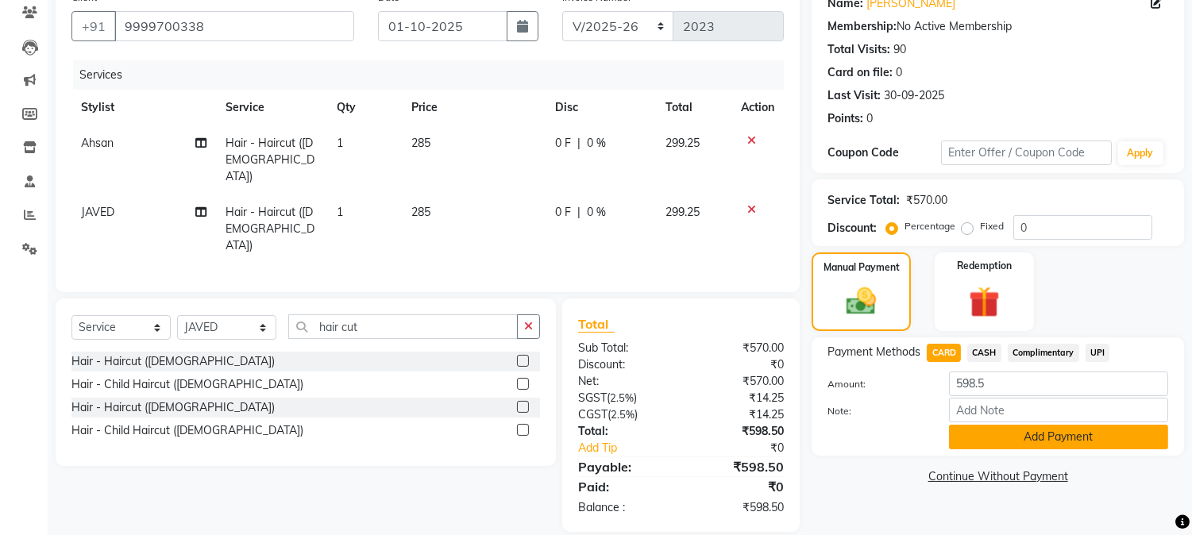
click at [1047, 438] on button "Add Payment" at bounding box center [1058, 437] width 219 height 25
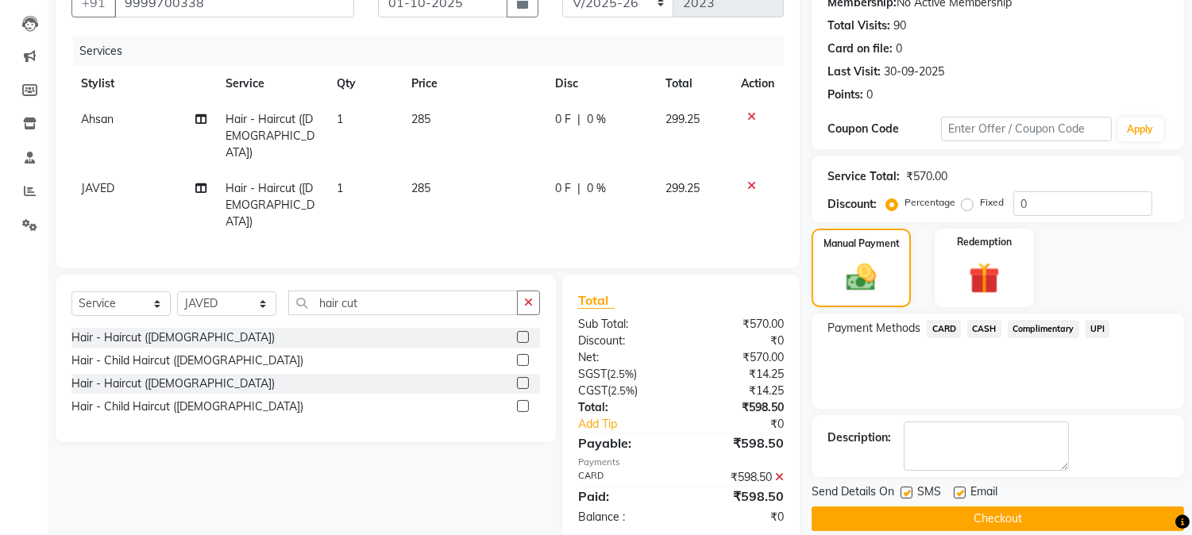
scroll to position [179, 0]
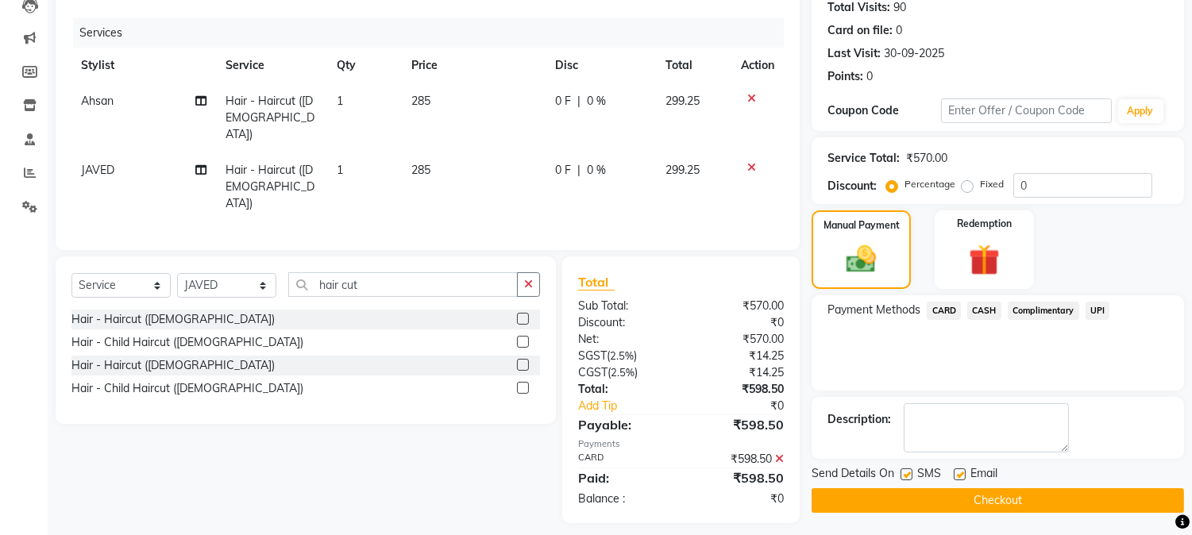
click at [1148, 497] on button "Checkout" at bounding box center [998, 500] width 372 height 25
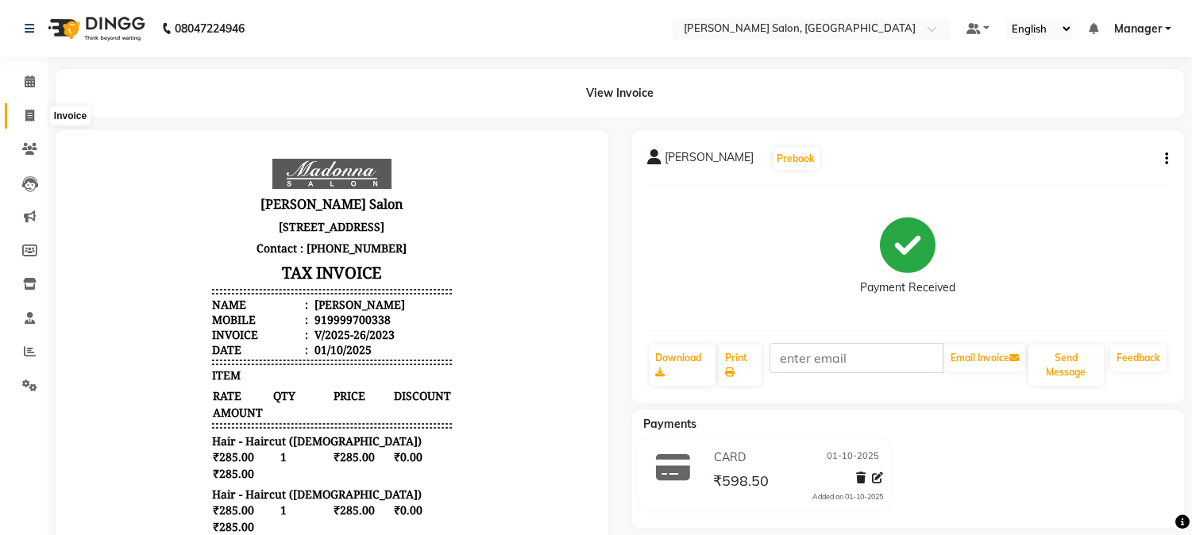
click at [27, 110] on icon at bounding box center [29, 116] width 9 height 12
select select "service"
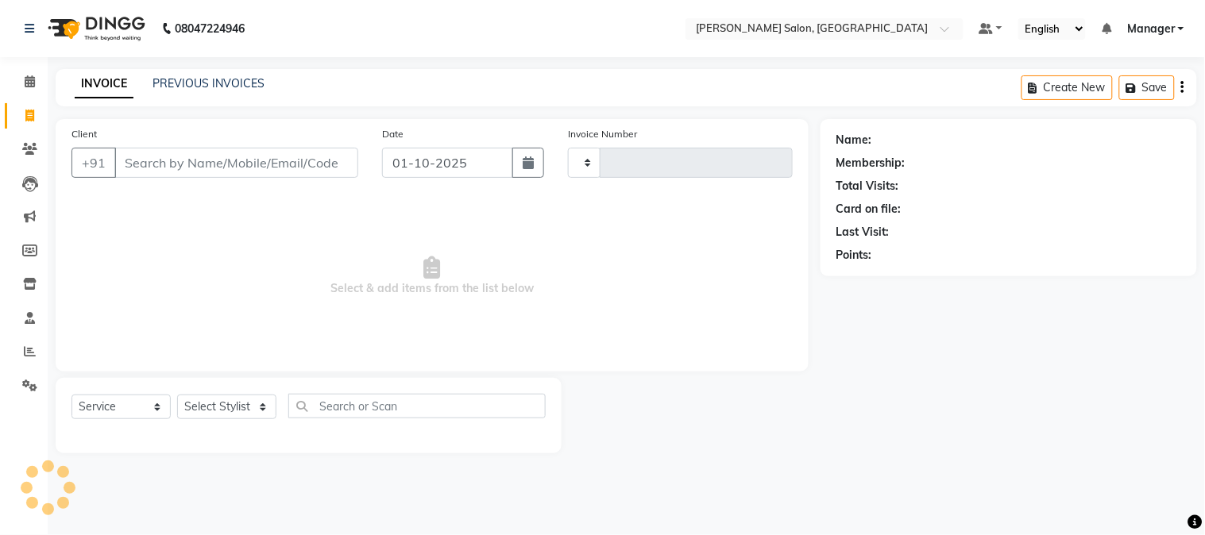
type input "2024"
select select "7672"
